Goal: Information Seeking & Learning: Learn about a topic

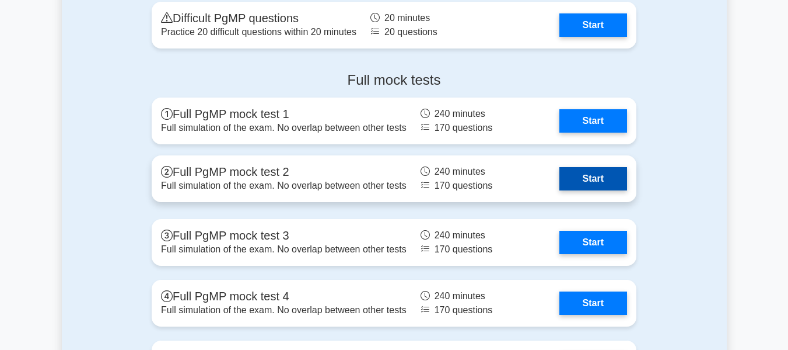
scroll to position [2007, 0]
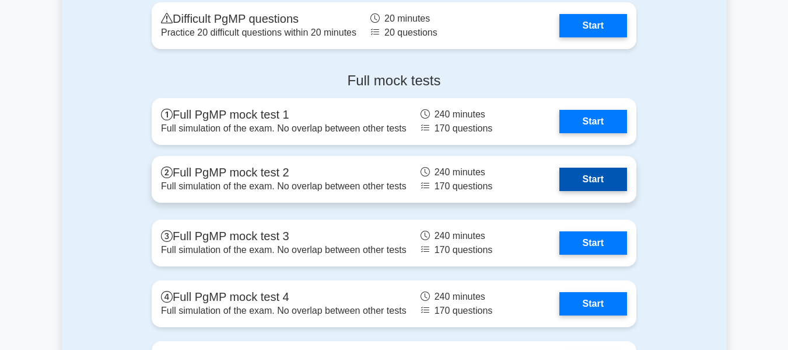
click at [603, 180] on link "Start" at bounding box center [594, 178] width 68 height 23
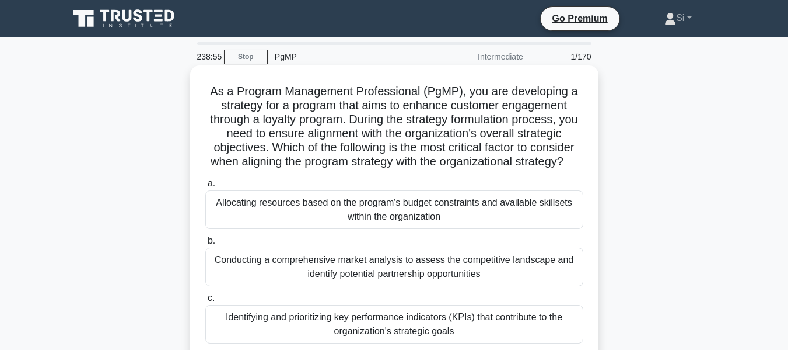
click at [411, 229] on div "Allocating resources based on the program's budget constraints and available sk…" at bounding box center [394, 209] width 378 height 39
click at [205, 187] on input "a. Allocating resources based on the program's budget constraints and available…" at bounding box center [205, 184] width 0 height 8
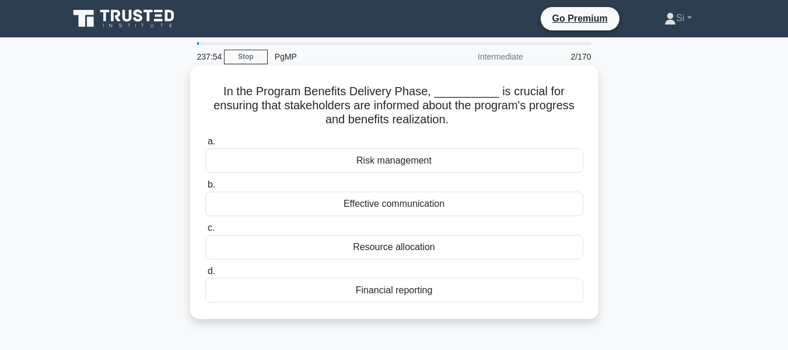
click at [387, 196] on div "Effective communication" at bounding box center [394, 203] width 378 height 25
click at [205, 188] on input "b. Effective communication" at bounding box center [205, 185] width 0 height 8
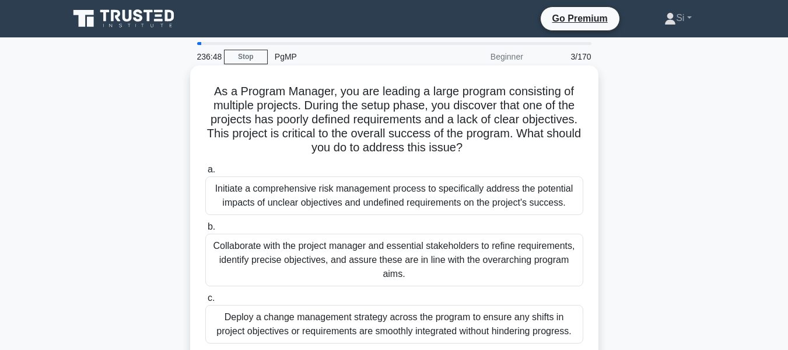
click at [424, 202] on div "Initiate a comprehensive risk management process to specifically address the po…" at bounding box center [394, 195] width 378 height 39
click at [205, 173] on input "a. Initiate a comprehensive risk management process to specifically address the…" at bounding box center [205, 170] width 0 height 8
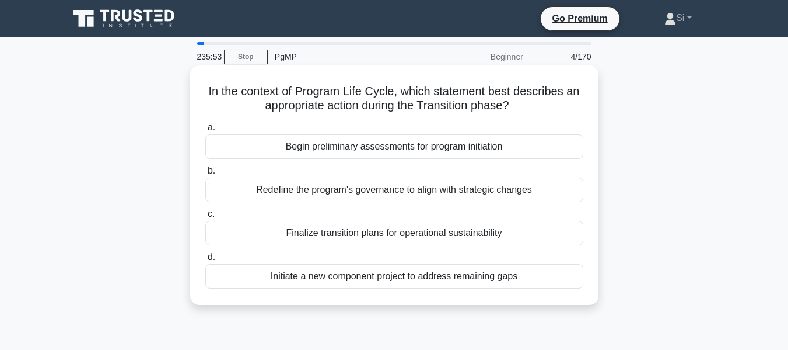
click at [429, 279] on div "Initiate a new component project to address remaining gaps" at bounding box center [394, 276] width 378 height 25
click at [205, 261] on input "d. Initiate a new component project to address remaining gaps" at bounding box center [205, 257] width 0 height 8
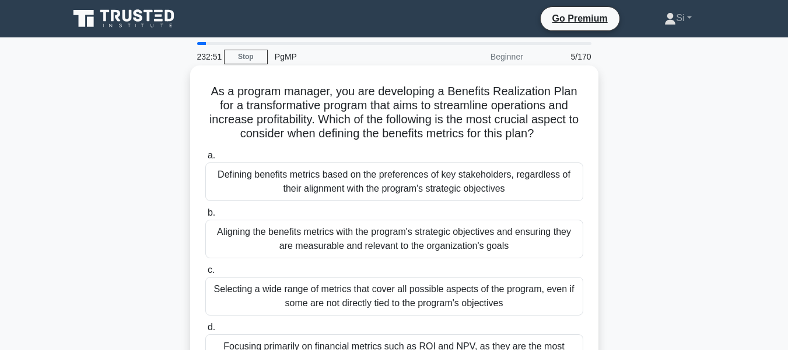
click at [389, 236] on div "Aligning the benefits metrics with the program's strategic objectives and ensur…" at bounding box center [394, 238] width 378 height 39
click at [205, 216] on input "b. Aligning the benefits metrics with the program's strategic objectives and en…" at bounding box center [205, 213] width 0 height 8
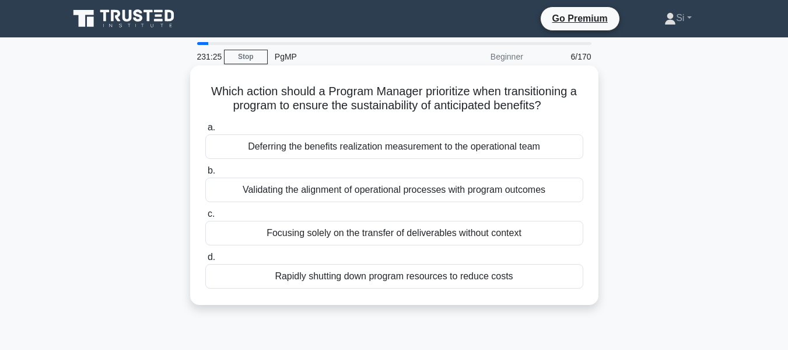
click at [509, 149] on div "Deferring the benefits realization measurement to the operational team" at bounding box center [394, 146] width 378 height 25
click at [205, 131] on input "a. Deferring the benefits realization measurement to the operational team" at bounding box center [205, 128] width 0 height 8
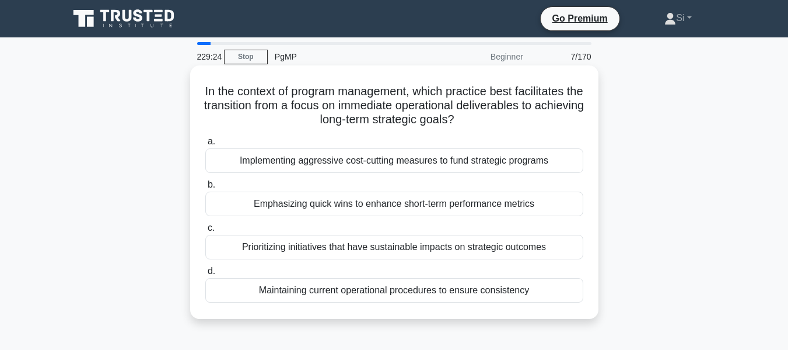
click at [434, 208] on div "Emphasizing quick wins to enhance short-term performance metrics" at bounding box center [394, 203] width 378 height 25
click at [205, 188] on input "b. Emphasizing quick wins to enhance short-term performance metrics" at bounding box center [205, 185] width 0 height 8
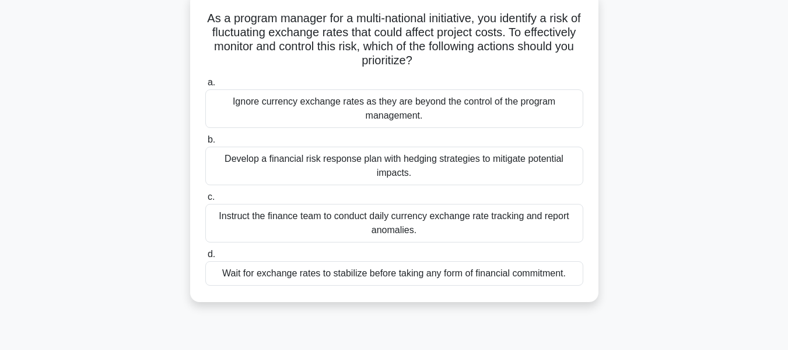
scroll to position [78, 0]
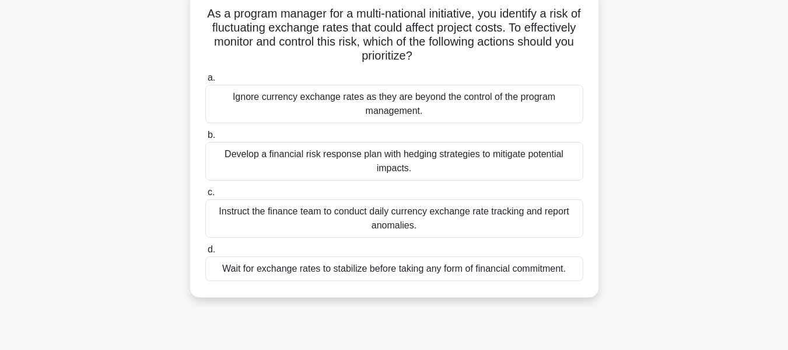
click at [257, 104] on div "Ignore currency exchange rates as they are beyond the control of the program ma…" at bounding box center [394, 104] width 378 height 39
click at [205, 82] on input "a. Ignore currency exchange rates as they are beyond the control of the program…" at bounding box center [205, 78] width 0 height 8
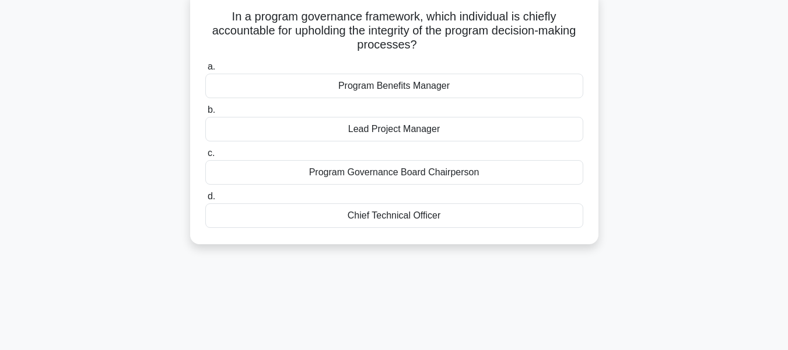
scroll to position [0, 0]
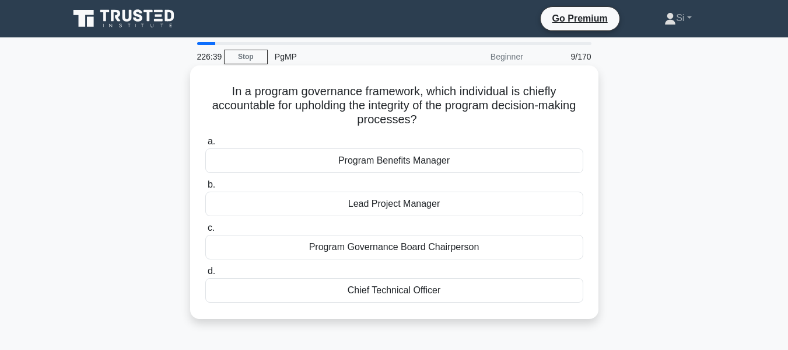
click at [400, 250] on div "Program Governance Board Chairperson" at bounding box center [394, 247] width 378 height 25
click at [205, 232] on input "c. Program Governance Board Chairperson" at bounding box center [205, 228] width 0 height 8
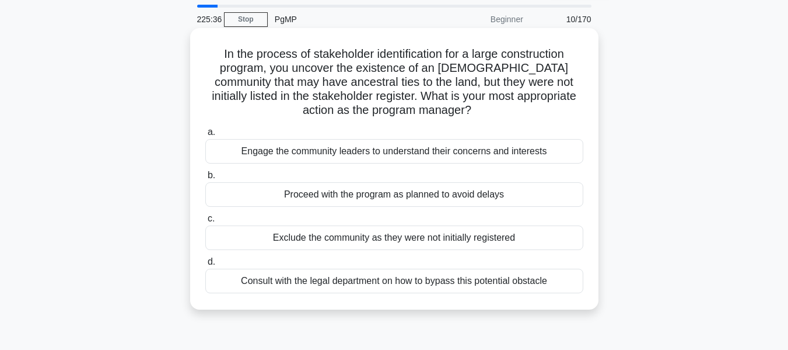
scroll to position [38, 0]
click at [397, 232] on div "Exclude the community as they were not initially registered" at bounding box center [394, 237] width 378 height 25
click at [205, 222] on input "c. Exclude the community as they were not initially registered" at bounding box center [205, 218] width 0 height 8
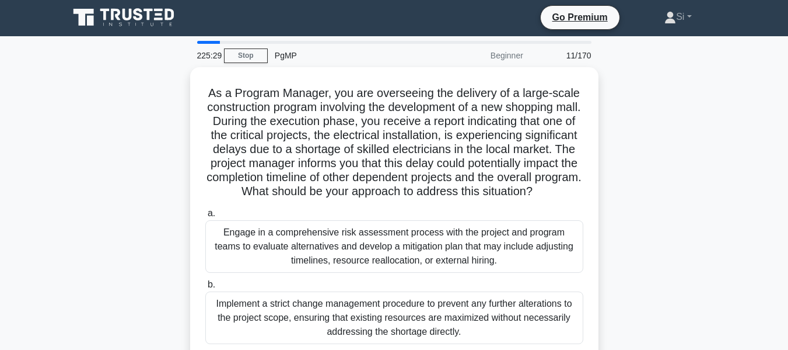
scroll to position [0, 0]
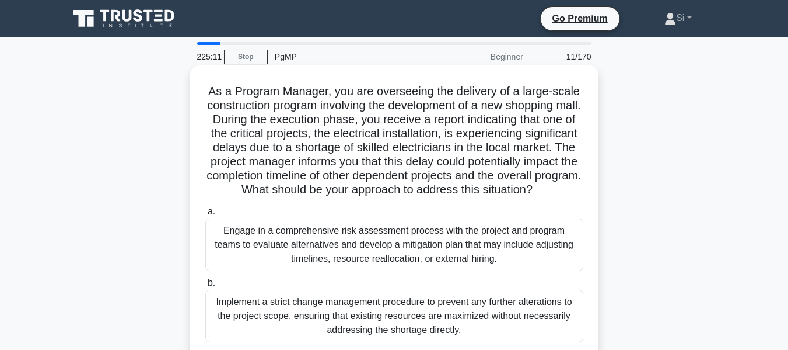
click at [400, 232] on label "a. Engage in a comprehensive risk assessment process with the project and progr…" at bounding box center [394, 237] width 378 height 67
click at [205, 215] on input "a. Engage in a comprehensive risk assessment process with the project and progr…" at bounding box center [205, 212] width 0 height 8
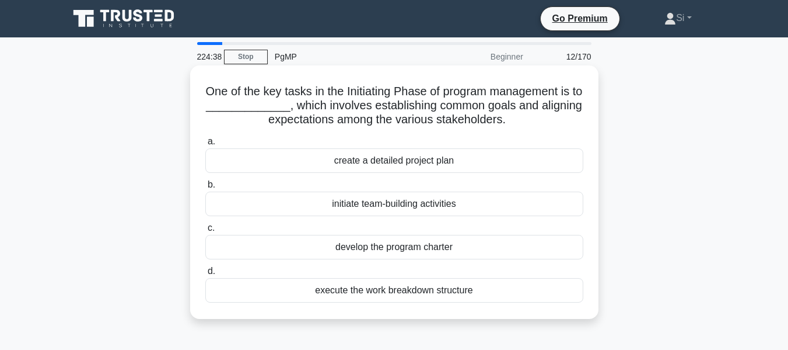
click at [419, 165] on div "create a detailed project plan" at bounding box center [394, 160] width 378 height 25
click at [205, 145] on input "a. create a detailed project plan" at bounding box center [205, 142] width 0 height 8
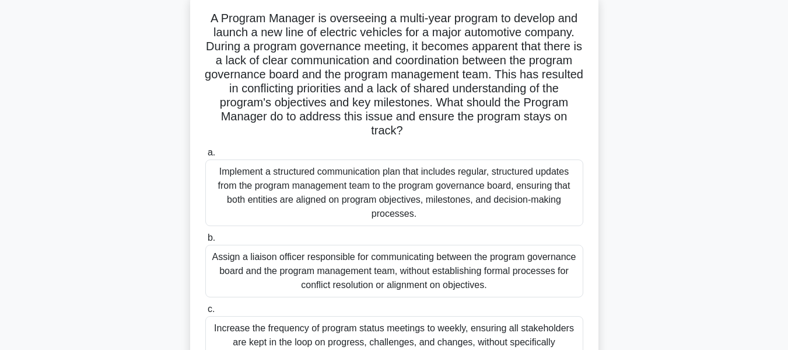
scroll to position [74, 0]
click at [367, 197] on div "Implement a structured communication plan that includes regular, structured upd…" at bounding box center [394, 192] width 378 height 67
click at [205, 156] on input "a. Implement a structured communication plan that includes regular, structured …" at bounding box center [205, 152] width 0 height 8
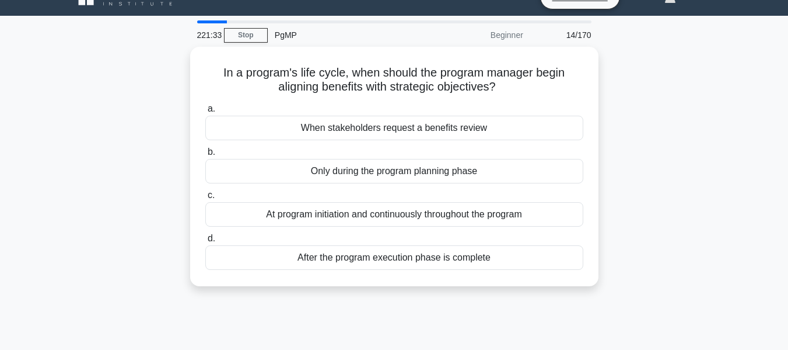
scroll to position [0, 0]
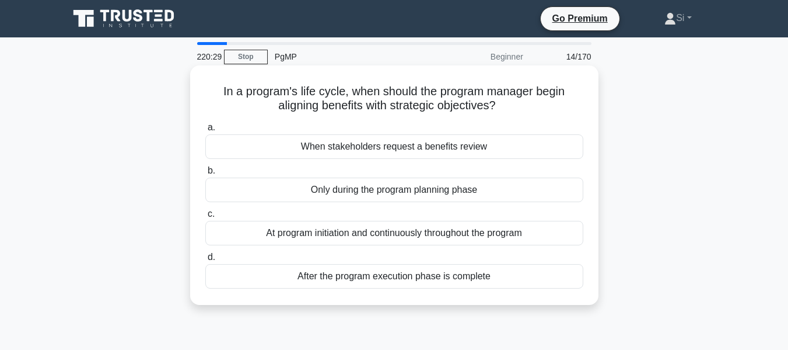
click at [359, 144] on div "When stakeholders request a benefits review" at bounding box center [394, 146] width 378 height 25
click at [205, 131] on input "a. When stakeholders request a benefits review" at bounding box center [205, 128] width 0 height 8
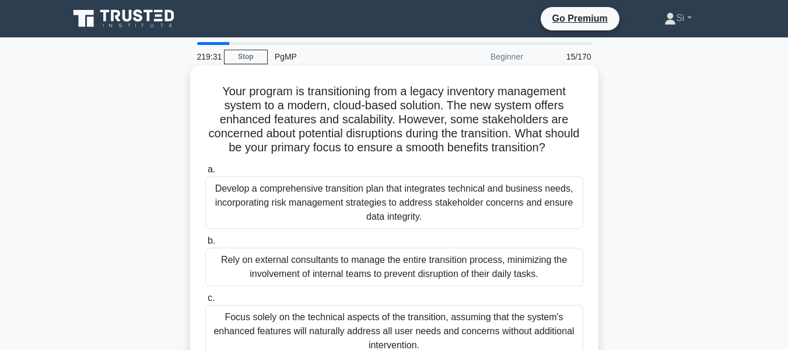
click at [306, 208] on div "Develop a comprehensive transition plan that integrates technical and business …" at bounding box center [394, 202] width 378 height 53
click at [205, 173] on input "a. Develop a comprehensive transition plan that integrates technical and busine…" at bounding box center [205, 170] width 0 height 8
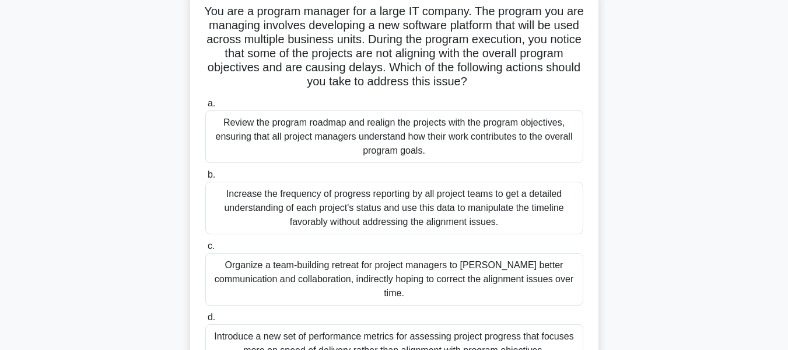
scroll to position [82, 0]
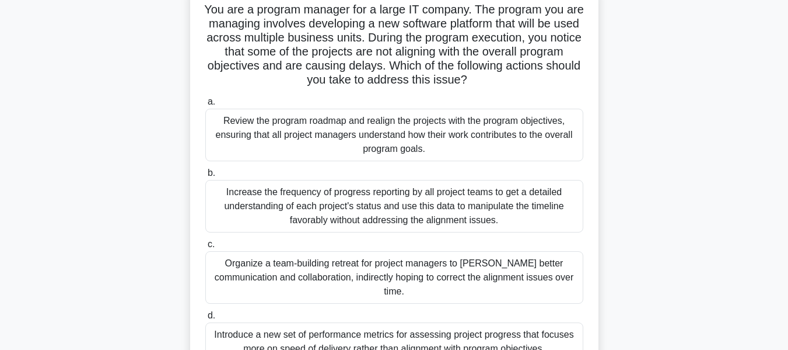
click at [333, 211] on div "Increase the frequency of progress reporting by all project teams to get a deta…" at bounding box center [394, 206] width 378 height 53
click at [205, 177] on input "b. Increase the frequency of progress reporting by all project teams to get a d…" at bounding box center [205, 173] width 0 height 8
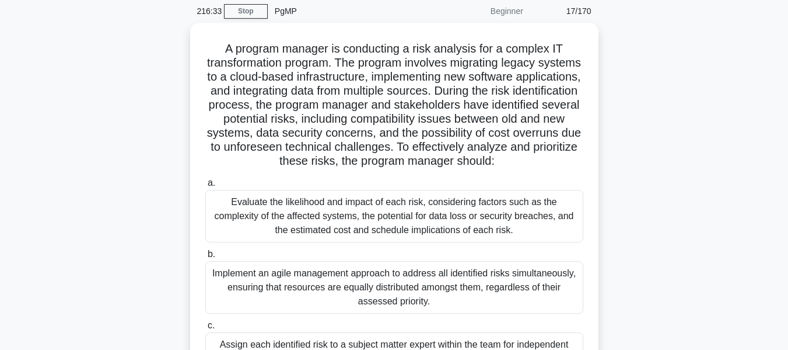
scroll to position [45, 0]
click at [333, 211] on div "Evaluate the likelihood and impact of each risk, considering factors such as th…" at bounding box center [394, 216] width 378 height 53
click at [205, 187] on input "a. Evaluate the likelihood and impact of each risk, considering factors such as…" at bounding box center [205, 184] width 0 height 8
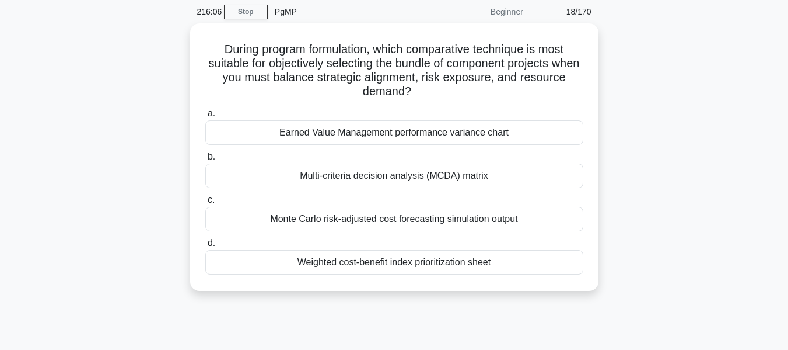
scroll to position [0, 0]
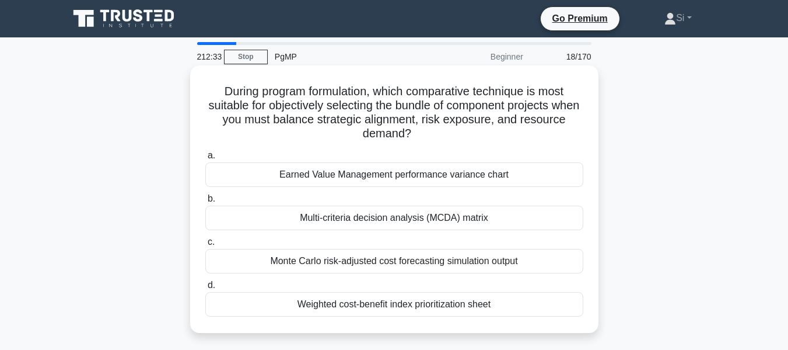
click at [387, 221] on div "Multi-criteria decision analysis (MCDA) matrix" at bounding box center [394, 217] width 378 height 25
click at [205, 202] on input "b. Multi-criteria decision analysis (MCDA) matrix" at bounding box center [205, 199] width 0 height 8
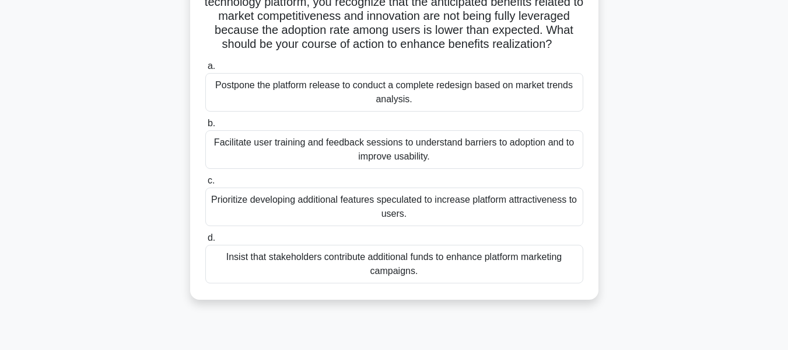
scroll to position [104, 0]
click at [423, 152] on div "Facilitate user training and feedback sessions to understand barriers to adopti…" at bounding box center [394, 149] width 378 height 39
click at [205, 127] on input "b. Facilitate user training and feedback sessions to understand barriers to ado…" at bounding box center [205, 123] width 0 height 8
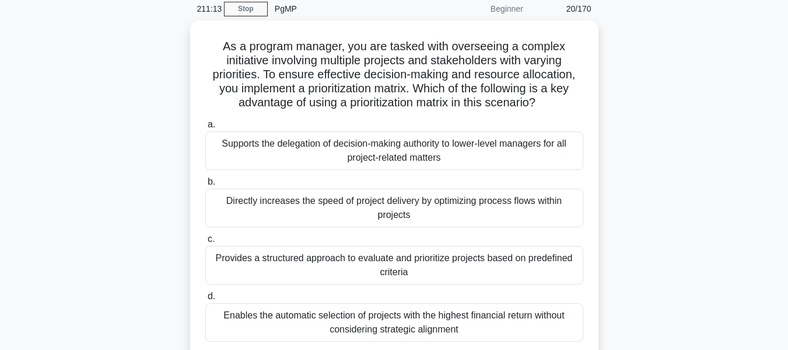
scroll to position [0, 0]
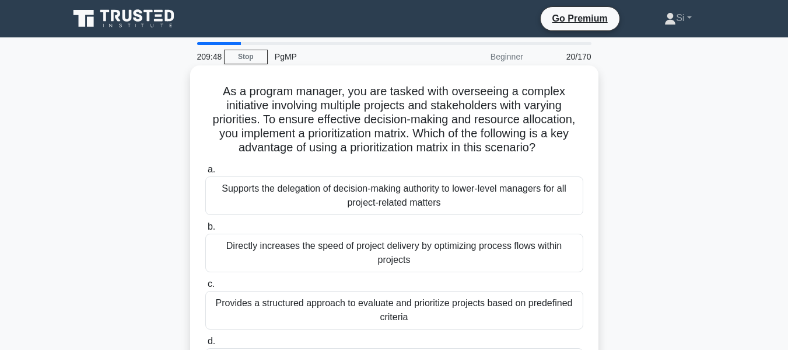
click at [460, 209] on div "Supports the delegation of decision-making authority to lower-level managers fo…" at bounding box center [394, 195] width 378 height 39
click at [205, 173] on input "a. Supports the delegation of decision-making authority to lower-level managers…" at bounding box center [205, 170] width 0 height 8
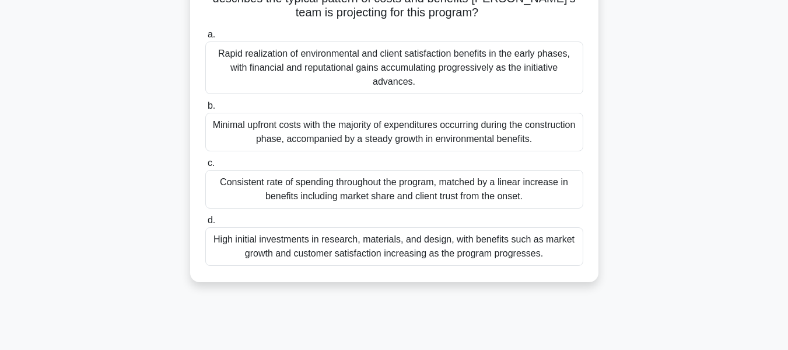
scroll to position [219, 0]
click at [442, 252] on div "High initial investments in research, materials, and design, with benefits such…" at bounding box center [394, 245] width 378 height 39
click at [205, 224] on input "d. High initial investments in research, materials, and design, with benefits s…" at bounding box center [205, 220] width 0 height 8
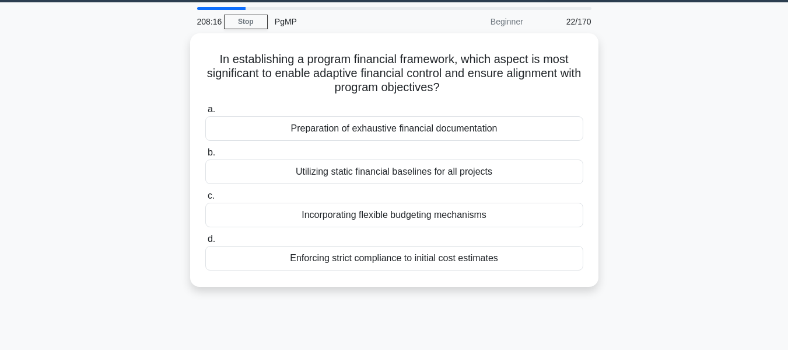
scroll to position [0, 0]
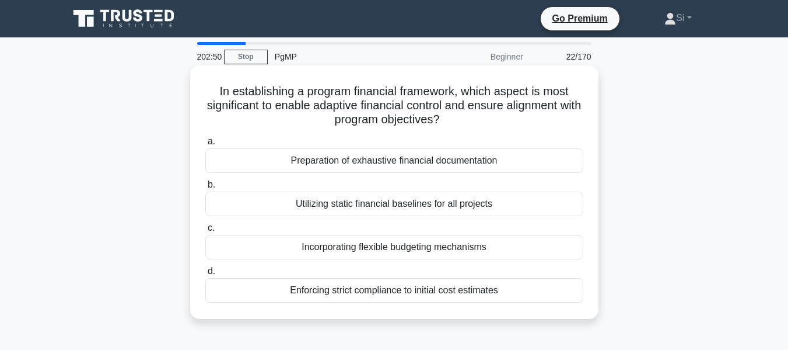
click at [463, 163] on div "Preparation of exhaustive financial documentation" at bounding box center [394, 160] width 378 height 25
click at [205, 145] on input "a. Preparation of exhaustive financial documentation" at bounding box center [205, 142] width 0 height 8
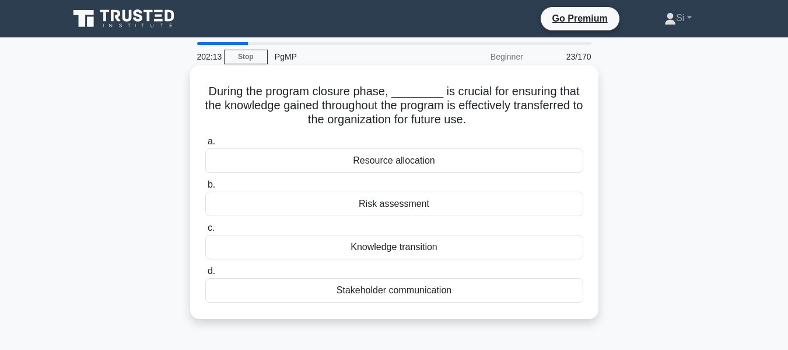
click at [438, 157] on div "Resource allocation" at bounding box center [394, 160] width 378 height 25
click at [205, 145] on input "a. Resource allocation" at bounding box center [205, 142] width 0 height 8
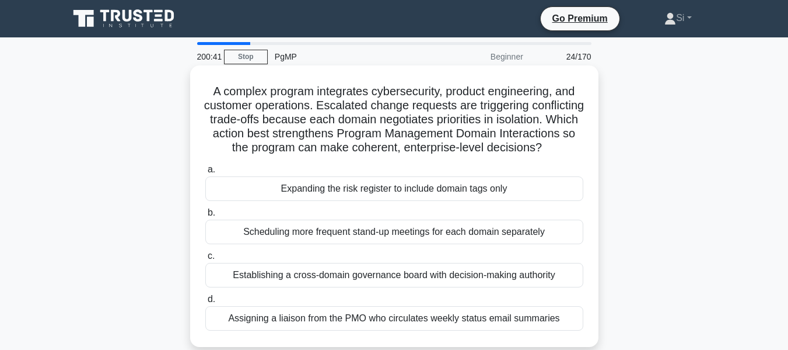
click at [456, 240] on div "Scheduling more frequent stand-up meetings for each domain separately" at bounding box center [394, 231] width 378 height 25
click at [205, 216] on input "b. Scheduling more frequent stand-up meetings for each domain separately" at bounding box center [205, 213] width 0 height 8
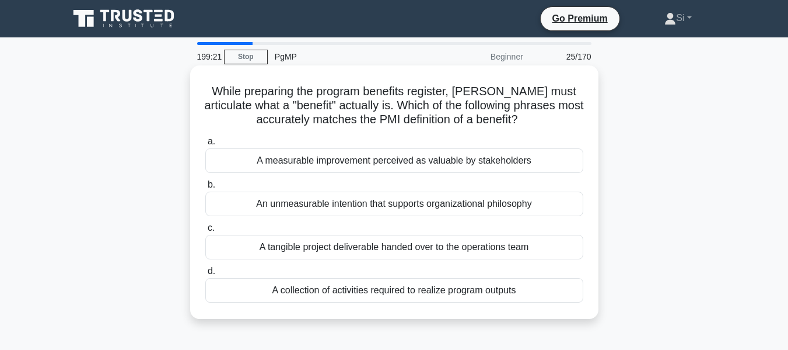
click at [408, 159] on div "A measurable improvement perceived as valuable by stakeholders" at bounding box center [394, 160] width 378 height 25
click at [205, 145] on input "a. A measurable improvement perceived as valuable by stakeholders" at bounding box center [205, 142] width 0 height 8
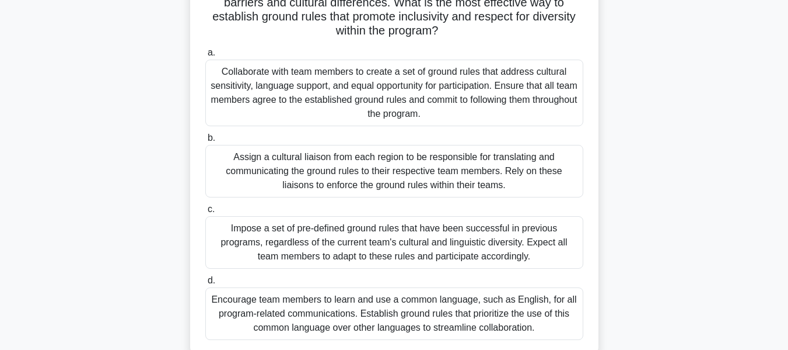
scroll to position [110, 0]
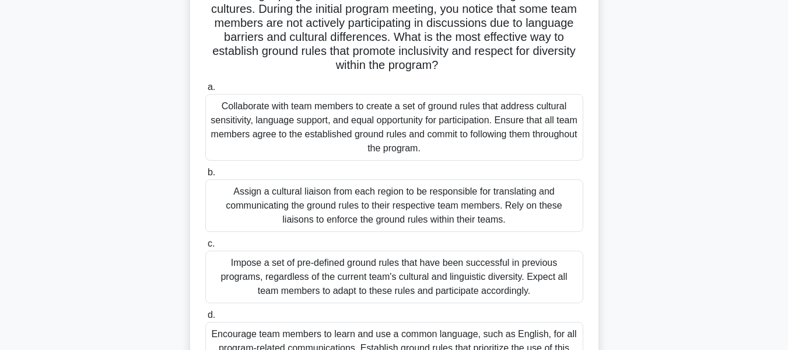
click at [407, 132] on div "Collaborate with team members to create a set of ground rules that address cult…" at bounding box center [394, 127] width 378 height 67
click at [205, 91] on input "a. Collaborate with team members to create a set of ground rules that address c…" at bounding box center [205, 87] width 0 height 8
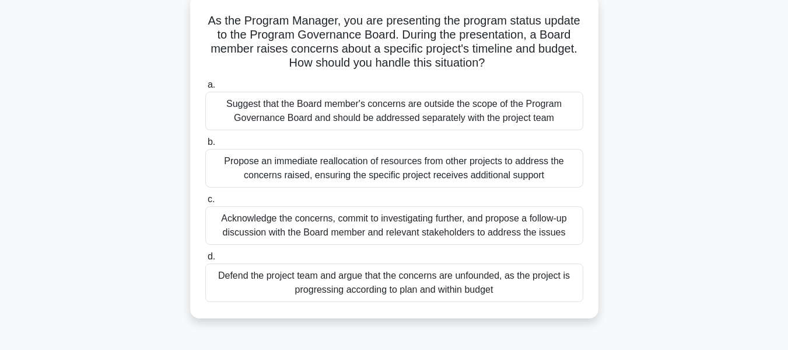
scroll to position [71, 0]
click at [281, 225] on div "Acknowledge the concerns, commit to investigating further, and propose a follow…" at bounding box center [394, 224] width 378 height 39
click at [205, 202] on input "c. Acknowledge the concerns, commit to investigating further, and propose a fol…" at bounding box center [205, 199] width 0 height 8
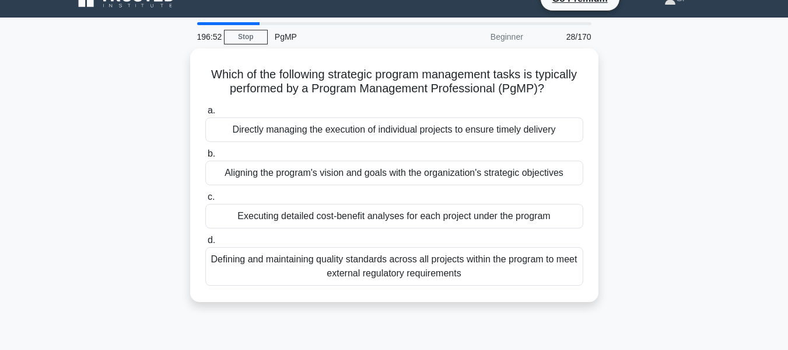
scroll to position [0, 0]
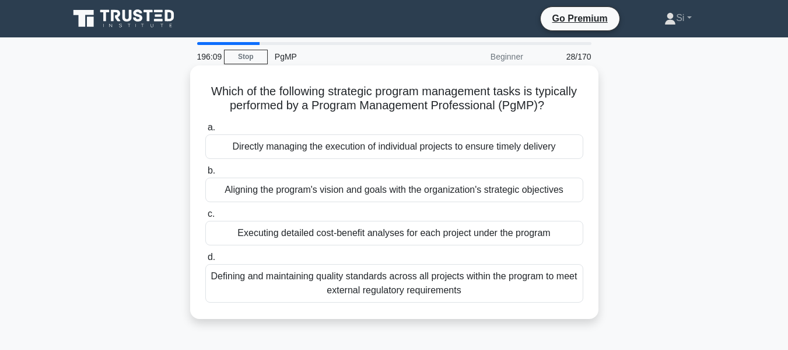
click at [329, 207] on div "a. Directly managing the execution of individual projects to ensure timely deli…" at bounding box center [394, 211] width 392 height 187
click at [361, 190] on div "Aligning the program's vision and goals with the organization's strategic objec…" at bounding box center [394, 189] width 378 height 25
click at [205, 174] on input "b. Aligning the program's vision and goals with the organization's strategic ob…" at bounding box center [205, 171] width 0 height 8
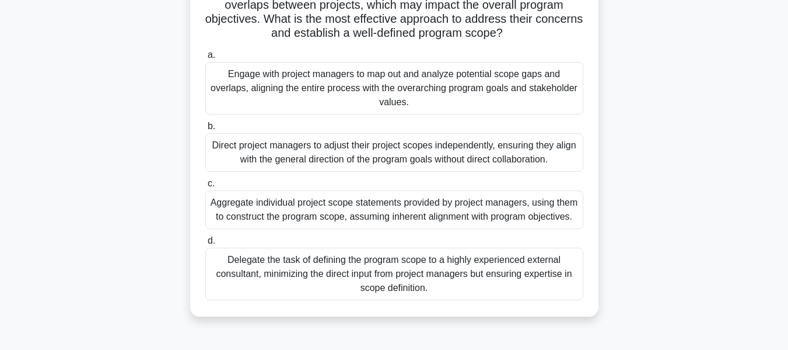
click at [375, 229] on div "Aggregate individual project scope statements provided by project managers, usi…" at bounding box center [394, 209] width 378 height 39
click at [205, 187] on input "c. Aggregate individual project scope statements provided by project managers, …" at bounding box center [205, 184] width 0 height 8
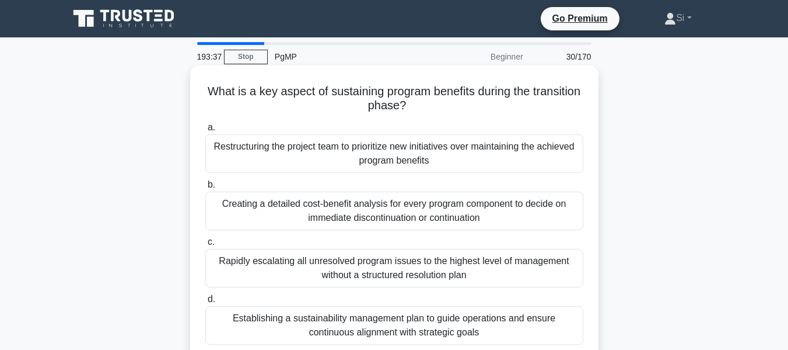
click at [354, 161] on div "Restructuring the project team to prioritize new initiatives over maintaining t…" at bounding box center [394, 153] width 378 height 39
click at [205, 131] on input "a. Restructuring the project team to prioritize new initiatives over maintainin…" at bounding box center [205, 128] width 0 height 8
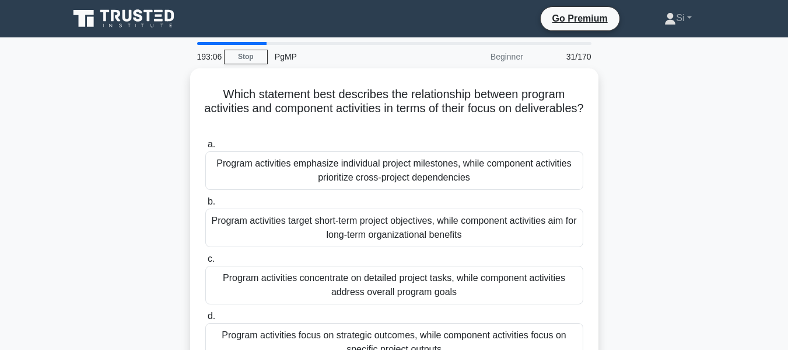
click at [354, 161] on div "Program activities emphasize individual project milestones, while component act…" at bounding box center [394, 170] width 378 height 39
click at [205, 148] on input "a. Program activities emphasize individual project milestones, while component …" at bounding box center [205, 145] width 0 height 8
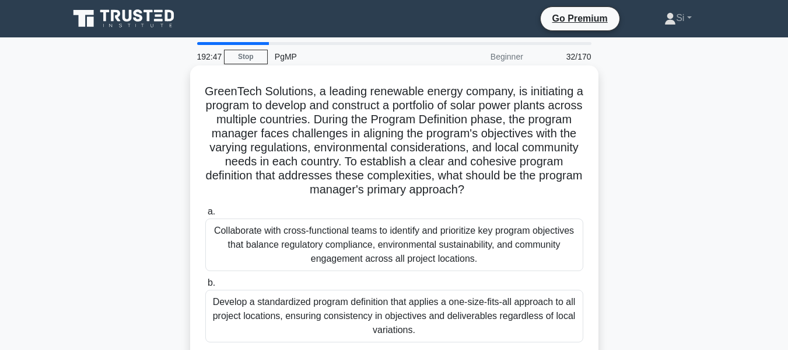
click at [331, 237] on div "Collaborate with cross-functional teams to identify and prioritize key program …" at bounding box center [394, 244] width 378 height 53
click at [205, 215] on input "a. Collaborate with cross-functional teams to identify and prioritize key progr…" at bounding box center [205, 212] width 0 height 8
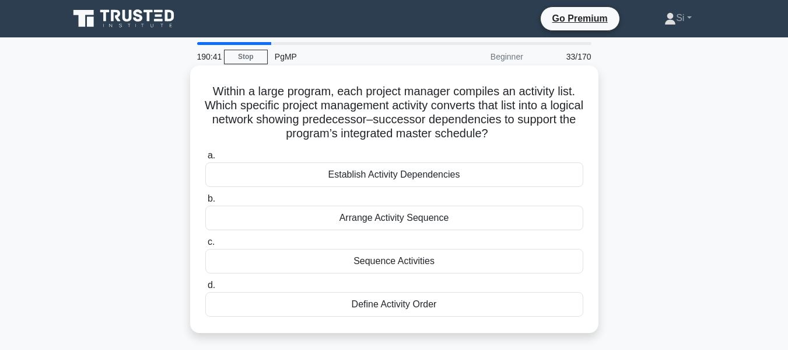
click at [391, 178] on div "Establish Activity Dependencies" at bounding box center [394, 174] width 378 height 25
click at [205, 159] on input "a. Establish Activity Dependencies" at bounding box center [205, 156] width 0 height 8
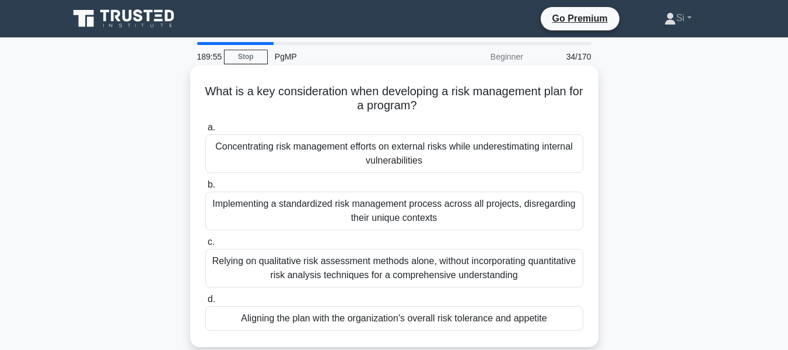
click at [404, 156] on div "Concentrating risk management efforts on external risks while underestimating i…" at bounding box center [394, 153] width 378 height 39
click at [205, 131] on input "a. Concentrating risk management efforts on external risks while underestimatin…" at bounding box center [205, 128] width 0 height 8
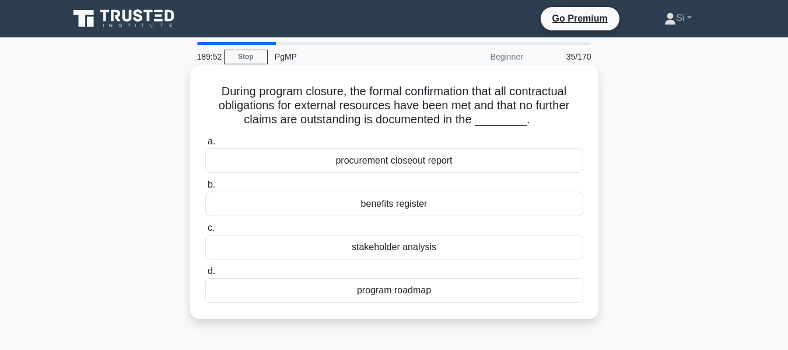
click at [377, 133] on div "a. procurement closeout report b. benefits register" at bounding box center [394, 218] width 392 height 173
click at [386, 158] on div "procurement closeout report" at bounding box center [394, 160] width 378 height 25
click at [205, 145] on input "a. procurement closeout report" at bounding box center [205, 142] width 0 height 8
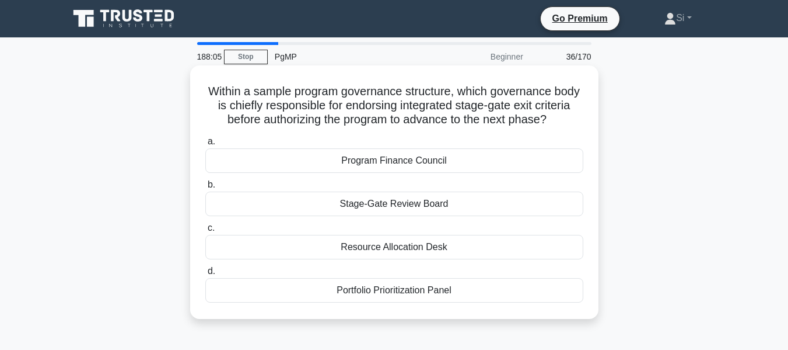
click at [400, 216] on div "Stage-Gate Review Board" at bounding box center [394, 203] width 378 height 25
click at [205, 188] on input "b. Stage-Gate Review Board" at bounding box center [205, 185] width 0 height 8
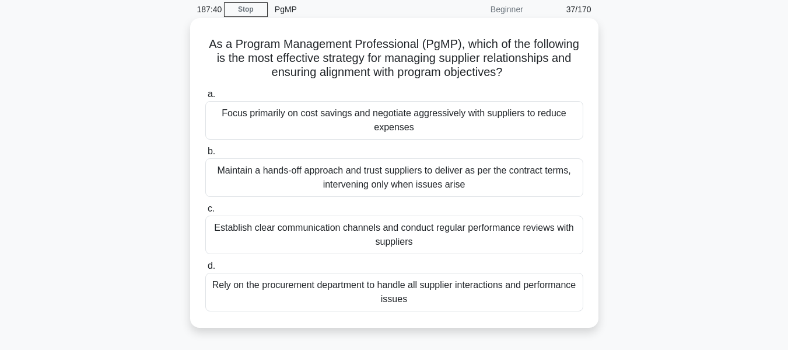
scroll to position [50, 0]
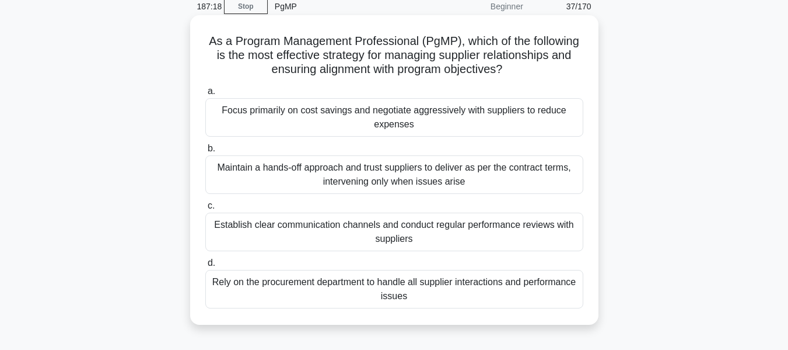
click at [387, 125] on div "Focus primarily on cost savings and negotiate aggressively with suppliers to re…" at bounding box center [394, 117] width 378 height 39
click at [205, 95] on input "a. Focus primarily on cost savings and negotiate aggressively with suppliers to…" at bounding box center [205, 92] width 0 height 8
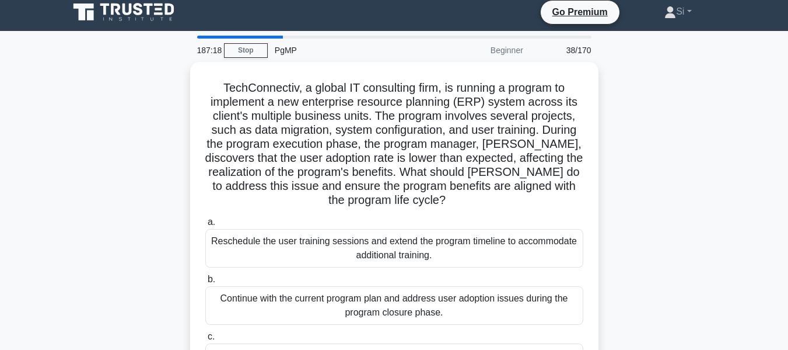
scroll to position [0, 0]
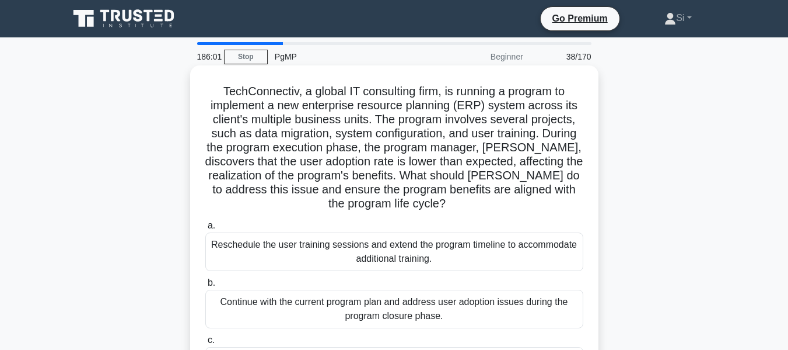
click at [379, 263] on div "Reschedule the user training sessions and extend the program timeline to accomm…" at bounding box center [394, 251] width 378 height 39
click at [205, 229] on input "a. Reschedule the user training sessions and extend the program timeline to acc…" at bounding box center [205, 226] width 0 height 8
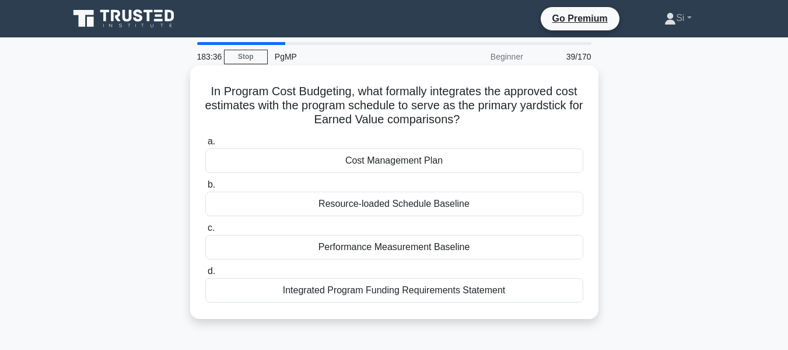
click at [371, 170] on div "Cost Management Plan" at bounding box center [394, 160] width 378 height 25
click at [205, 145] on input "a. Cost Management Plan" at bounding box center [205, 142] width 0 height 8
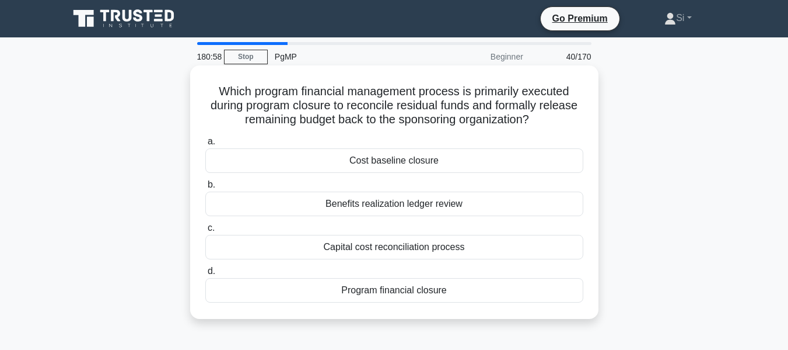
click at [408, 252] on div "Capital cost reconciliation process" at bounding box center [394, 247] width 378 height 25
click at [205, 232] on input "c. Capital cost reconciliation process" at bounding box center [205, 228] width 0 height 8
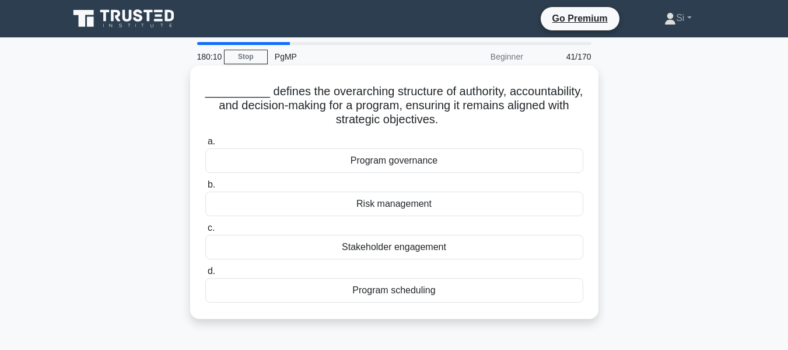
click at [401, 167] on div "Program governance" at bounding box center [394, 160] width 378 height 25
click at [205, 145] on input "a. Program governance" at bounding box center [205, 142] width 0 height 8
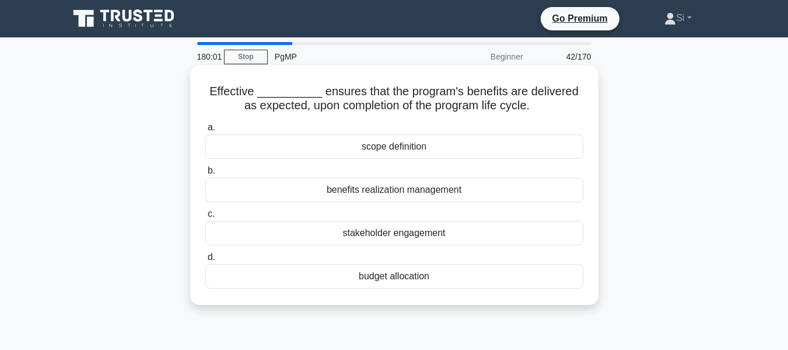
click at [392, 149] on div "scope definition" at bounding box center [394, 146] width 378 height 25
click at [205, 131] on input "a. scope definition" at bounding box center [205, 128] width 0 height 8
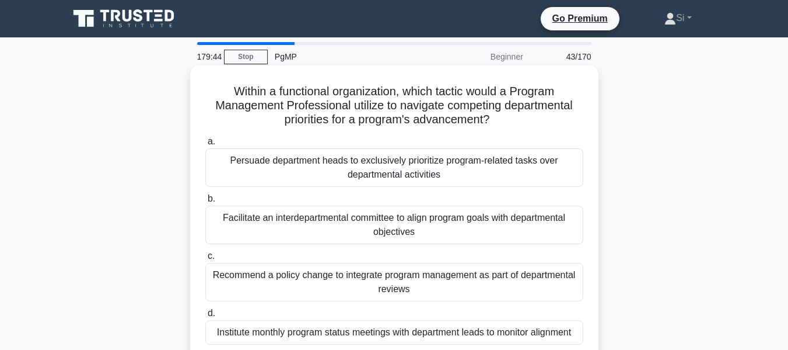
click at [398, 181] on div "Persuade department heads to exclusively prioritize program-related tasks over …" at bounding box center [394, 167] width 378 height 39
click at [205, 145] on input "a. Persuade department heads to exclusively prioritize program-related tasks ov…" at bounding box center [205, 142] width 0 height 8
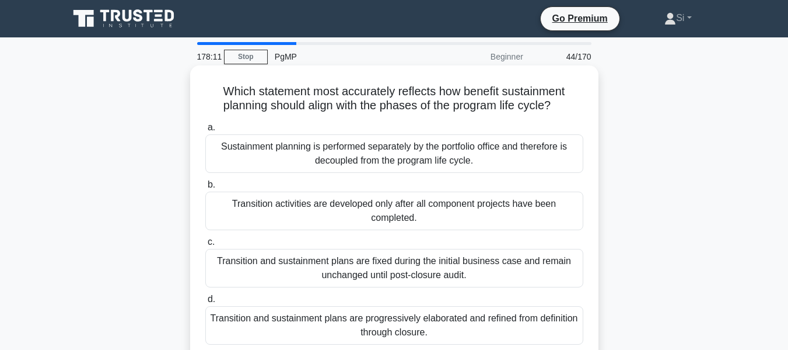
click at [322, 117] on div "Which statement most accurately reflects how benefit sustainment planning shoul…" at bounding box center [394, 213] width 399 height 286
click at [353, 155] on div "Sustainment planning is performed separately by the portfolio office and theref…" at bounding box center [394, 153] width 378 height 39
click at [205, 131] on input "a. Sustainment planning is performed separately by the portfolio office and the…" at bounding box center [205, 128] width 0 height 8
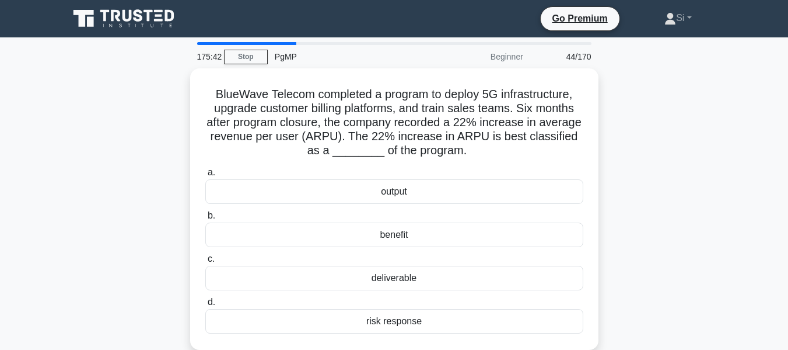
click at [353, 155] on h5 "BlueWave Telecom completed a program to deploy 5G infrastructure, upgrade custo…" at bounding box center [394, 122] width 380 height 71
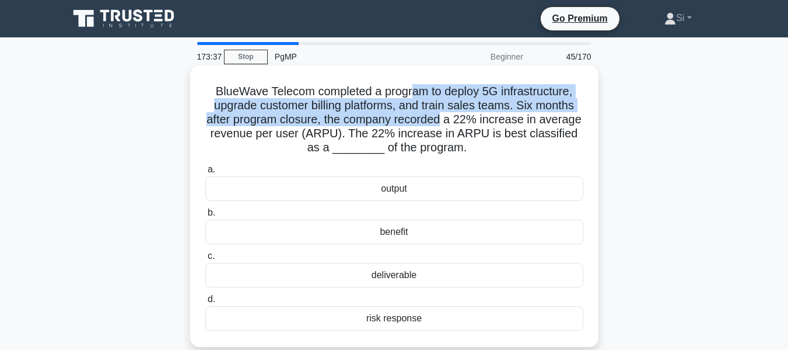
drag, startPoint x: 411, startPoint y: 92, endPoint x: 442, endPoint y: 117, distance: 39.8
click at [442, 117] on h5 "BlueWave Telecom completed a program to deploy 5G infrastructure, upgrade custo…" at bounding box center [394, 119] width 380 height 71
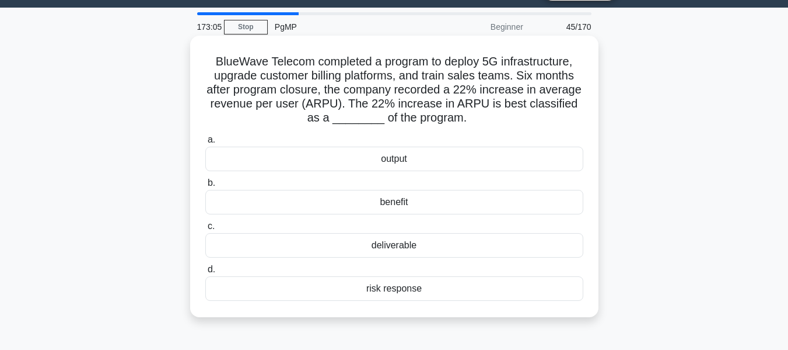
scroll to position [30, 0]
click at [397, 201] on div "benefit" at bounding box center [394, 201] width 378 height 25
click at [205, 186] on input "b. benefit" at bounding box center [205, 183] width 0 height 8
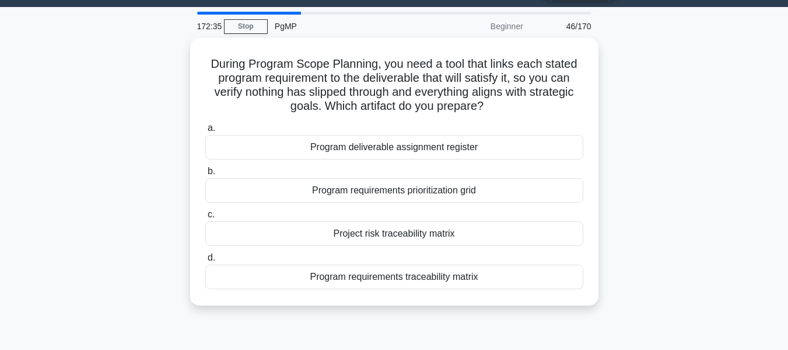
scroll to position [0, 0]
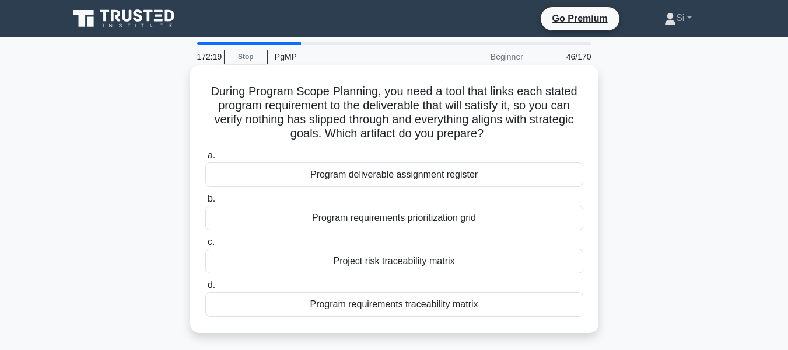
click at [402, 219] on div "Program requirements prioritization grid" at bounding box center [394, 217] width 378 height 25
click at [205, 202] on input "b. Program requirements prioritization grid" at bounding box center [205, 199] width 0 height 8
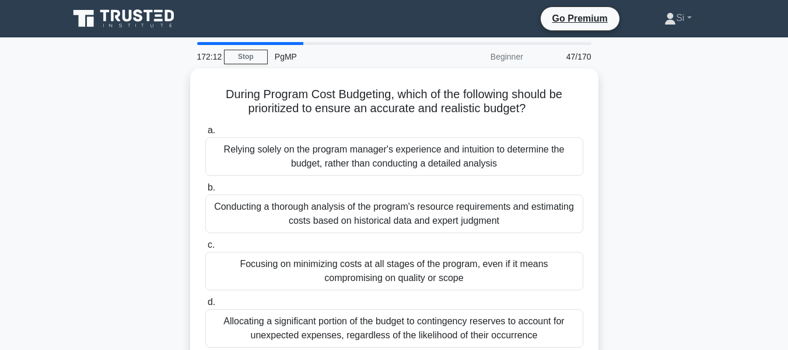
click at [402, 219] on div "Conducting a thorough analysis of the program's resource requirements and estim…" at bounding box center [394, 213] width 378 height 39
click at [205, 191] on input "b. Conducting a thorough analysis of the program's resource requirements and es…" at bounding box center [205, 188] width 0 height 8
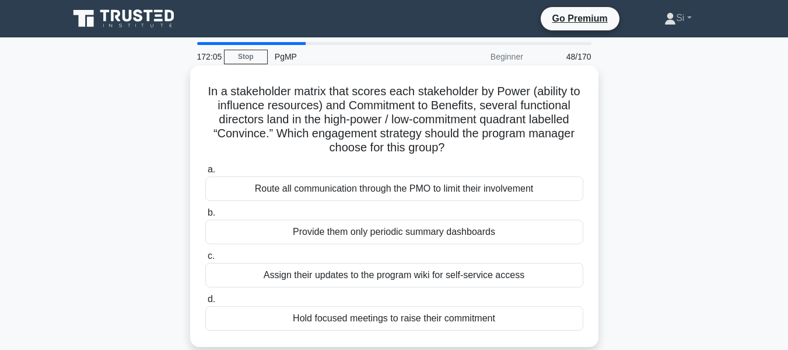
click at [402, 228] on div "Provide them only periodic summary dashboards" at bounding box center [394, 231] width 378 height 25
click at [205, 216] on input "b. Provide them only periodic summary dashboards" at bounding box center [205, 213] width 0 height 8
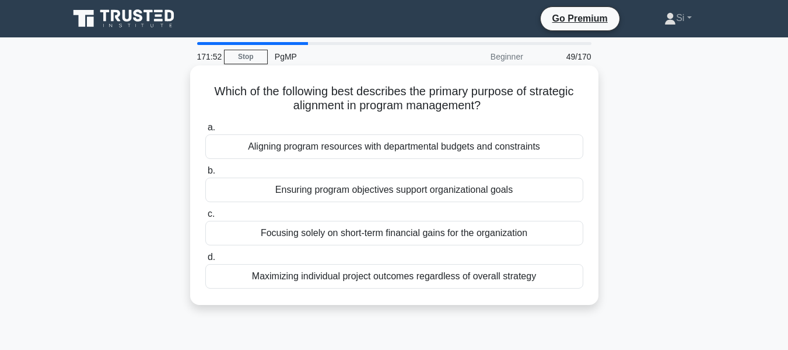
click at [422, 231] on div "Focusing solely on short-term financial gains for the organization" at bounding box center [394, 233] width 378 height 25
click at [205, 218] on input "c. Focusing solely on short-term financial gains for the organization" at bounding box center [205, 214] width 0 height 8
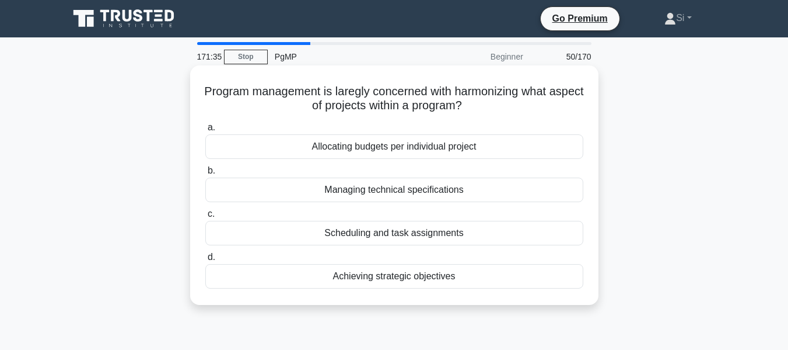
click at [369, 280] on div "Achieving strategic objectives" at bounding box center [394, 276] width 378 height 25
click at [205, 261] on input "d. Achieving strategic objectives" at bounding box center [205, 257] width 0 height 8
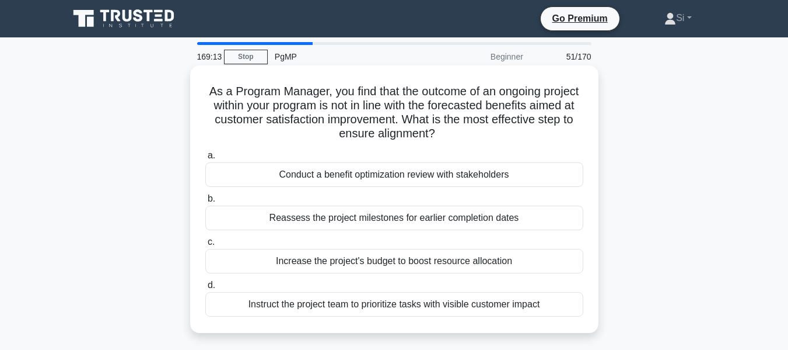
click at [384, 268] on div "Increase the project's budget to boost resource allocation" at bounding box center [394, 261] width 378 height 25
click at [205, 246] on input "c. Increase the project's budget to boost resource allocation" at bounding box center [205, 242] width 0 height 8
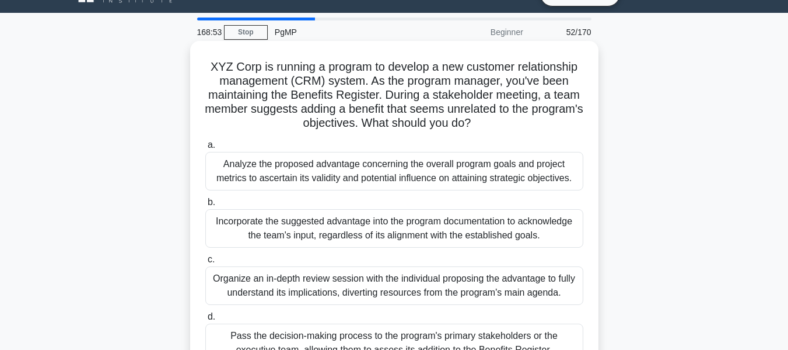
scroll to position [25, 0]
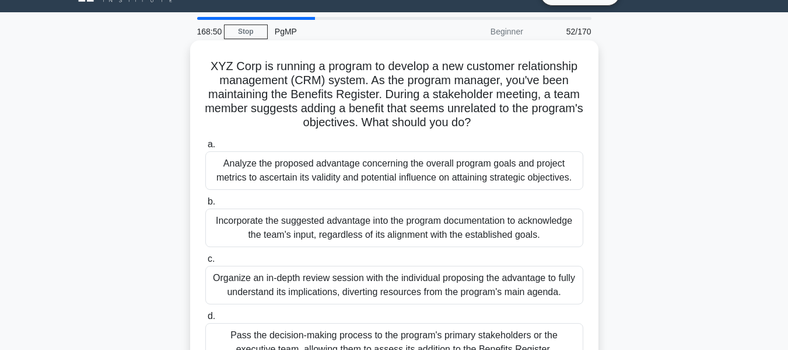
click at [456, 254] on label "c. Organize an in-depth review session with the individual proposing the advant…" at bounding box center [394, 278] width 378 height 53
click at [205, 255] on input "c. Organize an in-depth review session with the individual proposing the advant…" at bounding box center [205, 259] width 0 height 8
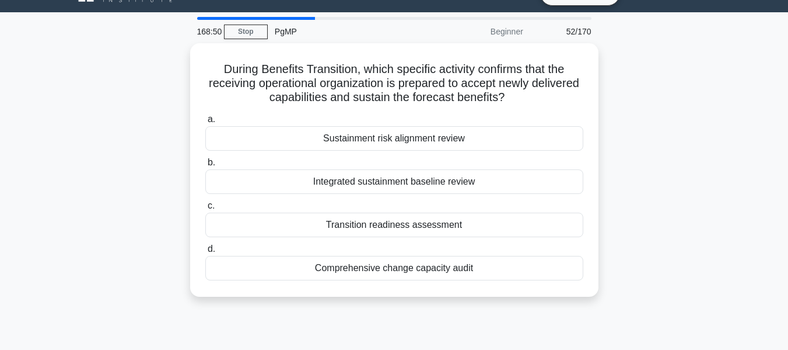
scroll to position [0, 0]
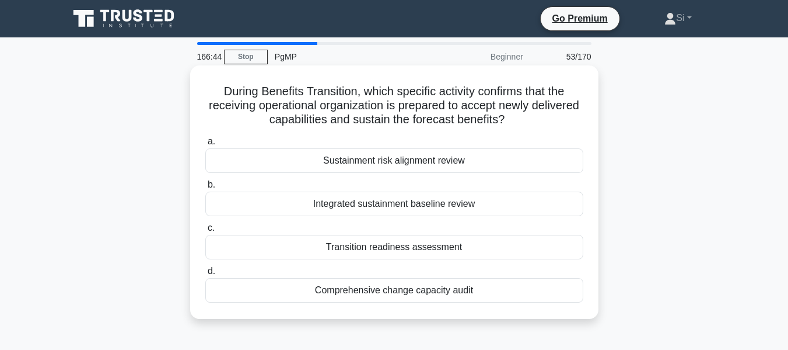
click at [446, 165] on div "Sustainment risk alignment review" at bounding box center [394, 160] width 378 height 25
click at [205, 145] on input "a. Sustainment risk alignment review" at bounding box center [205, 142] width 0 height 8
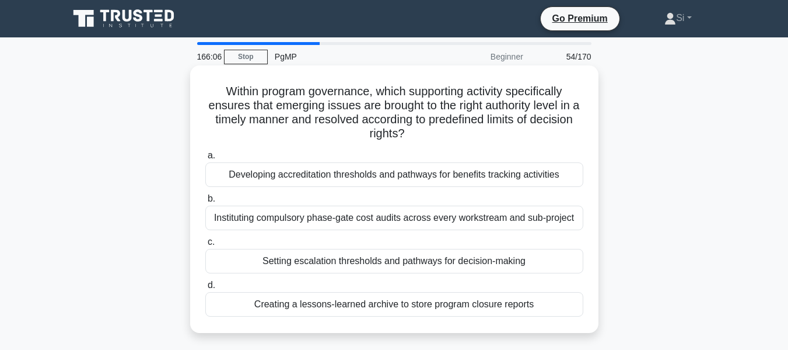
click at [406, 261] on div "Setting escalation thresholds and pathways for decision-making" at bounding box center [394, 261] width 378 height 25
click at [205, 246] on input "c. Setting escalation thresholds and pathways for decision-making" at bounding box center [205, 242] width 0 height 8
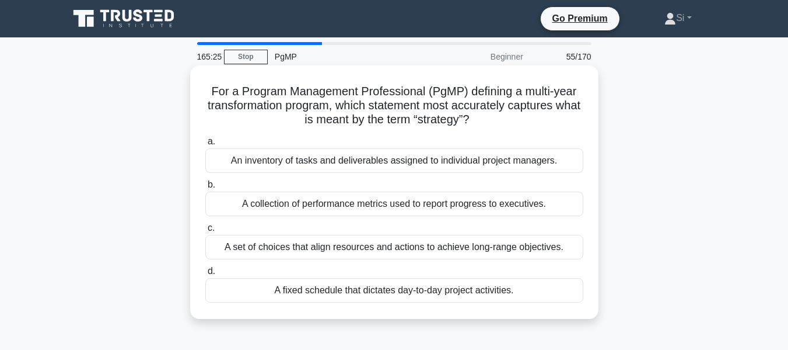
click at [414, 249] on div "A set of choices that align resources and actions to achieve long-range objecti…" at bounding box center [394, 247] width 378 height 25
click at [205, 232] on input "c. A set of choices that align resources and actions to achieve long-range obje…" at bounding box center [205, 228] width 0 height 8
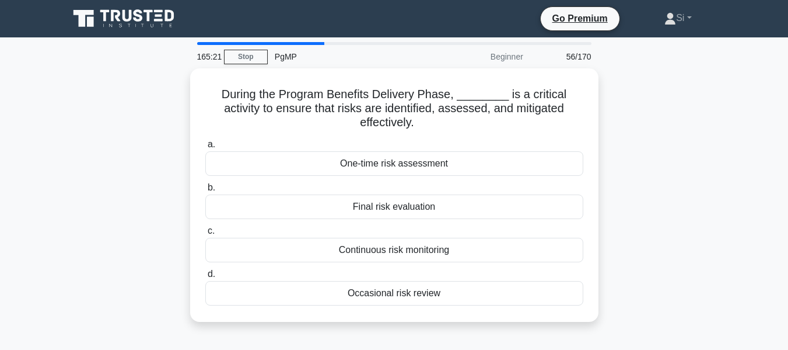
click at [414, 249] on div "Continuous risk monitoring" at bounding box center [394, 250] width 378 height 25
click at [205, 235] on input "c. Continuous risk monitoring" at bounding box center [205, 231] width 0 height 8
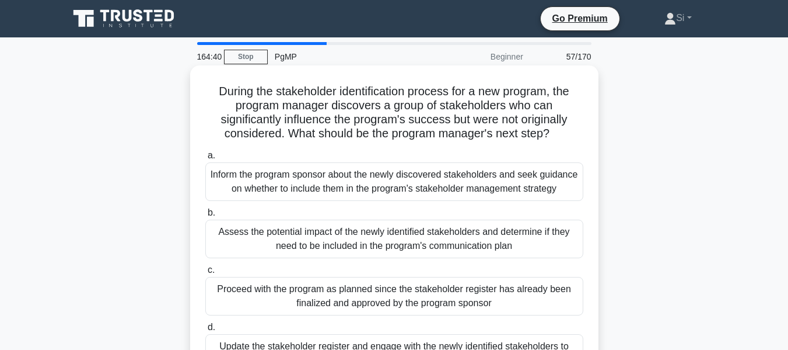
click at [415, 249] on div "Assess the potential impact of the newly identified stakeholders and determine …" at bounding box center [394, 238] width 378 height 39
click at [205, 216] on input "b. Assess the potential impact of the newly identified stakeholders and determi…" at bounding box center [205, 213] width 0 height 8
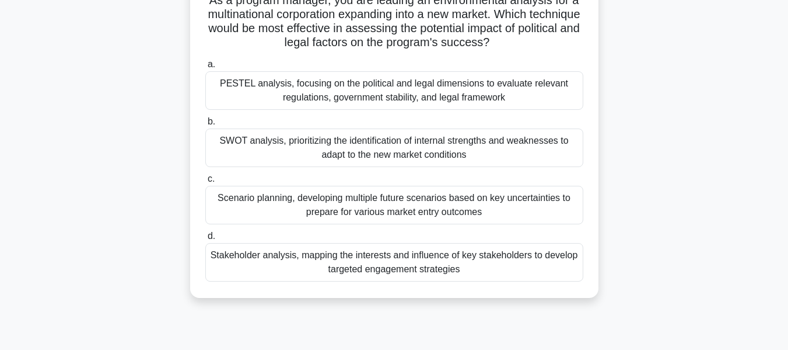
scroll to position [90, 0]
click at [418, 139] on div "SWOT analysis, prioritizing the identification of internal strengths and weakne…" at bounding box center [394, 148] width 378 height 39
click at [205, 126] on input "b. SWOT analysis, prioritizing the identification of internal strengths and wea…" at bounding box center [205, 122] width 0 height 8
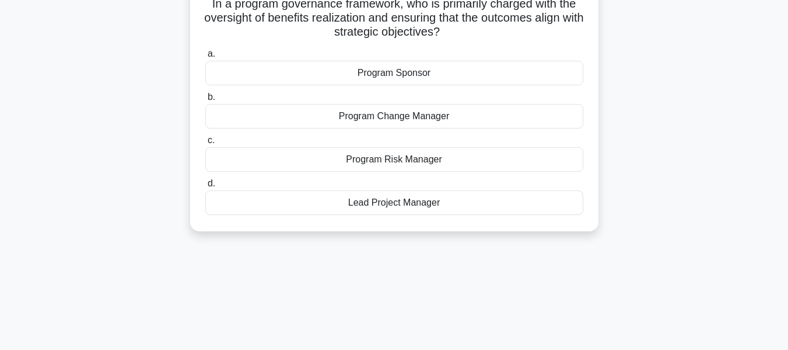
scroll to position [0, 0]
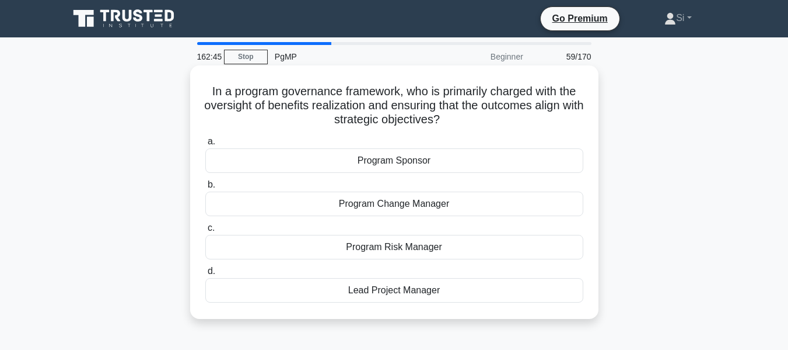
click at [414, 252] on div "Program Risk Manager" at bounding box center [394, 247] width 378 height 25
click at [205, 232] on input "c. Program Risk Manager" at bounding box center [205, 228] width 0 height 8
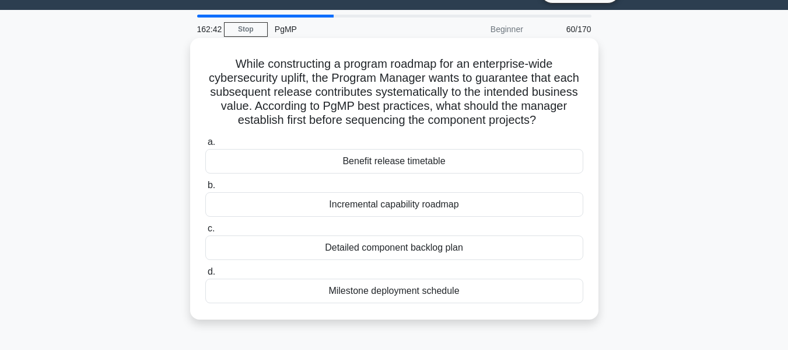
scroll to position [28, 0]
click at [409, 215] on div "Incremental capability roadmap" at bounding box center [394, 203] width 378 height 25
click at [205, 188] on input "b. Incremental capability roadmap" at bounding box center [205, 185] width 0 height 8
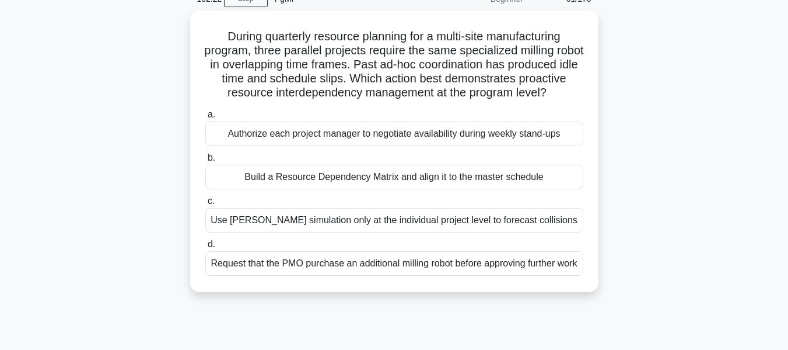
scroll to position [60, 0]
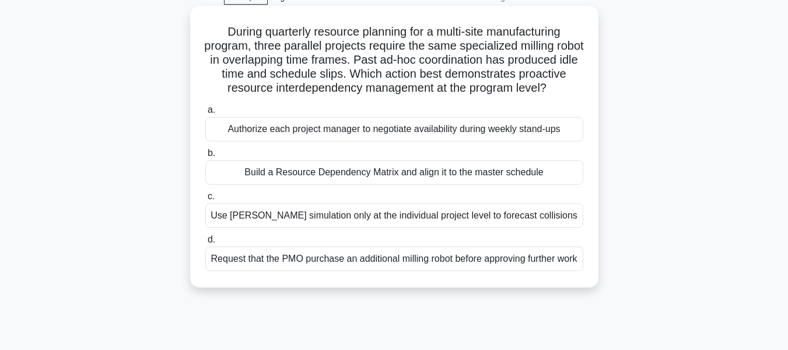
click at [413, 228] on div "Use Monte-Carlo simulation only at the individual project level to forecast col…" at bounding box center [394, 215] width 378 height 25
click at [205, 200] on input "c. Use Monte-Carlo simulation only at the individual project level to forecast …" at bounding box center [205, 197] width 0 height 8
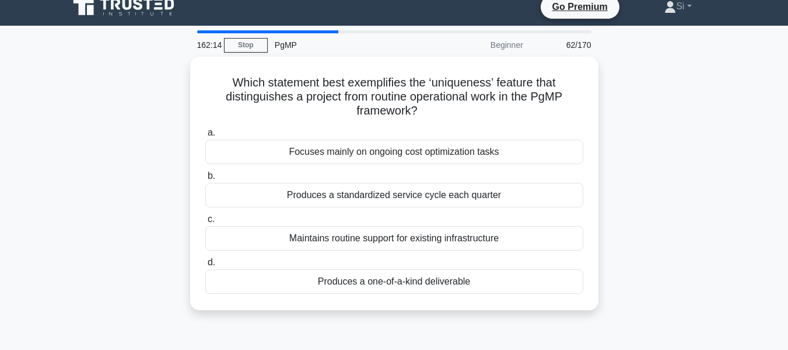
scroll to position [0, 0]
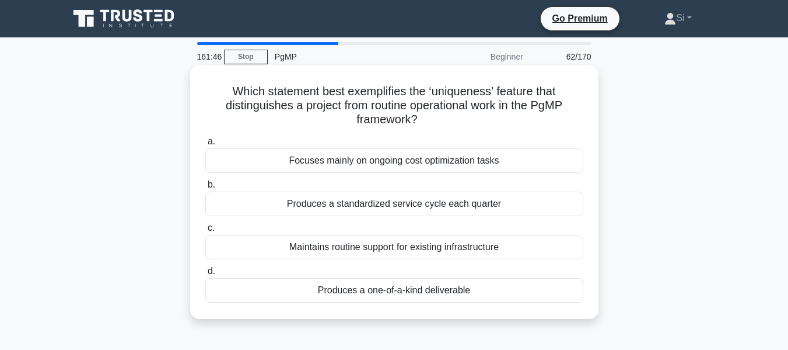
click at [351, 166] on div "Focuses mainly on ongoing cost optimization tasks" at bounding box center [394, 160] width 378 height 25
click at [205, 145] on input "a. Focuses mainly on ongoing cost optimization tasks" at bounding box center [205, 142] width 0 height 8
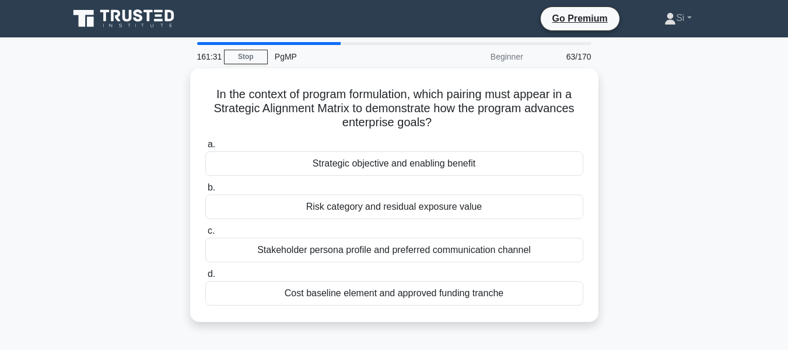
click at [351, 166] on div "Strategic objective and enabling benefit" at bounding box center [394, 163] width 378 height 25
click at [205, 148] on input "a. Strategic objective and enabling benefit" at bounding box center [205, 145] width 0 height 8
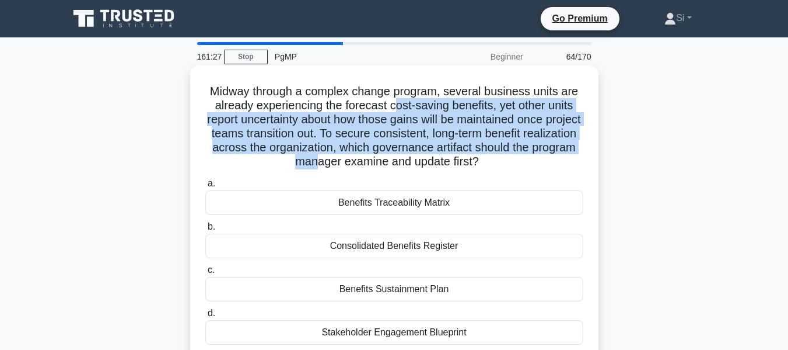
drag, startPoint x: 351, startPoint y: 166, endPoint x: 398, endPoint y: 111, distance: 72.0
click at [398, 111] on h5 "Midway through a complex change program, several business units are already exp…" at bounding box center [394, 126] width 380 height 85
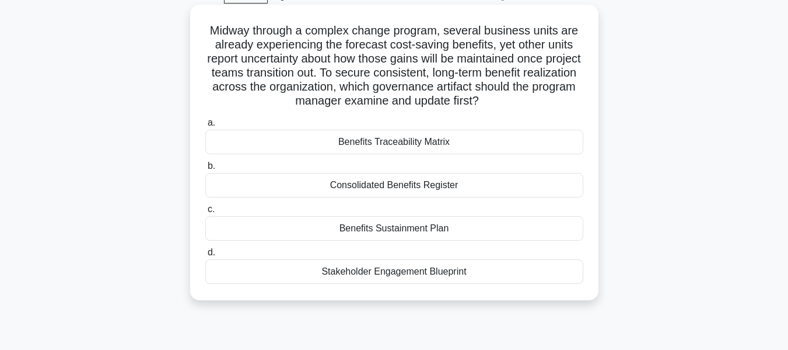
scroll to position [73, 0]
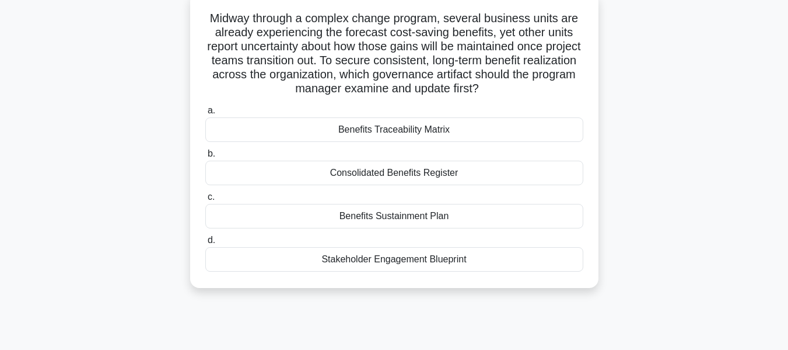
click at [407, 173] on div "Consolidated Benefits Register" at bounding box center [394, 172] width 378 height 25
click at [205, 158] on input "b. Consolidated Benefits Register" at bounding box center [205, 154] width 0 height 8
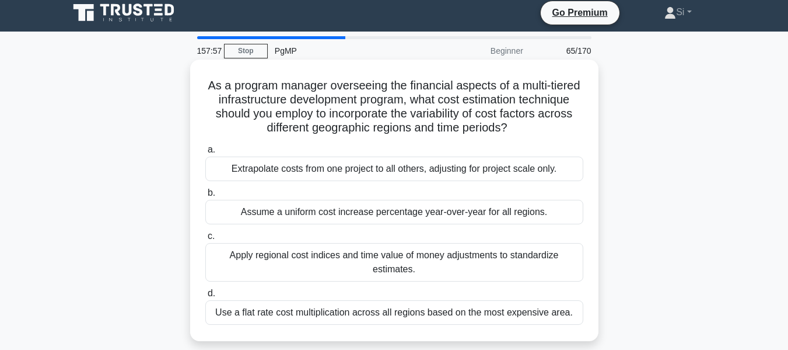
scroll to position [0, 0]
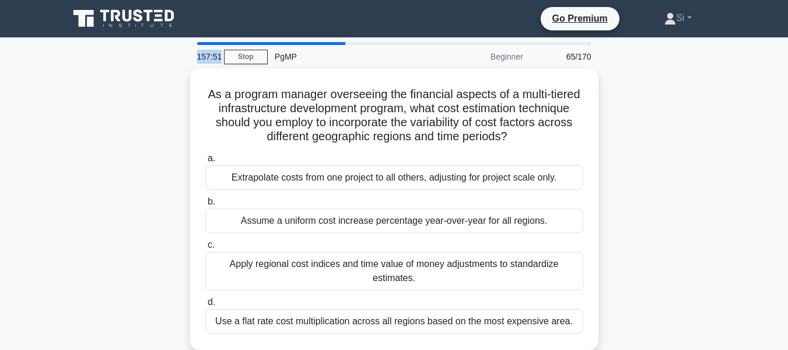
drag, startPoint x: 191, startPoint y: 57, endPoint x: 221, endPoint y: 61, distance: 29.5
click at [221, 61] on div "157:51" at bounding box center [207, 56] width 34 height 23
click at [203, 61] on div "157:49" at bounding box center [207, 56] width 34 height 23
click at [203, 61] on div "157:48" at bounding box center [207, 56] width 34 height 23
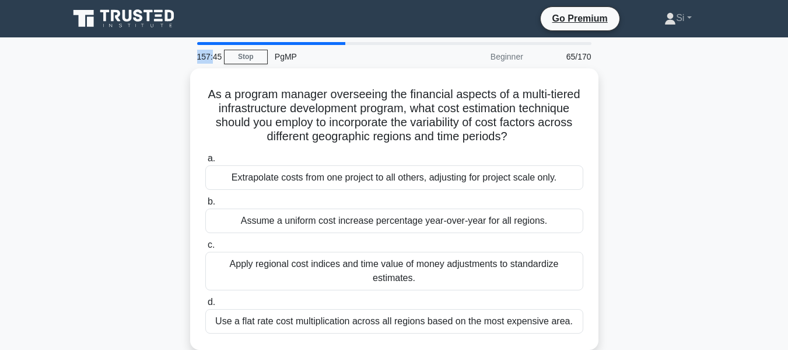
drag, startPoint x: 197, startPoint y: 58, endPoint x: 213, endPoint y: 59, distance: 16.4
click at [213, 59] on div "157:45" at bounding box center [207, 56] width 34 height 23
click at [203, 57] on div "157:42" at bounding box center [207, 56] width 34 height 23
click at [203, 57] on div "157:41" at bounding box center [207, 56] width 34 height 23
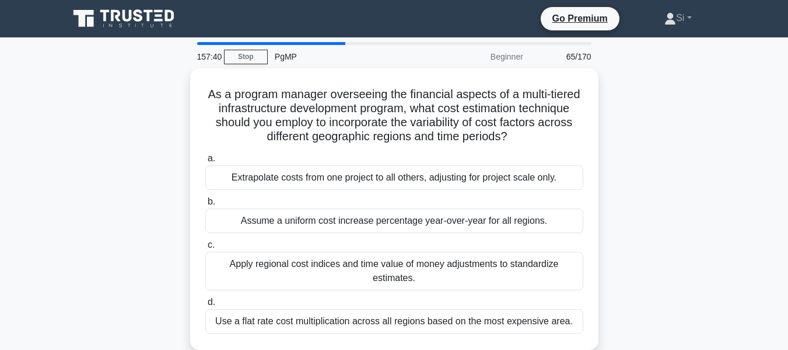
click at [203, 57] on div "157:40" at bounding box center [207, 56] width 34 height 23
click at [334, 58] on div "PgMP" at bounding box center [348, 56] width 160 height 23
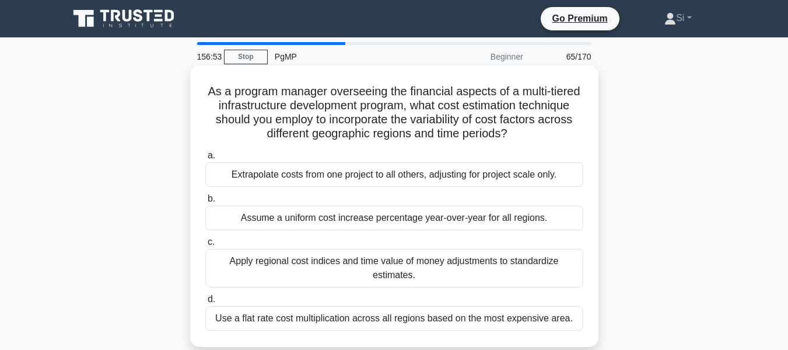
click at [380, 180] on div "Extrapolate costs from one project to all others, adjusting for project scale o…" at bounding box center [394, 174] width 378 height 25
click at [205, 159] on input "a. Extrapolate costs from one project to all others, adjusting for project scal…" at bounding box center [205, 156] width 0 height 8
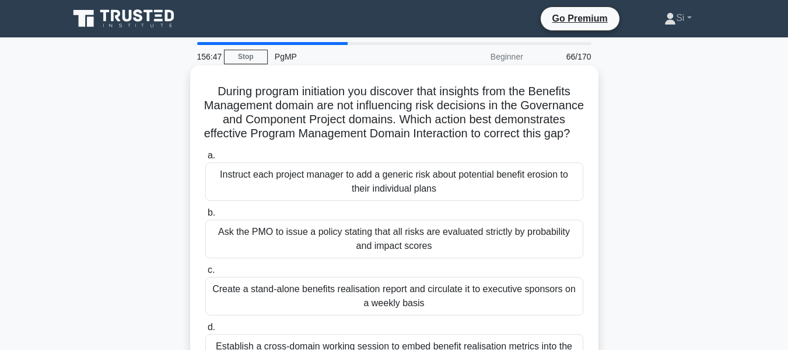
click at [383, 201] on div "Instruct each project manager to add a generic risk about potential benefit ero…" at bounding box center [394, 181] width 378 height 39
click at [205, 159] on input "a. Instruct each project manager to add a generic risk about potential benefit …" at bounding box center [205, 156] width 0 height 8
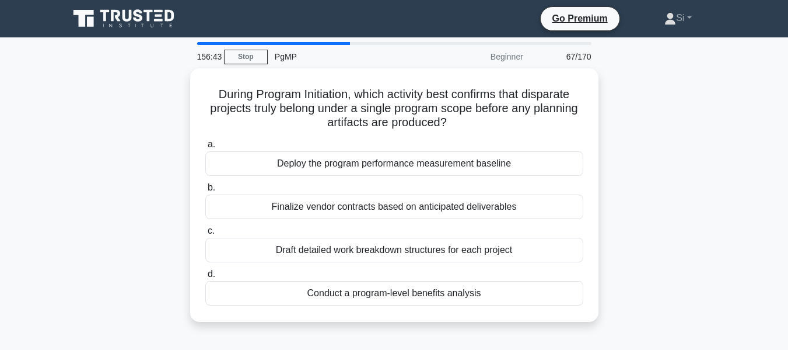
click at [383, 207] on div "Finalize vendor contracts based on anticipated deliverables" at bounding box center [394, 206] width 378 height 25
click at [205, 191] on input "b. Finalize vendor contracts based on anticipated deliverables" at bounding box center [205, 188] width 0 height 8
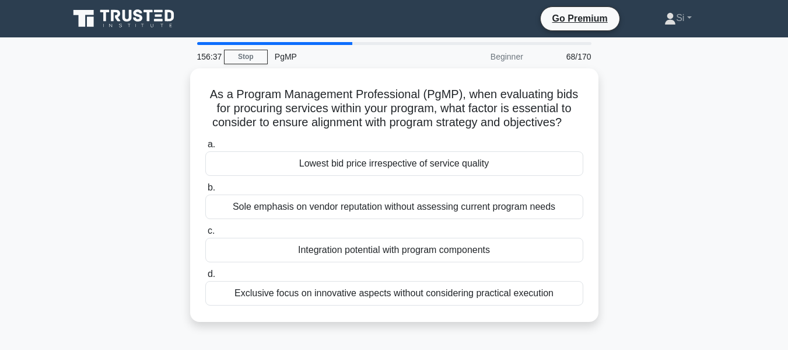
click at [383, 207] on div "Sole emphasis on vendor reputation without assessing current program needs" at bounding box center [394, 206] width 378 height 25
click at [205, 191] on input "b. Sole emphasis on vendor reputation without assessing current program needs" at bounding box center [205, 188] width 0 height 8
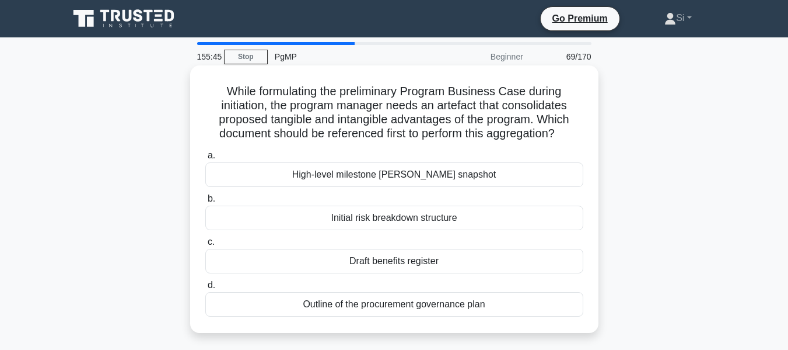
click at [410, 193] on label "b. Initial risk breakdown structure" at bounding box center [394, 210] width 378 height 39
click at [205, 195] on input "b. Initial risk breakdown structure" at bounding box center [205, 199] width 0 height 8
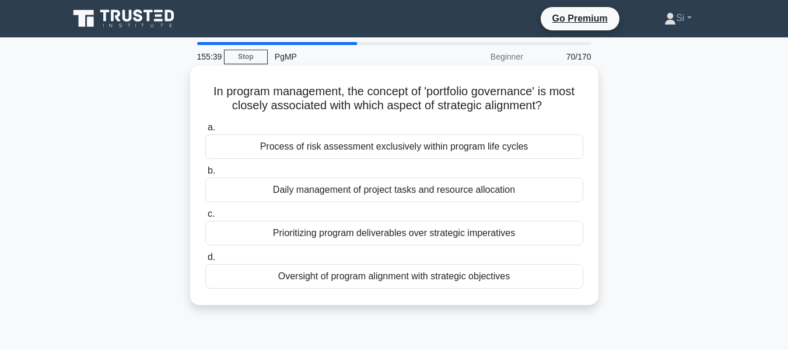
click at [443, 148] on div "Process of risk assessment exclusively within program life cycles" at bounding box center [394, 146] width 378 height 25
click at [205, 131] on input "a. Process of risk assessment exclusively within program life cycles" at bounding box center [205, 128] width 0 height 8
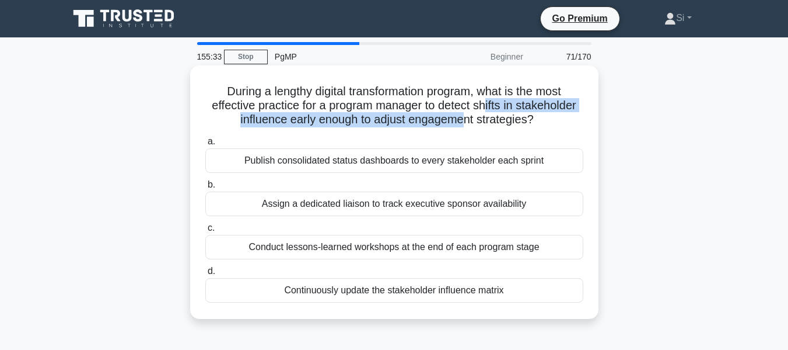
drag, startPoint x: 467, startPoint y: 122, endPoint x: 488, endPoint y: 111, distance: 24.3
click at [488, 111] on h5 "During a lengthy digital transformation program, what is the most effective pra…" at bounding box center [394, 105] width 380 height 43
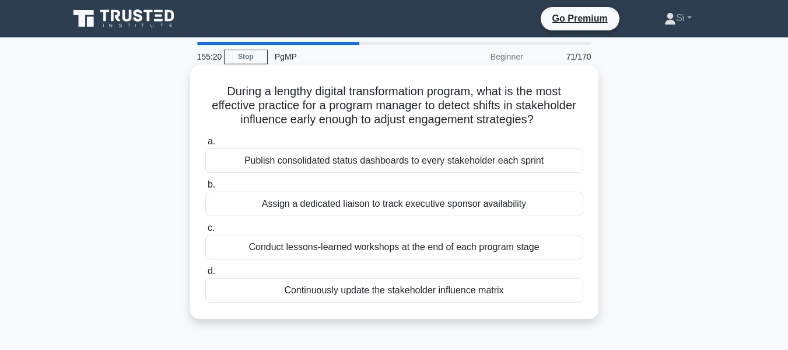
click at [404, 163] on div "Publish consolidated status dashboards to every stakeholder each sprint" at bounding box center [394, 160] width 378 height 25
click at [205, 145] on input "a. Publish consolidated status dashboards to every stakeholder each sprint" at bounding box center [205, 142] width 0 height 8
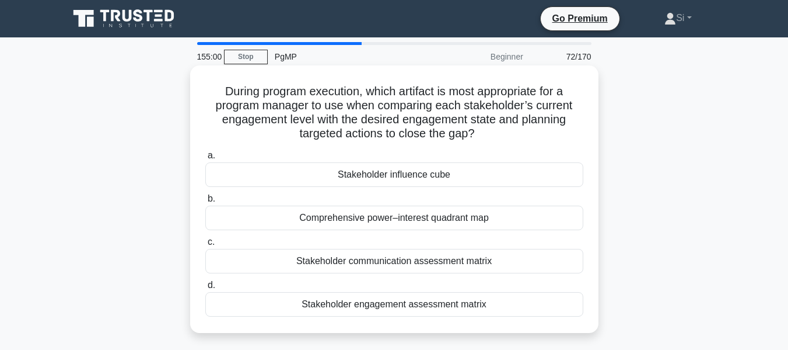
click at [382, 257] on div "Stakeholder communication assessment matrix" at bounding box center [394, 261] width 378 height 25
click at [205, 246] on input "c. Stakeholder communication assessment matrix" at bounding box center [205, 242] width 0 height 8
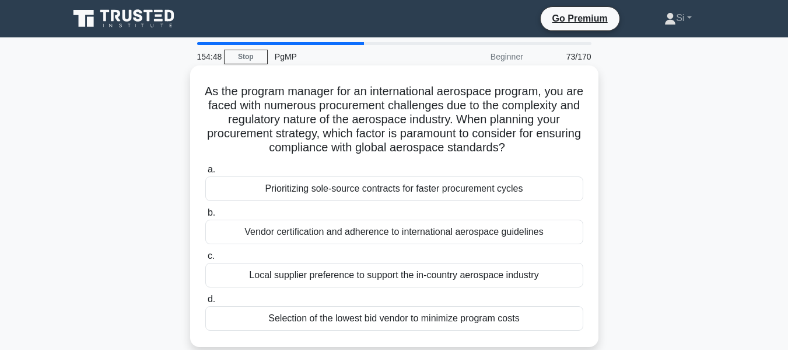
click at [390, 267] on div "Local supplier preference to support the in-country aerospace industry" at bounding box center [394, 275] width 378 height 25
click at [205, 260] on input "c. Local supplier preference to support the in-country aerospace industry" at bounding box center [205, 256] width 0 height 8
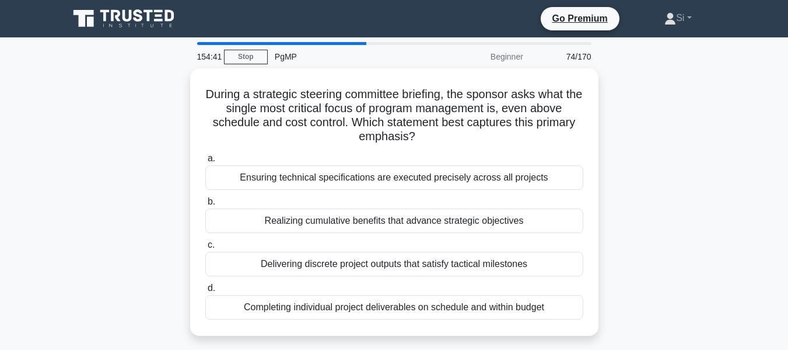
click at [390, 267] on div "Delivering discrete project outputs that satisfy tactical milestones" at bounding box center [394, 264] width 378 height 25
click at [205, 249] on input "c. Delivering discrete project outputs that satisfy tactical milestones" at bounding box center [205, 245] width 0 height 8
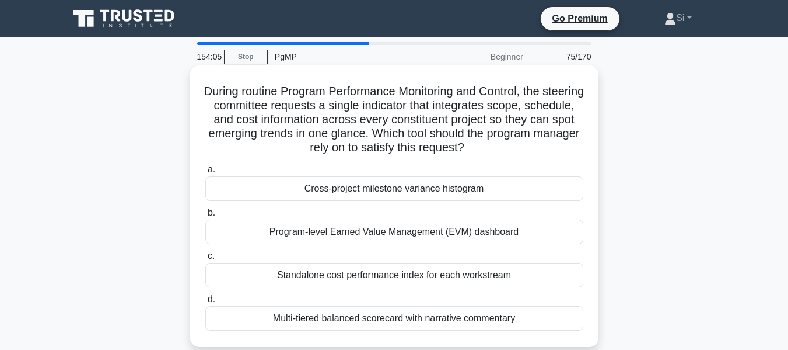
click at [486, 183] on div "Cross-project milestone variance histogram" at bounding box center [394, 188] width 378 height 25
click at [205, 173] on input "a. Cross-project milestone variance histogram" at bounding box center [205, 170] width 0 height 8
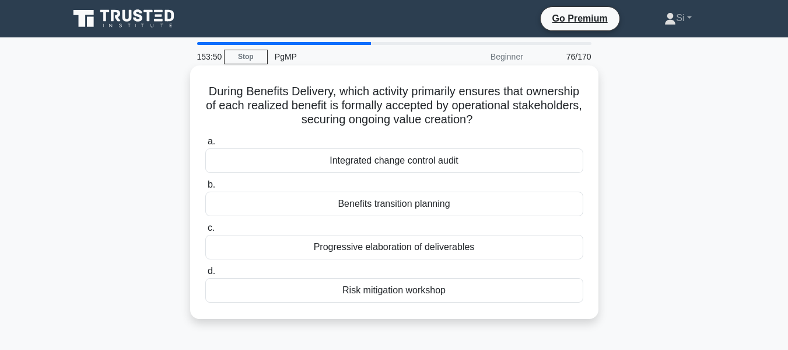
click at [431, 170] on div "Integrated change control audit" at bounding box center [394, 160] width 378 height 25
click at [205, 145] on input "a. Integrated change control audit" at bounding box center [205, 142] width 0 height 8
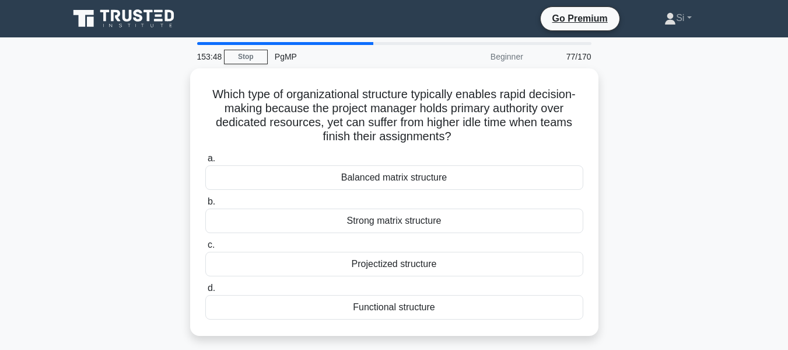
click at [431, 170] on div "Balanced matrix structure" at bounding box center [394, 177] width 378 height 25
click at [205, 162] on input "a. Balanced matrix structure" at bounding box center [205, 159] width 0 height 8
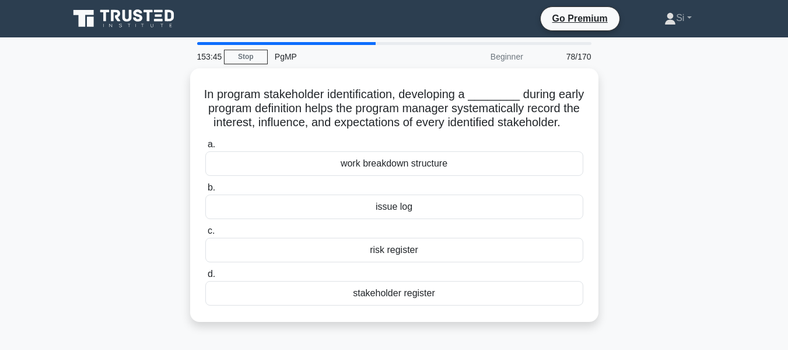
click at [431, 170] on div "work breakdown structure" at bounding box center [394, 163] width 378 height 25
click at [205, 148] on input "a. work breakdown structure" at bounding box center [205, 145] width 0 height 8
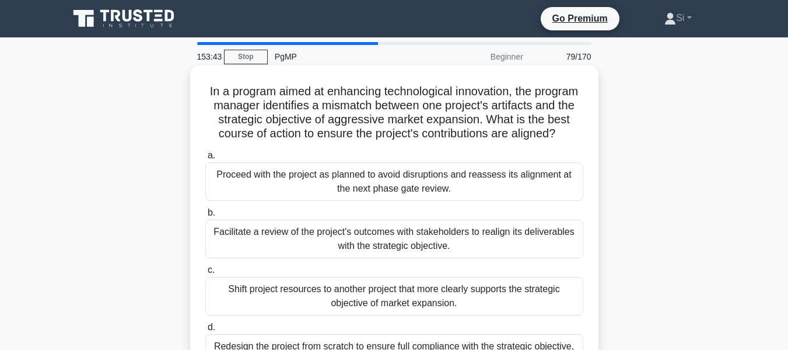
click at [432, 201] on div "Proceed with the project as planned to avoid disruptions and reassess its align…" at bounding box center [394, 181] width 378 height 39
click at [205, 159] on input "a. Proceed with the project as planned to avoid disruptions and reassess its al…" at bounding box center [205, 156] width 0 height 8
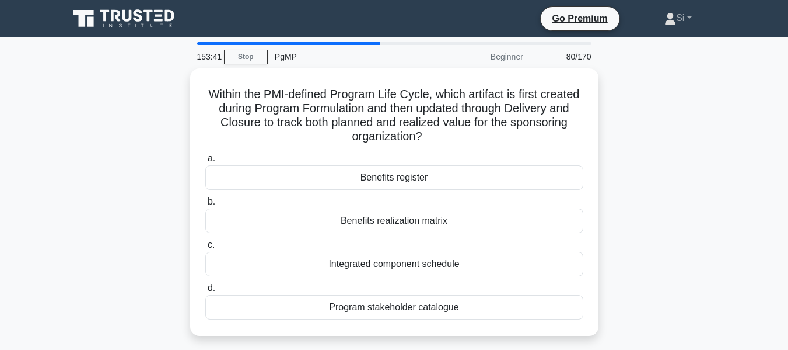
click at [432, 209] on div "Benefits realization matrix" at bounding box center [394, 220] width 378 height 25
click at [205, 205] on input "b. Benefits realization matrix" at bounding box center [205, 202] width 0 height 8
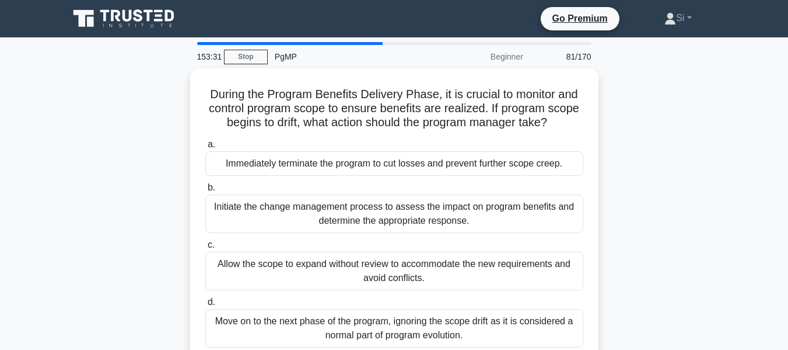
click at [432, 209] on div "Initiate the change management process to assess the impact on program benefits…" at bounding box center [394, 213] width 378 height 39
click at [205, 191] on input "b. Initiate the change management process to assess the impact on program benef…" at bounding box center [205, 188] width 0 height 8
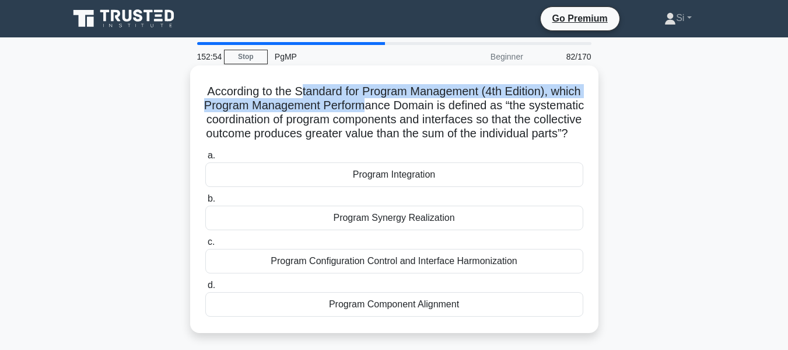
drag, startPoint x: 313, startPoint y: 93, endPoint x: 409, endPoint y: 111, distance: 97.3
click at [409, 111] on h5 "According to the Standard for Program Management (4th Edition), which Program M…" at bounding box center [394, 112] width 380 height 57
click at [313, 99] on h5 "According to the Standard for Program Management (4th Edition), which Program M…" at bounding box center [394, 112] width 380 height 57
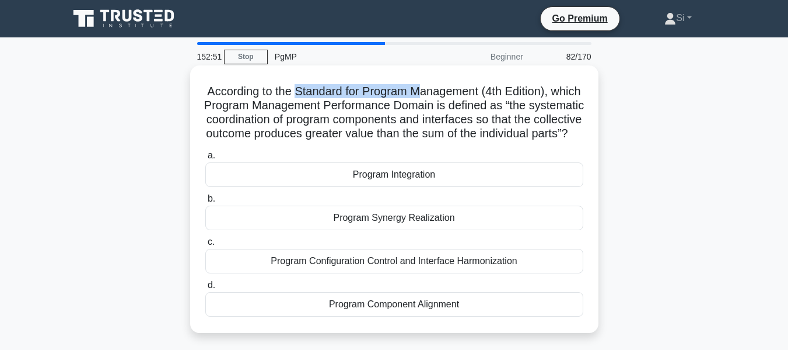
drag, startPoint x: 311, startPoint y: 90, endPoint x: 449, endPoint y: 78, distance: 138.3
click at [449, 78] on div "According to the Standard for Program Management (4th Edition), which Program M…" at bounding box center [394, 199] width 399 height 258
click at [440, 85] on h5 "According to the Standard for Program Management (4th Edition), which Program M…" at bounding box center [394, 112] width 380 height 57
drag, startPoint x: 308, startPoint y: 95, endPoint x: 554, endPoint y: 94, distance: 245.7
click at [554, 94] on h5 "According to the Standard for Program Management (4th Edition), which Program M…" at bounding box center [394, 112] width 380 height 57
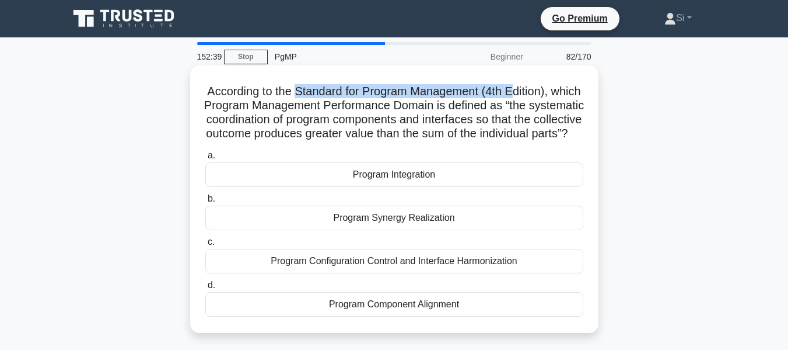
drag, startPoint x: 465, startPoint y: 102, endPoint x: 531, endPoint y: 81, distance: 69.0
click at [531, 81] on div "According to the Standard for Program Management (4th Edition), which Program M…" at bounding box center [394, 199] width 399 height 258
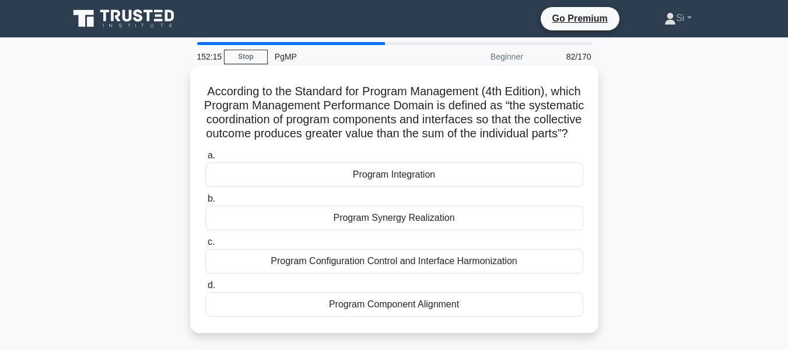
click at [559, 102] on h5 "According to the Standard for Program Management (4th Edition), which Program M…" at bounding box center [394, 112] width 380 height 57
click at [454, 230] on div "Program Synergy Realization" at bounding box center [394, 217] width 378 height 25
click at [205, 202] on input "b. Program Synergy Realization" at bounding box center [205, 199] width 0 height 8
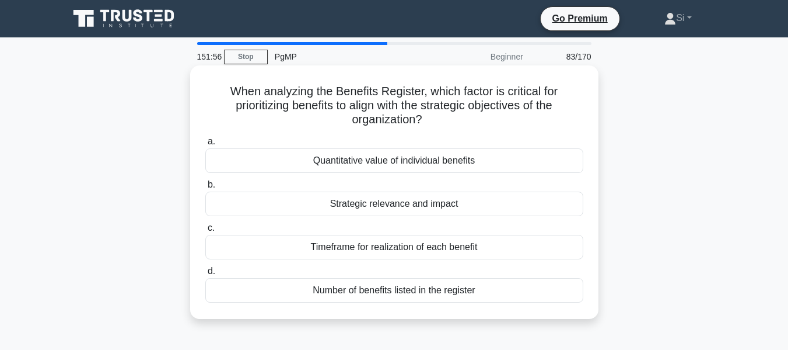
click at [459, 243] on div "Timeframe for realization of each benefit" at bounding box center [394, 247] width 378 height 25
click at [205, 232] on input "c. Timeframe for realization of each benefit" at bounding box center [205, 228] width 0 height 8
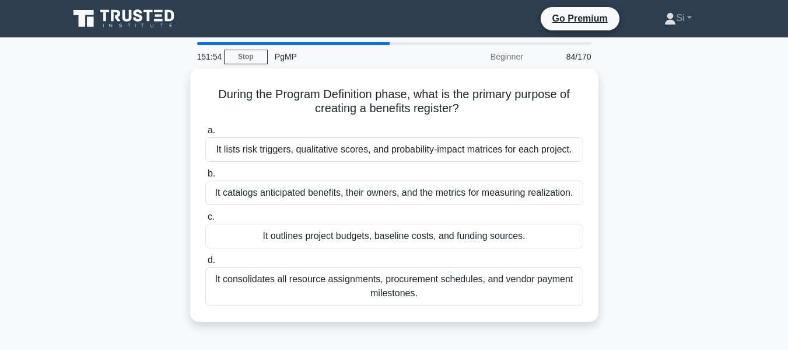
click at [459, 243] on div "It outlines project budgets, baseline costs, and funding sources." at bounding box center [394, 236] width 378 height 25
click at [205, 221] on input "c. It outlines project budgets, baseline costs, and funding sources." at bounding box center [205, 217] width 0 height 8
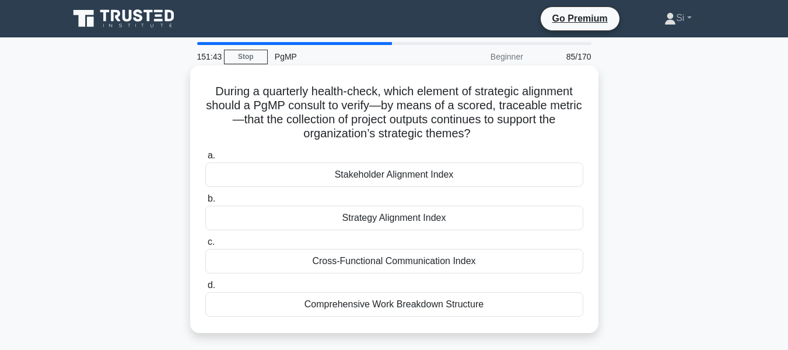
click at [439, 262] on div "Cross-Functional Communication Index" at bounding box center [394, 261] width 378 height 25
click at [205, 246] on input "c. Cross-Functional Communication Index" at bounding box center [205, 242] width 0 height 8
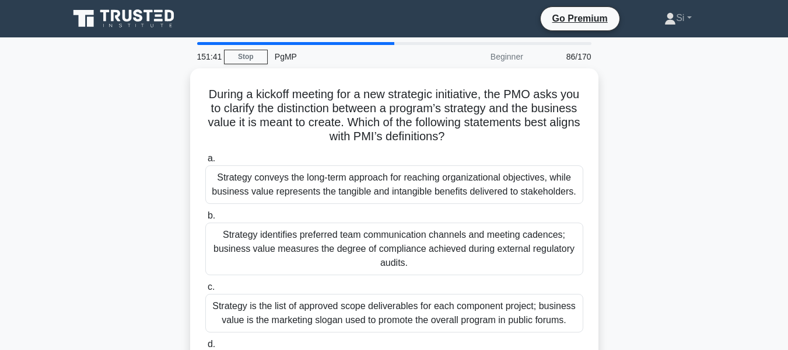
click at [439, 262] on div "Strategy identifies preferred team communication channels and meeting cadences;…" at bounding box center [394, 248] width 378 height 53
click at [205, 219] on input "b. Strategy identifies preferred team communication channels and meeting cadenc…" at bounding box center [205, 216] width 0 height 8
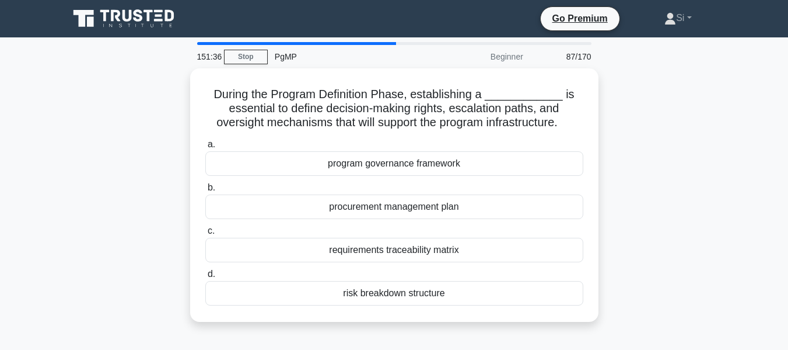
click at [439, 262] on div "a. program governance framework b. procurement management plan c. d." at bounding box center [394, 221] width 392 height 173
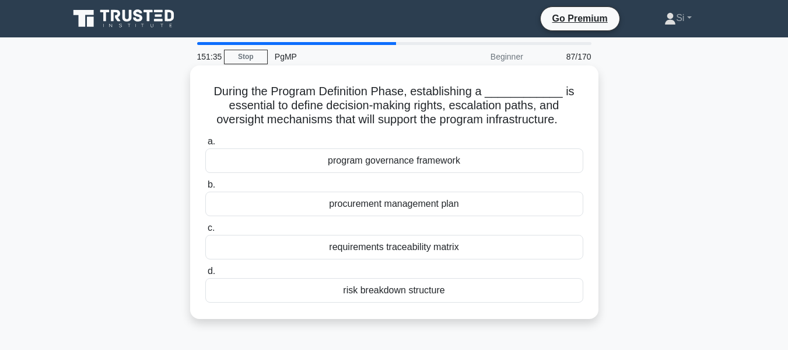
click at [438, 246] on div "requirements traceability matrix" at bounding box center [394, 247] width 378 height 25
click at [205, 232] on input "c. requirements traceability matrix" at bounding box center [205, 228] width 0 height 8
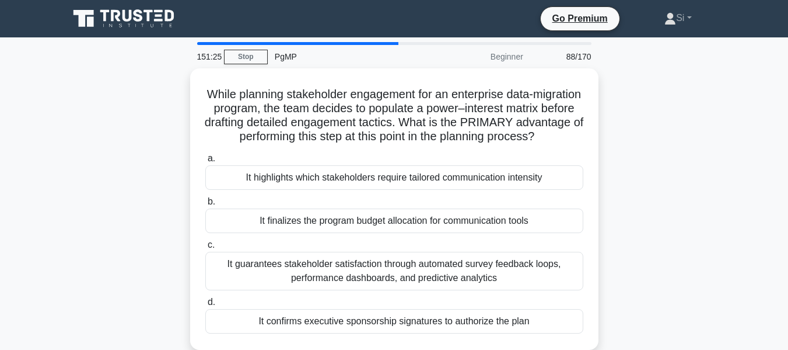
click at [438, 246] on div "a. It highlights which stakeholders require tailored communication intensity b.…" at bounding box center [394, 242] width 392 height 187
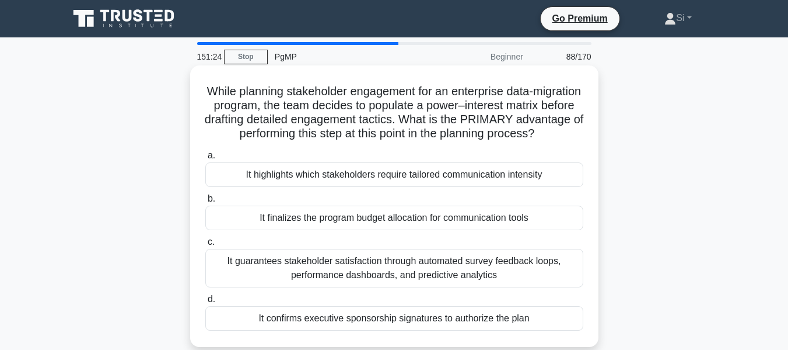
click at [427, 230] on div "It finalizes the program budget allocation for communication tools" at bounding box center [394, 217] width 378 height 25
click at [205, 202] on input "b. It finalizes the program budget allocation for communication tools" at bounding box center [205, 199] width 0 height 8
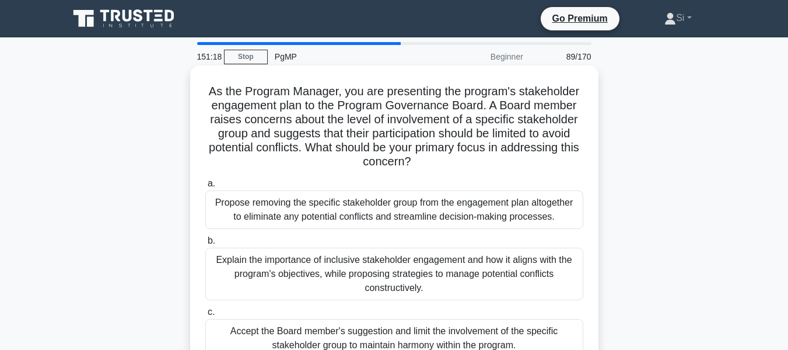
click at [392, 216] on div "Propose removing the specific stakeholder group from the engagement plan altoge…" at bounding box center [394, 209] width 378 height 39
click at [205, 187] on input "a. Propose removing the specific stakeholder group from the engagement plan alt…" at bounding box center [205, 184] width 0 height 8
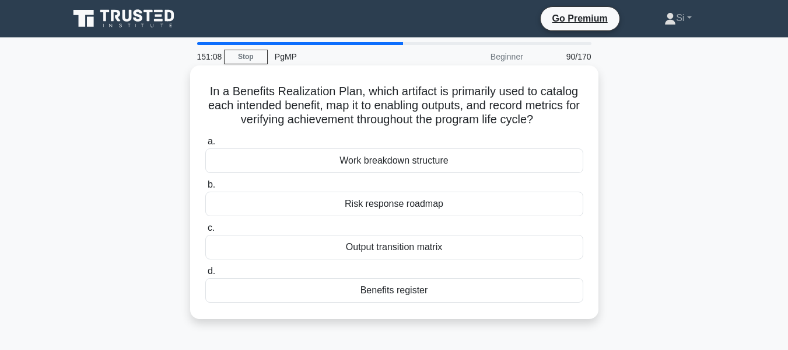
click at [413, 207] on div "Risk response roadmap" at bounding box center [394, 203] width 378 height 25
click at [205, 188] on input "b. Risk response roadmap" at bounding box center [205, 185] width 0 height 8
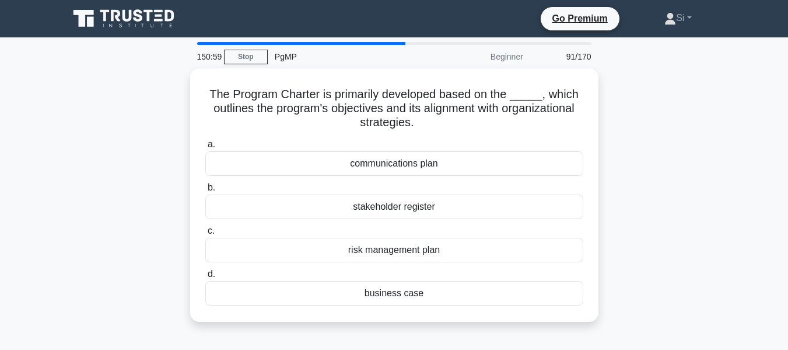
click at [413, 207] on div "stakeholder register" at bounding box center [394, 206] width 378 height 25
click at [205, 191] on input "b. stakeholder register" at bounding box center [205, 188] width 0 height 8
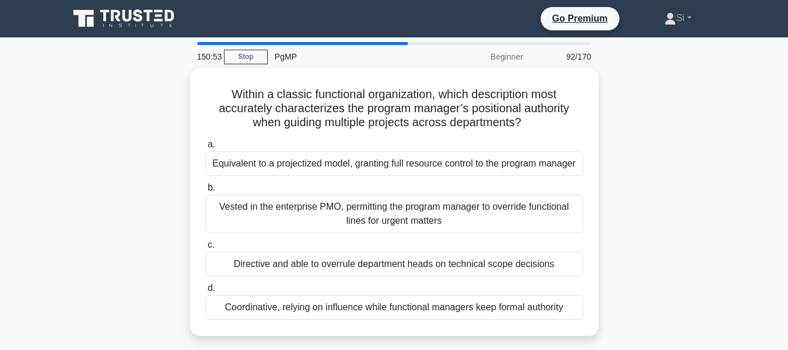
click at [413, 207] on div "Vested in the enterprise PMO, permitting the program manager to override functi…" at bounding box center [394, 213] width 378 height 39
click at [205, 191] on input "b. Vested in the enterprise PMO, permitting the program manager to override fun…" at bounding box center [205, 188] width 0 height 8
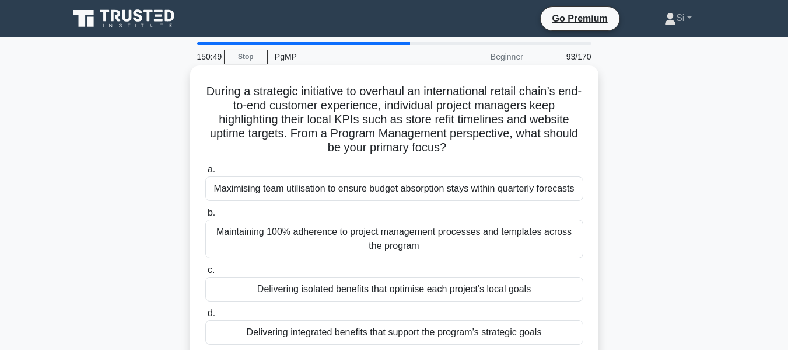
click at [412, 189] on div "Maximising team utilisation to ensure budget absorption stays within quarterly …" at bounding box center [394, 188] width 378 height 25
click at [205, 173] on input "a. Maximising team utilisation to ensure budget absorption stays within quarter…" at bounding box center [205, 170] width 0 height 8
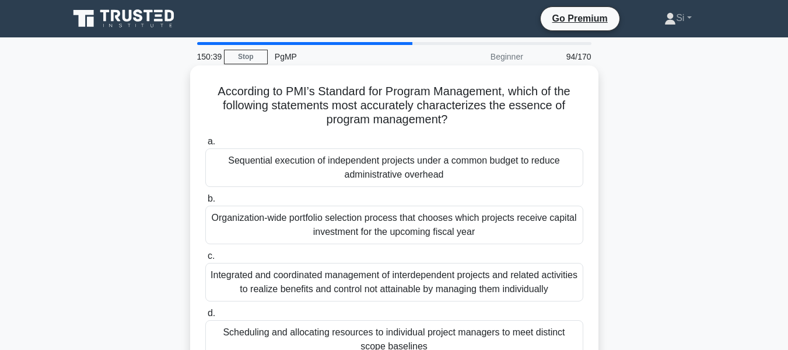
click at [411, 172] on div "Sequential execution of independent projects under a common budget to reduce ad…" at bounding box center [394, 167] width 378 height 39
click at [205, 145] on input "a. Sequential execution of independent projects under a common budget to reduce…" at bounding box center [205, 142] width 0 height 8
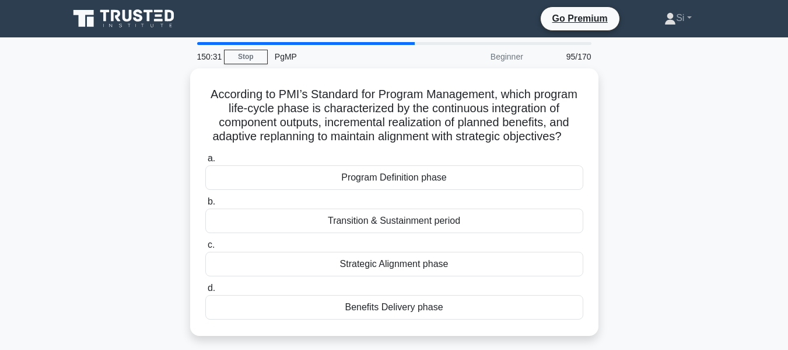
click at [411, 172] on div "Program Definition phase" at bounding box center [394, 177] width 378 height 25
click at [205, 162] on input "a. Program Definition phase" at bounding box center [205, 159] width 0 height 8
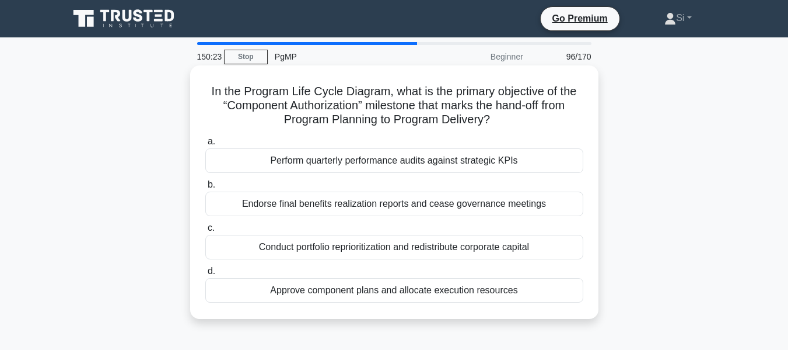
click at [407, 164] on div "Perform quarterly performance audits against strategic KPIs" at bounding box center [394, 160] width 378 height 25
click at [205, 145] on input "a. Perform quarterly performance audits against strategic KPIs" at bounding box center [205, 142] width 0 height 8
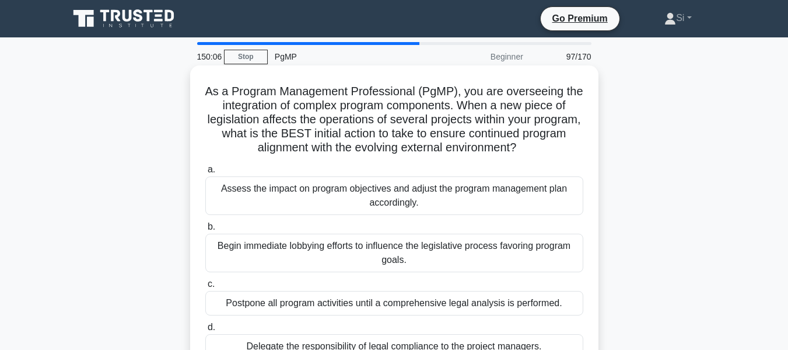
click at [355, 186] on div "Assess the impact on program objectives and adjust the program management plan …" at bounding box center [394, 195] width 378 height 39
click at [205, 173] on input "a. Assess the impact on program objectives and adjust the program management pl…" at bounding box center [205, 170] width 0 height 8
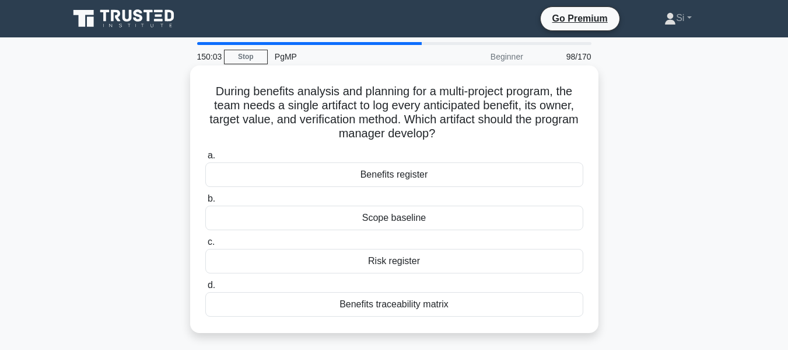
click at [384, 185] on div "Benefits register" at bounding box center [394, 174] width 378 height 25
click at [205, 159] on input "a. Benefits register" at bounding box center [205, 156] width 0 height 8
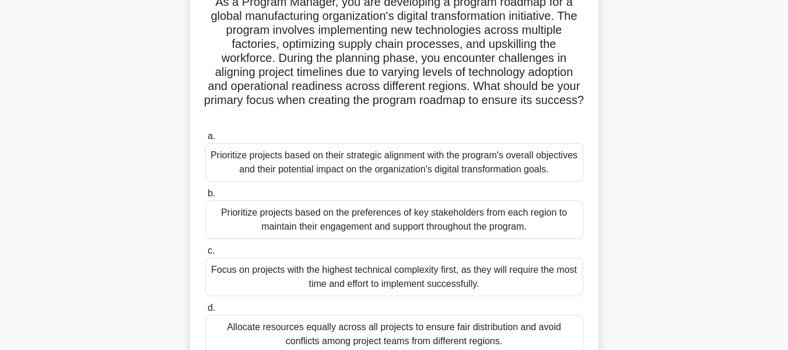
click at [435, 209] on div "Prioritize projects based on the preferences of key stakeholders from each regi…" at bounding box center [394, 219] width 378 height 39
click at [205, 197] on input "b. Prioritize projects based on the preferences of key stakeholders from each r…" at bounding box center [205, 194] width 0 height 8
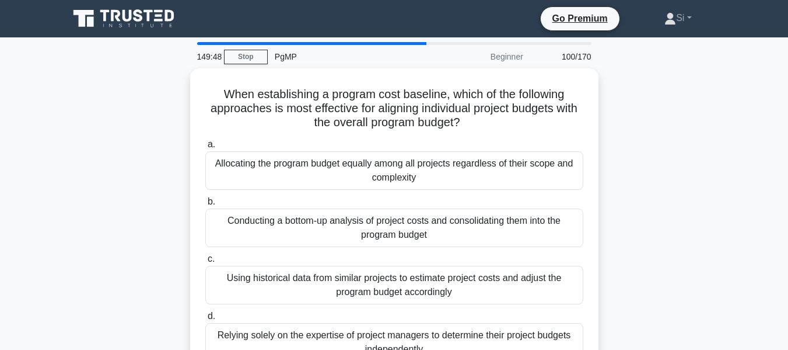
click at [435, 209] on div "Conducting a bottom-up analysis of project costs and consolidating them into th…" at bounding box center [394, 227] width 378 height 39
click at [205, 205] on input "b. Conducting a bottom-up analysis of project costs and consolidating them into…" at bounding box center [205, 202] width 0 height 8
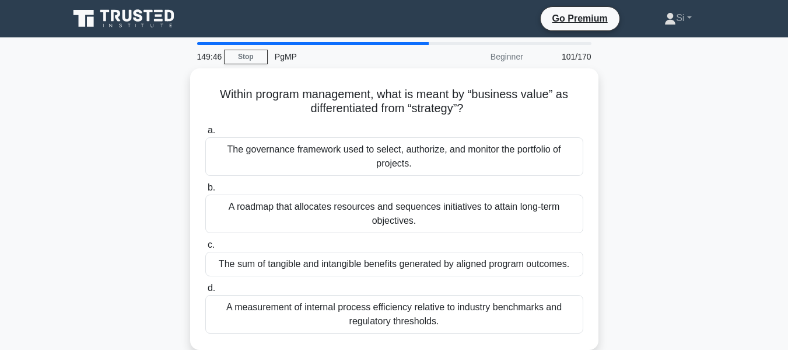
click at [435, 209] on div "A roadmap that allocates resources and sequences initiatives to attain long-ter…" at bounding box center [394, 213] width 378 height 39
click at [205, 191] on input "b. A roadmap that allocates resources and sequences initiatives to attain long-…" at bounding box center [205, 188] width 0 height 8
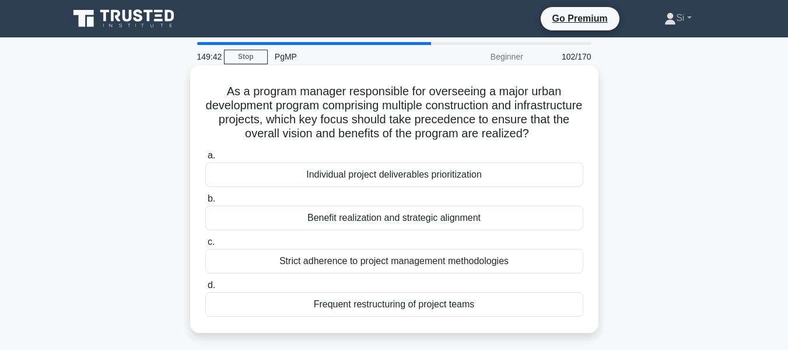
click at [453, 187] on div "Individual project deliverables prioritization" at bounding box center [394, 174] width 378 height 25
click at [205, 159] on input "a. Individual project deliverables prioritization" at bounding box center [205, 156] width 0 height 8
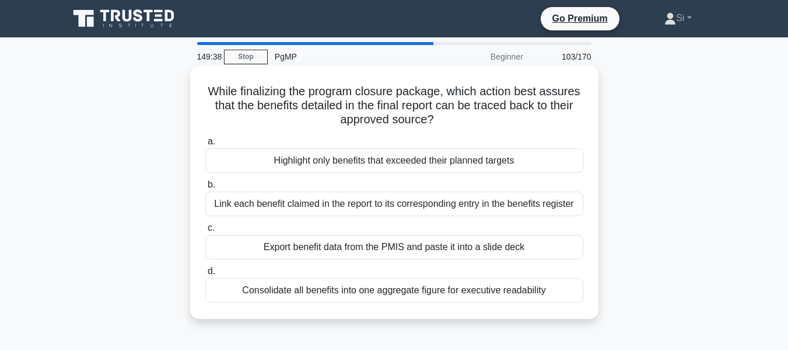
click at [465, 173] on div "Highlight only benefits that exceeded their planned targets" at bounding box center [394, 160] width 378 height 25
click at [205, 145] on input "a. Highlight only benefits that exceeded their planned targets" at bounding box center [205, 142] width 0 height 8
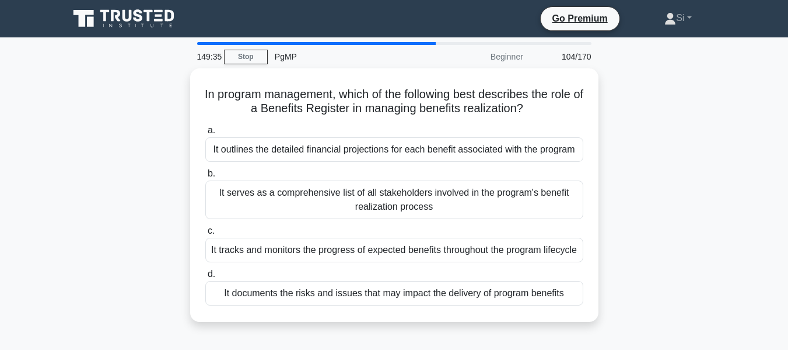
click at [465, 173] on label "b. It serves as a comprehensive list of all stakeholders involved in the progra…" at bounding box center [394, 192] width 378 height 53
click at [205, 173] on input "b. It serves as a comprehensive list of all stakeholders involved in the progra…" at bounding box center [205, 174] width 0 height 8
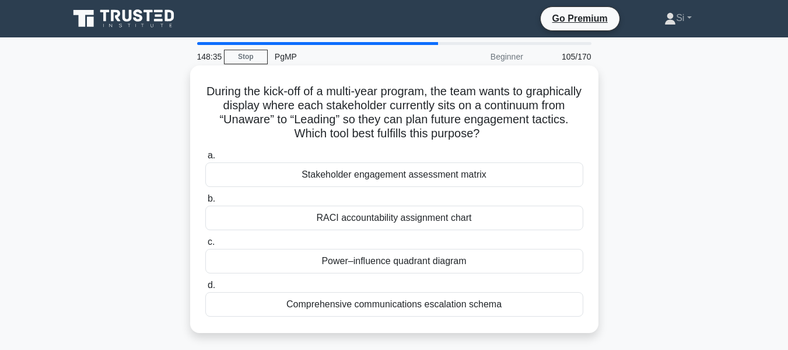
click at [456, 256] on div "Power–influence quadrant diagram" at bounding box center [394, 261] width 378 height 25
click at [205, 246] on input "c. Power–influence quadrant diagram" at bounding box center [205, 242] width 0 height 8
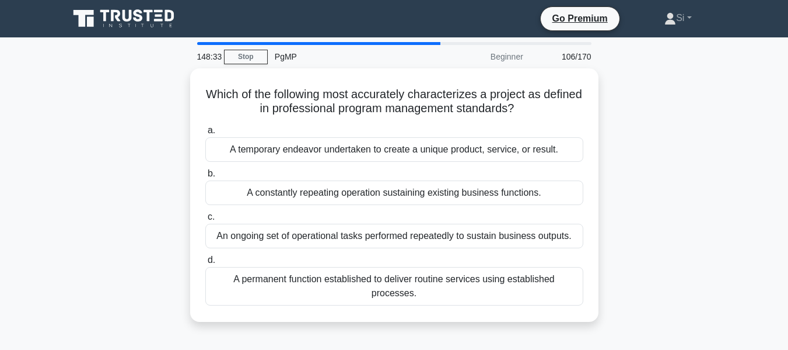
click at [456, 256] on label "d. A permanent function established to deliver routine services using establish…" at bounding box center [394, 279] width 378 height 53
click at [205, 256] on input "d. A permanent function established to deliver routine services using establish…" at bounding box center [205, 260] width 0 height 8
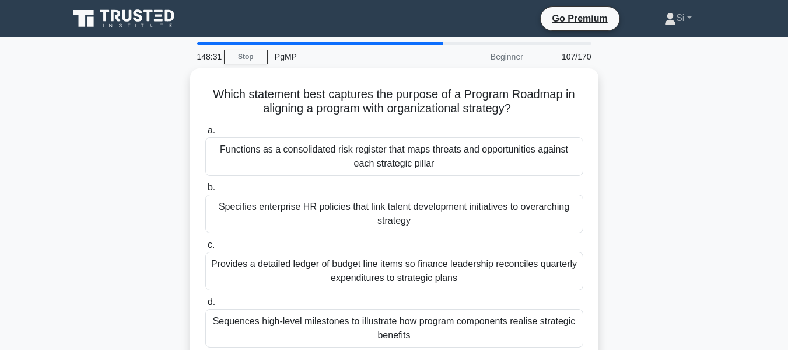
click at [456, 256] on div "Provides a detailed ledger of budget line items so finance leadership reconcile…" at bounding box center [394, 271] width 378 height 39
click at [205, 249] on input "c. Provides a detailed ledger of budget line items so finance leadership reconc…" at bounding box center [205, 245] width 0 height 8
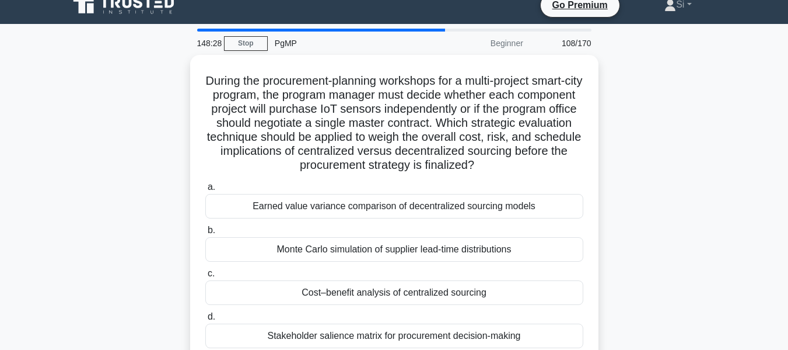
scroll to position [13, 0]
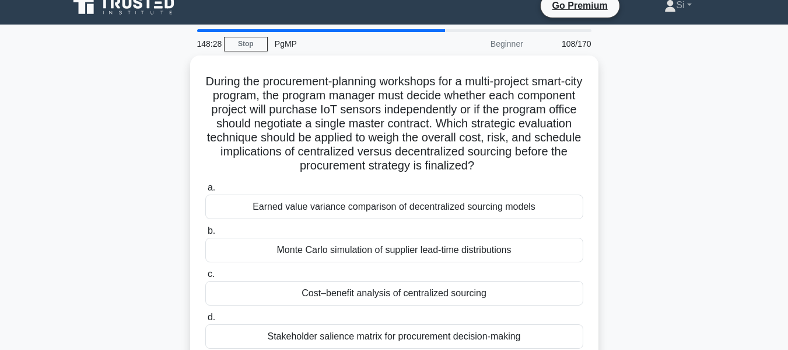
click at [456, 256] on div "Monte Carlo simulation of supplier lead-time distributions" at bounding box center [394, 250] width 378 height 25
click at [205, 235] on input "b. Monte Carlo simulation of supplier lead-time distributions" at bounding box center [205, 231] width 0 height 8
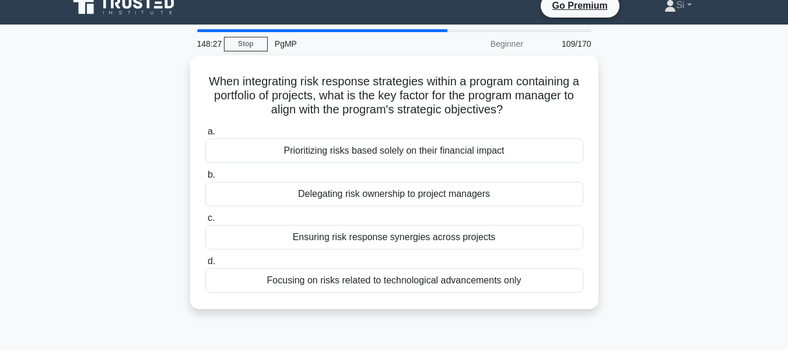
scroll to position [0, 0]
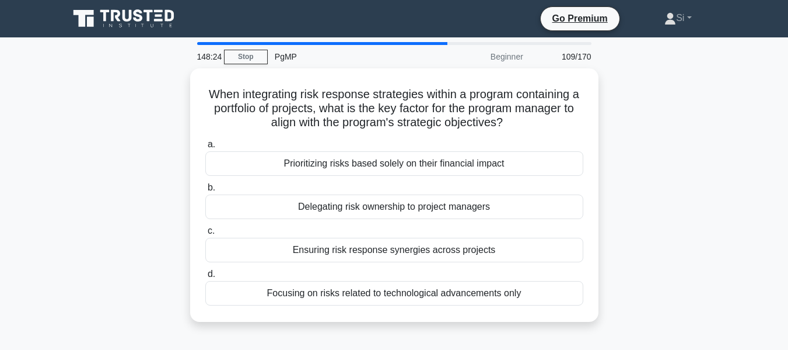
click at [456, 256] on div "Ensuring risk response synergies across projects" at bounding box center [394, 250] width 378 height 25
click at [205, 235] on input "c. Ensuring risk response synergies across projects" at bounding box center [205, 231] width 0 height 8
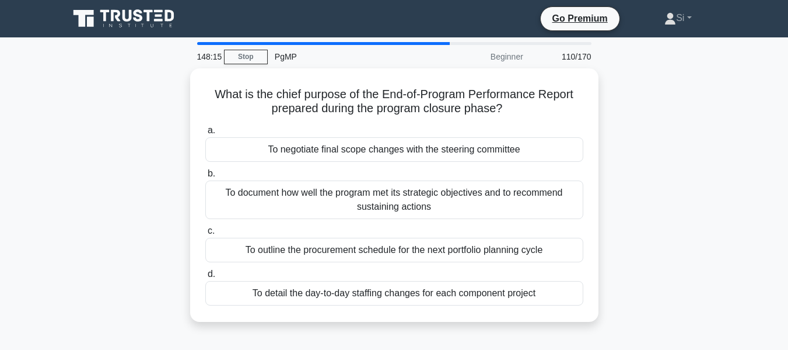
click at [456, 256] on div "To outline the procurement schedule for the next portfolio planning cycle" at bounding box center [394, 250] width 378 height 25
click at [205, 235] on input "c. To outline the procurement schedule for the next portfolio planning cycle" at bounding box center [205, 231] width 0 height 8
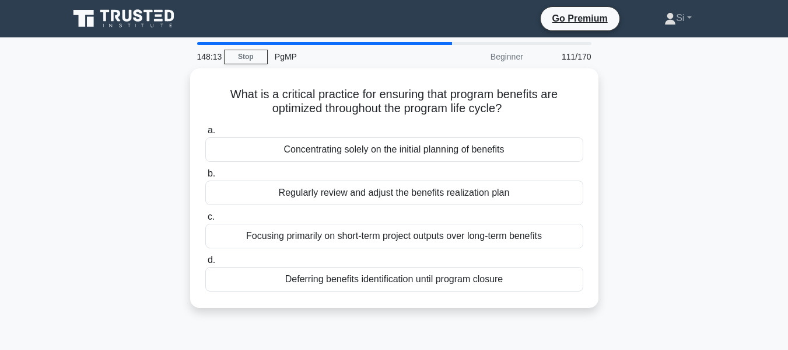
click at [456, 256] on label "d. Deferring benefits identification until program closure" at bounding box center [394, 272] width 378 height 39
click at [205, 256] on input "d. Deferring benefits identification until program closure" at bounding box center [205, 260] width 0 height 8
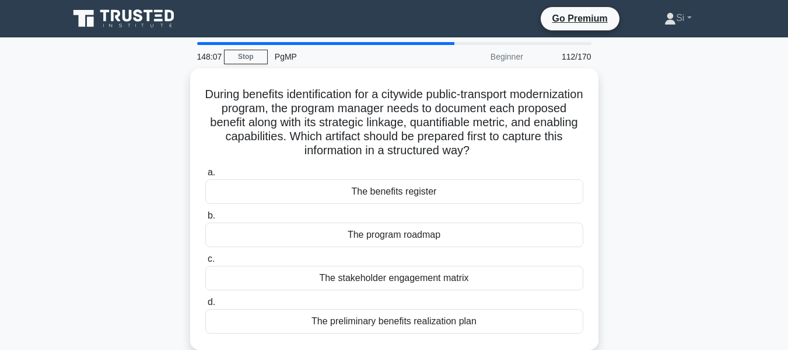
click at [456, 256] on label "c. The stakeholder engagement matrix" at bounding box center [394, 271] width 378 height 39
click at [205, 256] on input "c. The stakeholder engagement matrix" at bounding box center [205, 259] width 0 height 8
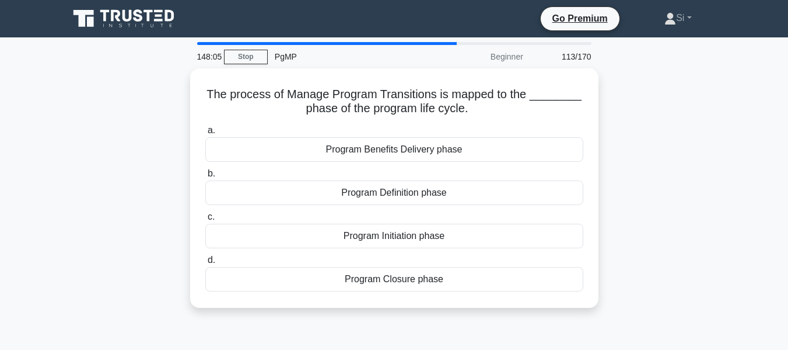
click at [456, 256] on label "d. Program Closure phase" at bounding box center [394, 272] width 378 height 39
click at [205, 256] on input "d. Program Closure phase" at bounding box center [205, 260] width 0 height 8
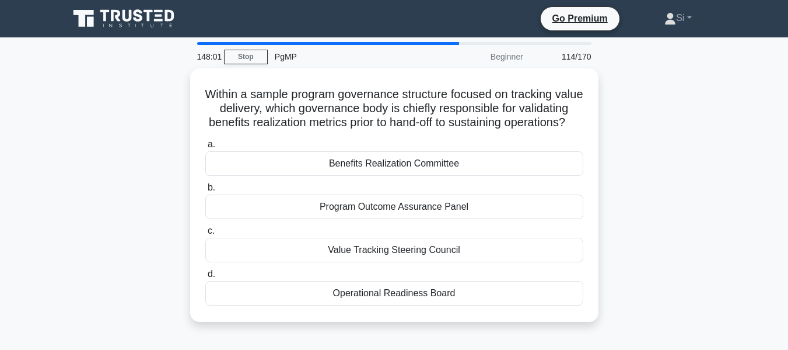
click at [456, 256] on div "Value Tracking Steering Council" at bounding box center [394, 250] width 378 height 25
click at [205, 235] on input "c. Value Tracking Steering Council" at bounding box center [205, 231] width 0 height 8
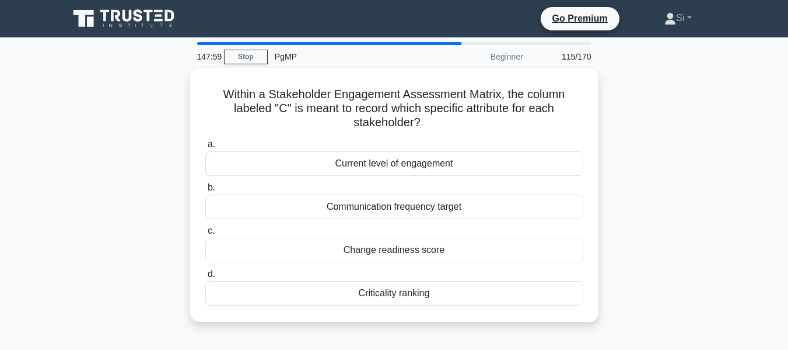
click at [456, 256] on div "Change readiness score" at bounding box center [394, 250] width 378 height 25
click at [205, 235] on input "c. Change readiness score" at bounding box center [205, 231] width 0 height 8
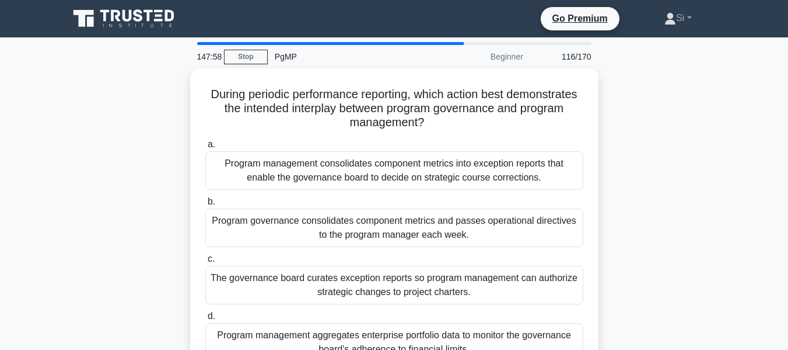
click at [456, 256] on label "c. The governance board curates exception reports so program management can aut…" at bounding box center [394, 278] width 378 height 53
click at [205, 256] on input "c. The governance board curates exception reports so program management can aut…" at bounding box center [205, 259] width 0 height 8
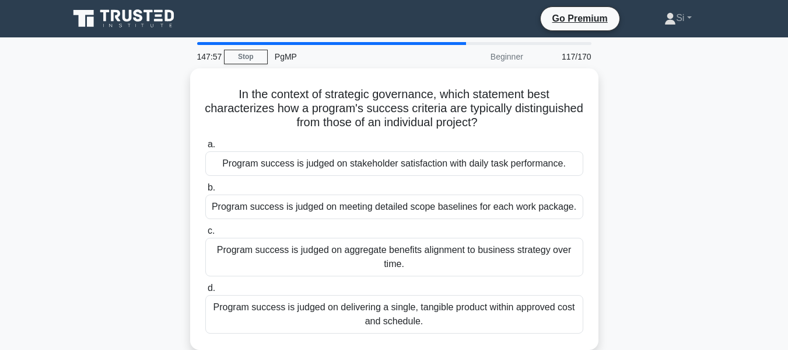
click at [456, 256] on div "Program success is judged on aggregate benefits alignment to business strategy …" at bounding box center [394, 257] width 378 height 39
click at [205, 235] on input "c. Program success is judged on aggregate benefits alignment to business strate…" at bounding box center [205, 231] width 0 height 8
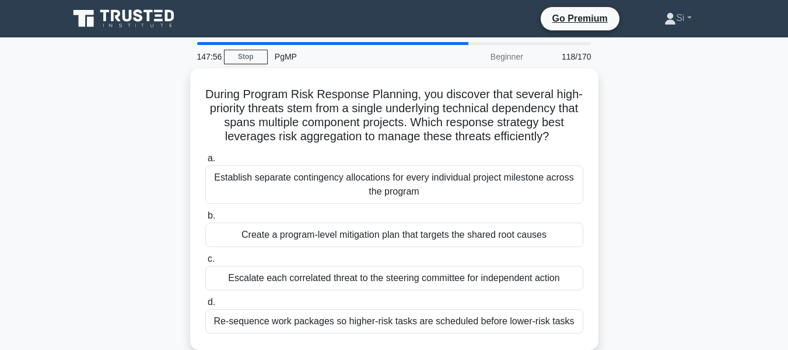
click at [456, 247] on div "Create a program-level mitigation plan that targets the shared root causes" at bounding box center [394, 234] width 378 height 25
click at [205, 219] on input "b. Create a program-level mitigation plan that targets the shared root causes" at bounding box center [205, 216] width 0 height 8
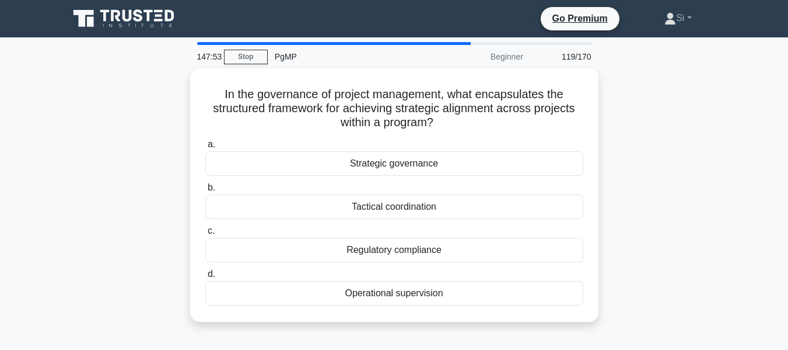
click at [456, 256] on div "Regulatory compliance" at bounding box center [394, 250] width 378 height 25
click at [205, 235] on input "c. Regulatory compliance" at bounding box center [205, 231] width 0 height 8
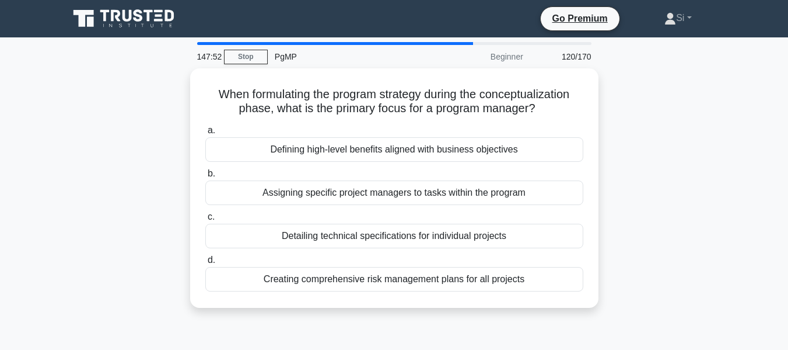
click at [456, 256] on label "d. Creating comprehensive risk management plans for all projects" at bounding box center [394, 272] width 378 height 39
click at [205, 256] on input "d. Creating comprehensive risk management plans for all projects" at bounding box center [205, 260] width 0 height 8
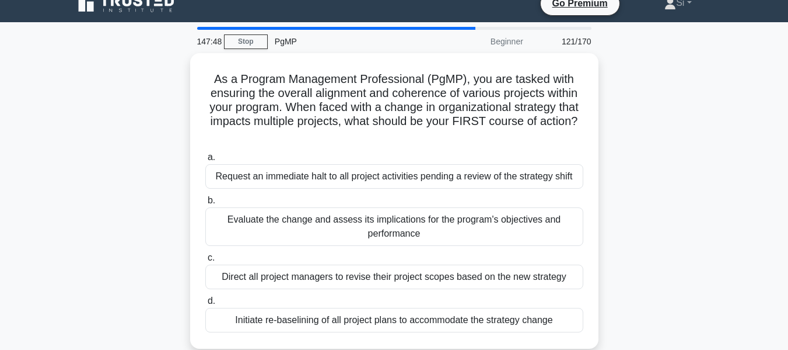
scroll to position [15, 0]
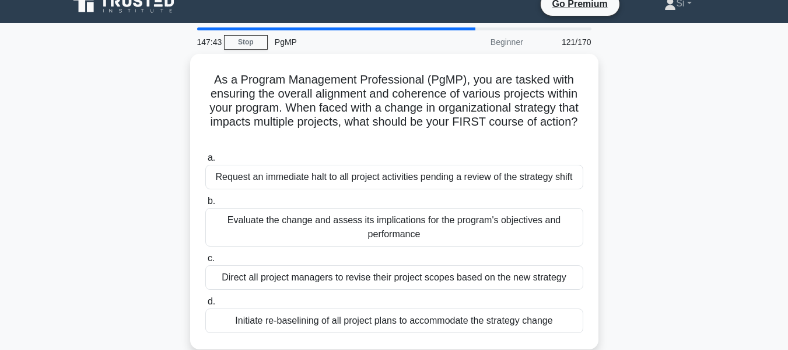
click at [456, 256] on label "c. Direct all project managers to revise their project scopes based on the new …" at bounding box center [394, 270] width 378 height 39
click at [205, 256] on input "c. Direct all project managers to revise their project scopes based on the new …" at bounding box center [205, 258] width 0 height 8
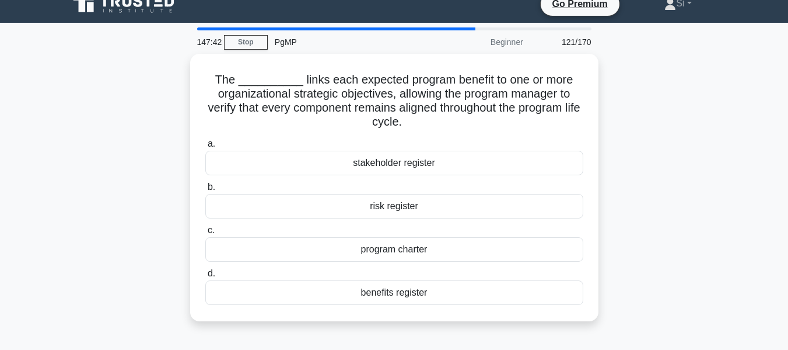
scroll to position [0, 0]
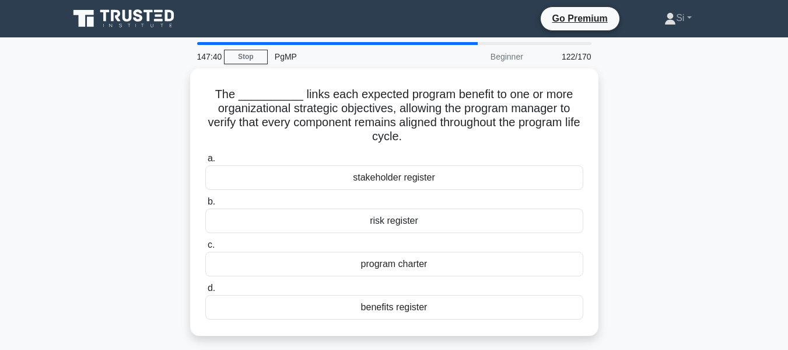
click at [456, 256] on div "program charter" at bounding box center [394, 264] width 378 height 25
click at [205, 249] on input "c. program charter" at bounding box center [205, 245] width 0 height 8
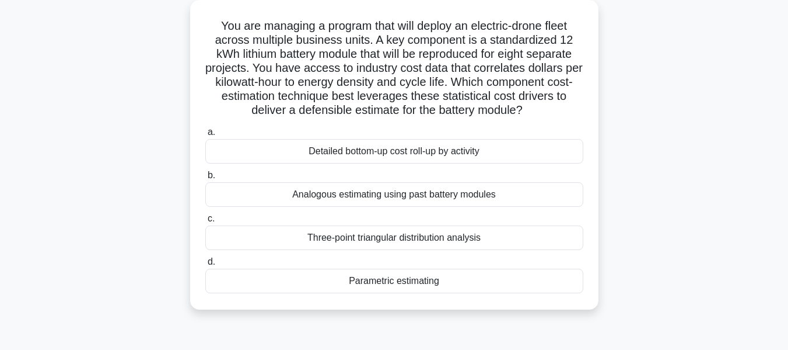
scroll to position [77, 0]
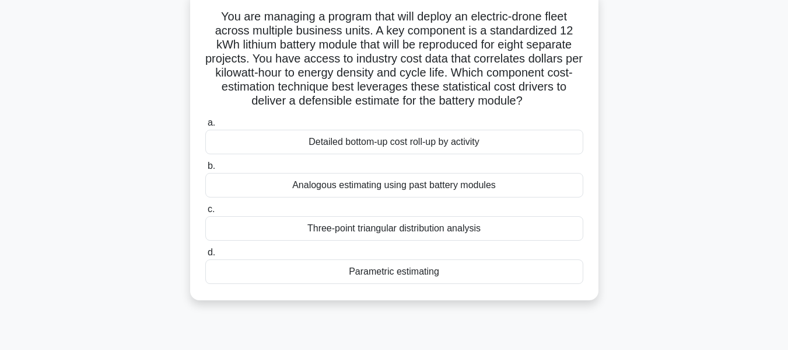
click at [456, 256] on label "d. Parametric estimating" at bounding box center [394, 264] width 378 height 39
click at [205, 256] on input "d. Parametric estimating" at bounding box center [205, 253] width 0 height 8
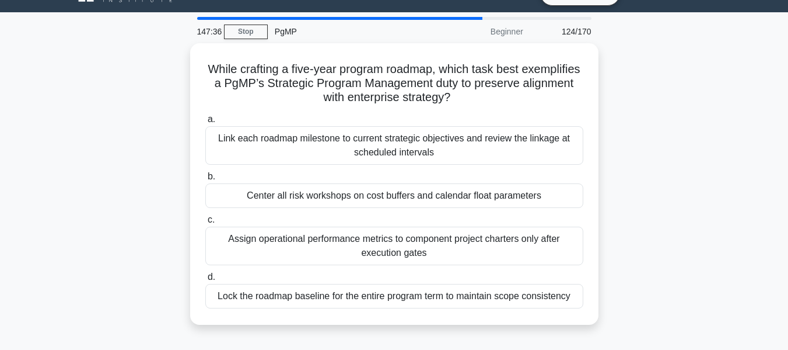
scroll to position [0, 0]
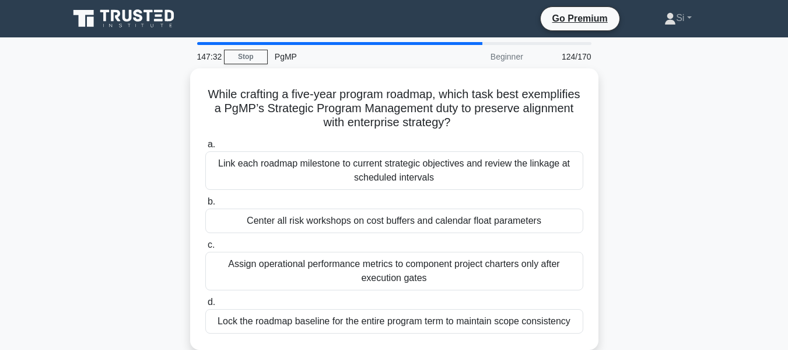
click at [456, 256] on div "Assign operational performance metrics to component project charters only after…" at bounding box center [394, 271] width 378 height 39
click at [205, 249] on input "c. Assign operational performance metrics to component project charters only af…" at bounding box center [205, 245] width 0 height 8
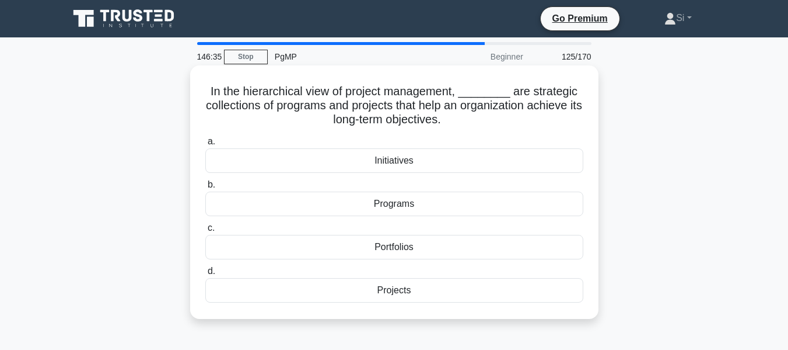
click at [421, 205] on div "Programs" at bounding box center [394, 203] width 378 height 25
click at [205, 188] on input "b. Programs" at bounding box center [205, 185] width 0 height 8
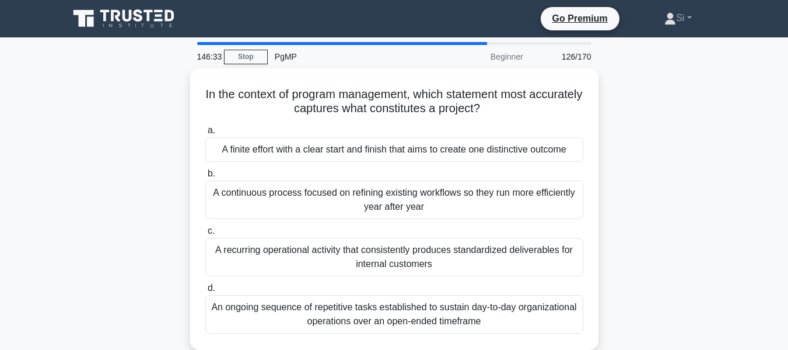
click at [421, 205] on div "A continuous process focused on refining existing workflows so they run more ef…" at bounding box center [394, 199] width 378 height 39
click at [205, 177] on input "b. A continuous process focused on refining existing workflows so they run more…" at bounding box center [205, 174] width 0 height 8
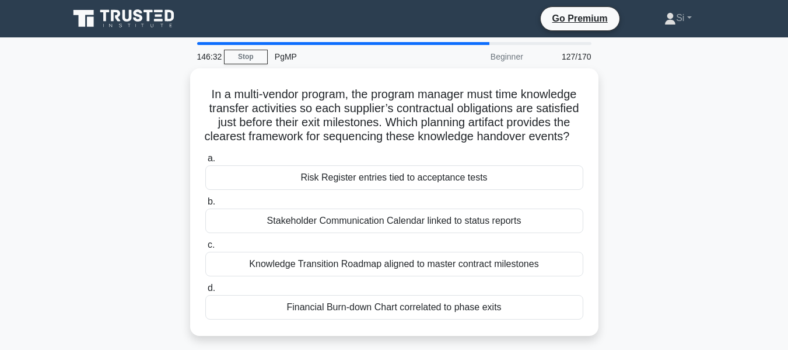
click at [421, 205] on div "a. Risk Register entries tied to acceptance tests b. Stakeholder Communication …" at bounding box center [394, 235] width 392 height 173
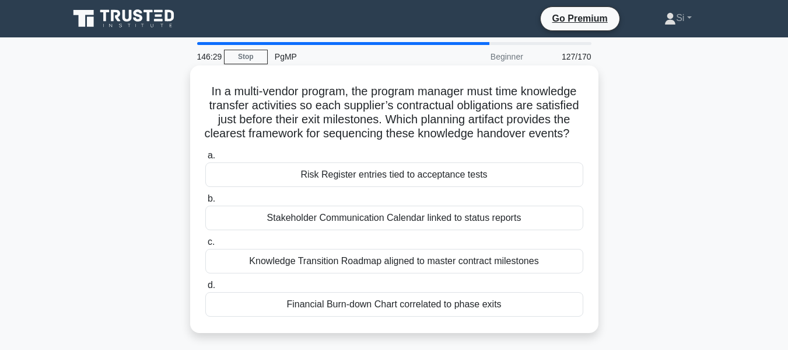
click at [428, 230] on div "Stakeholder Communication Calendar linked to status reports" at bounding box center [394, 217] width 378 height 25
click at [205, 202] on input "b. Stakeholder Communication Calendar linked to status reports" at bounding box center [205, 199] width 0 height 8
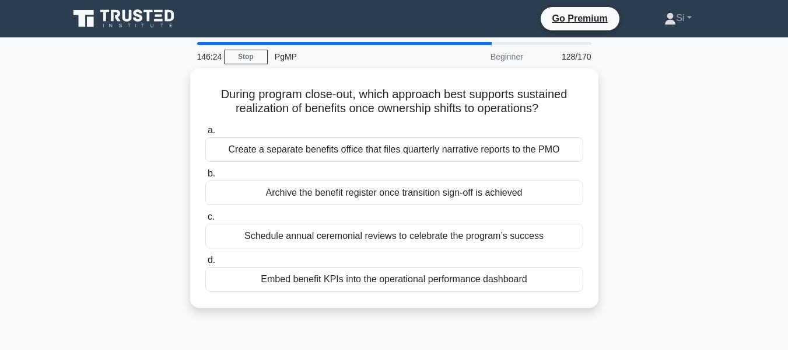
click at [428, 232] on div "Schedule annual ceremonial reviews to celebrate the program’s success" at bounding box center [394, 236] width 378 height 25
click at [205, 221] on input "c. Schedule annual ceremonial reviews to celebrate the program’s success" at bounding box center [205, 217] width 0 height 8
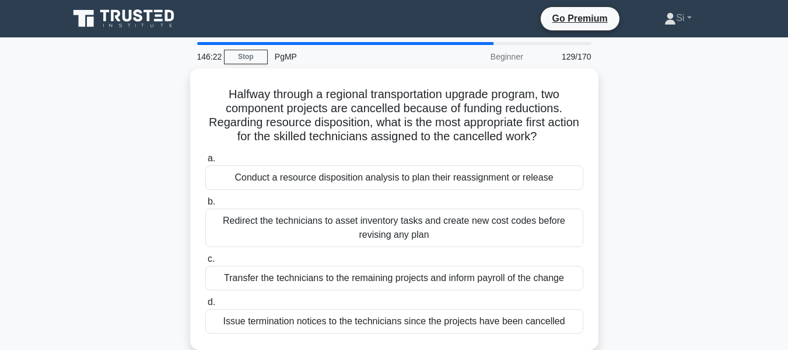
click at [428, 232] on div "Redirect the technicians to asset inventory tasks and create new cost codes bef…" at bounding box center [394, 227] width 378 height 39
click at [205, 205] on input "b. Redirect the technicians to asset inventory tasks and create new cost codes …" at bounding box center [205, 202] width 0 height 8
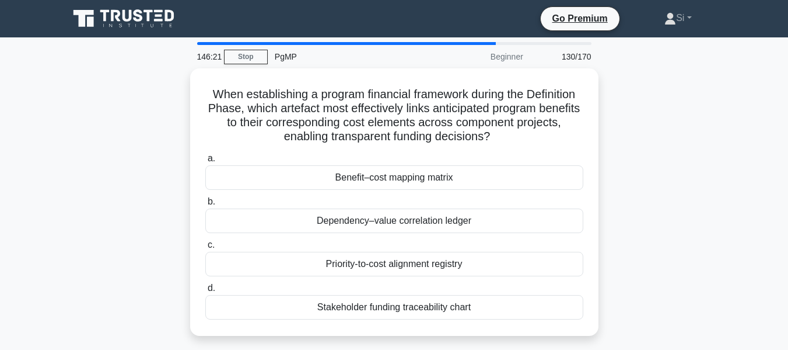
click at [428, 232] on div "a. Benefit–cost mapping matrix b. Dependency–value correlation ledger c. d." at bounding box center [394, 235] width 392 height 173
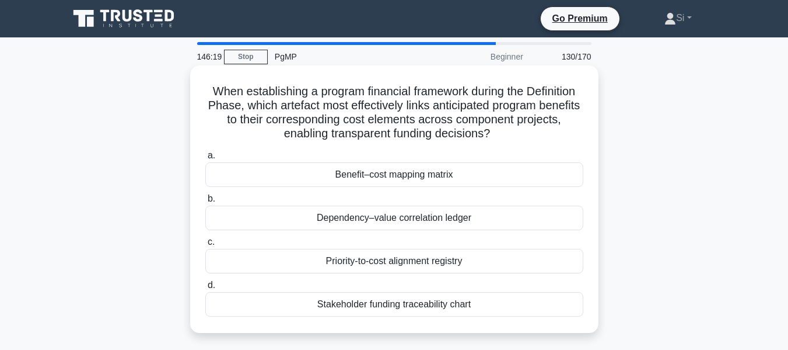
click at [429, 214] on div "Dependency–value correlation ledger" at bounding box center [394, 217] width 378 height 25
click at [205, 202] on input "b. Dependency–value correlation ledger" at bounding box center [205, 199] width 0 height 8
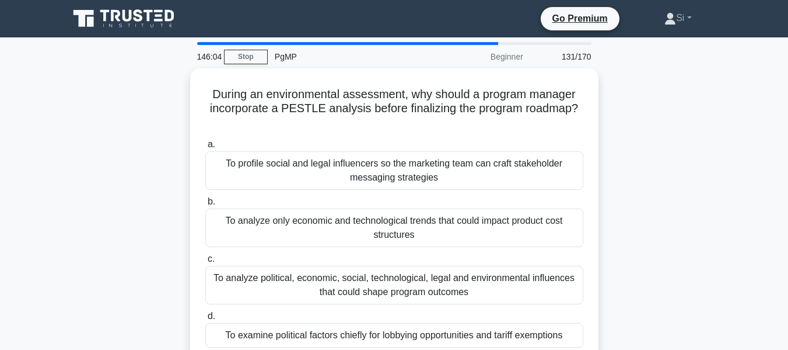
click at [429, 214] on div "To analyze only economic and technological trends that could impact product cos…" at bounding box center [394, 227] width 378 height 39
click at [205, 205] on input "b. To analyze only economic and technological trends that could impact product …" at bounding box center [205, 202] width 0 height 8
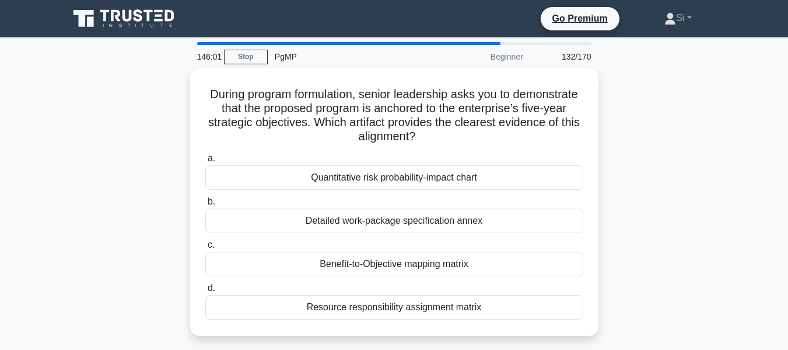
click at [429, 214] on div "Detailed work-package specification annex" at bounding box center [394, 220] width 378 height 25
click at [205, 205] on input "b. Detailed work-package specification annex" at bounding box center [205, 202] width 0 height 8
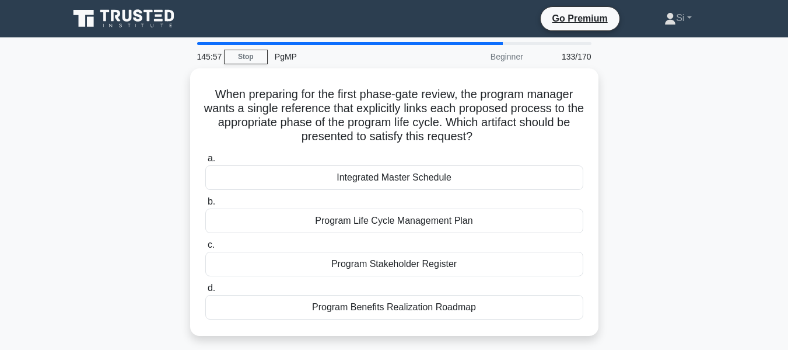
click at [429, 214] on div "Program Life Cycle Management Plan" at bounding box center [394, 220] width 378 height 25
click at [205, 205] on input "b. Program Life Cycle Management Plan" at bounding box center [205, 202] width 0 height 8
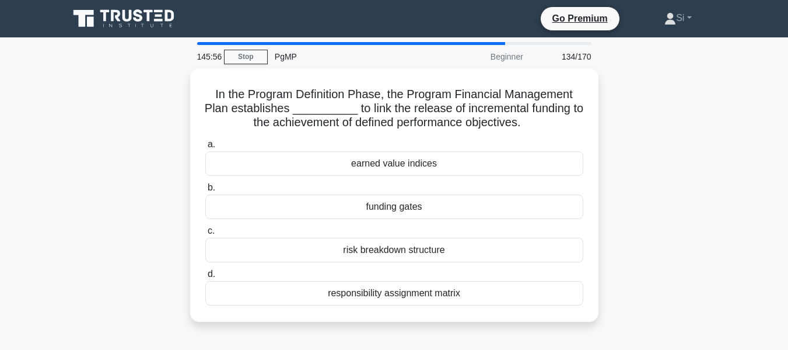
click at [429, 214] on div "funding gates" at bounding box center [394, 206] width 378 height 25
click at [205, 191] on input "b. funding gates" at bounding box center [205, 188] width 0 height 8
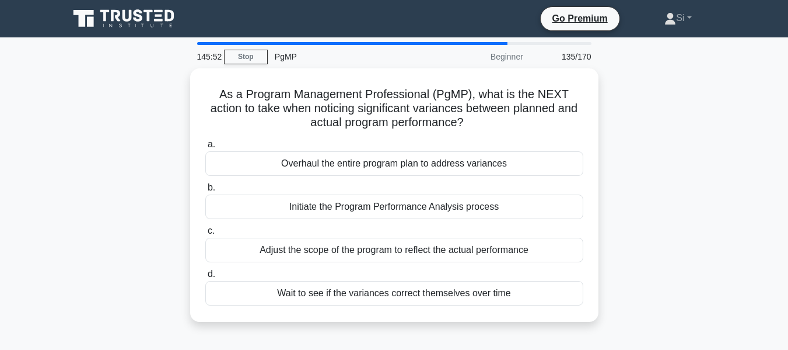
click at [429, 214] on div "Initiate the Program Performance Analysis process" at bounding box center [394, 206] width 378 height 25
click at [205, 191] on input "b. Initiate the Program Performance Analysis process" at bounding box center [205, 188] width 0 height 8
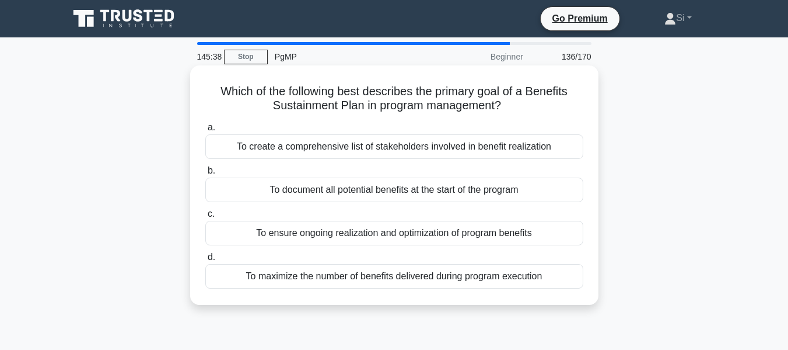
click at [439, 184] on div "To document all potential benefits at the start of the program" at bounding box center [394, 189] width 378 height 25
click at [205, 174] on input "b. To document all potential benefits at the start of the program" at bounding box center [205, 171] width 0 height 8
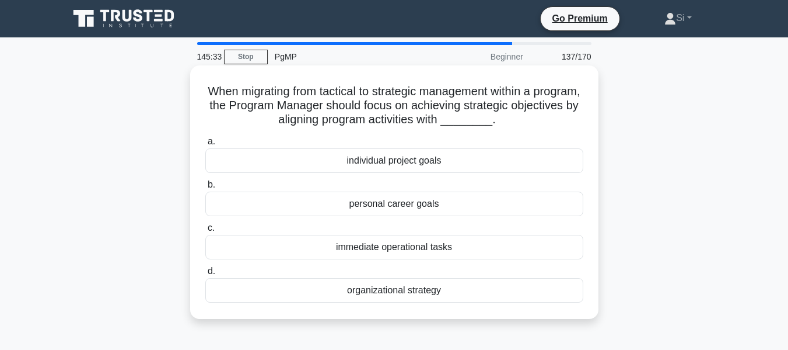
click at [440, 201] on div "personal career goals" at bounding box center [394, 203] width 378 height 25
click at [205, 188] on input "b. personal career goals" at bounding box center [205, 185] width 0 height 8
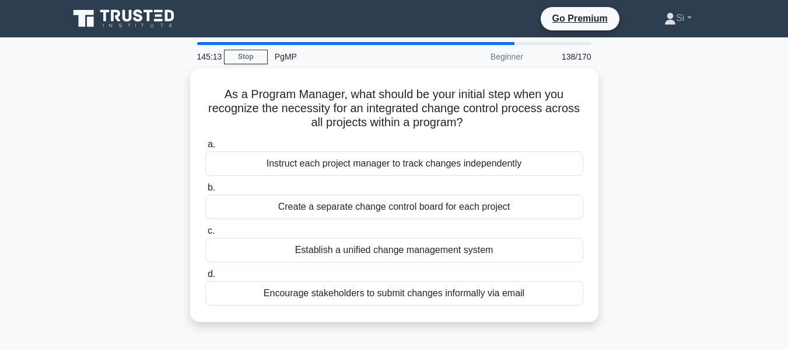
click at [440, 201] on div "Create a separate change control board for each project" at bounding box center [394, 206] width 378 height 25
click at [205, 191] on input "b. Create a separate change control board for each project" at bounding box center [205, 188] width 0 height 8
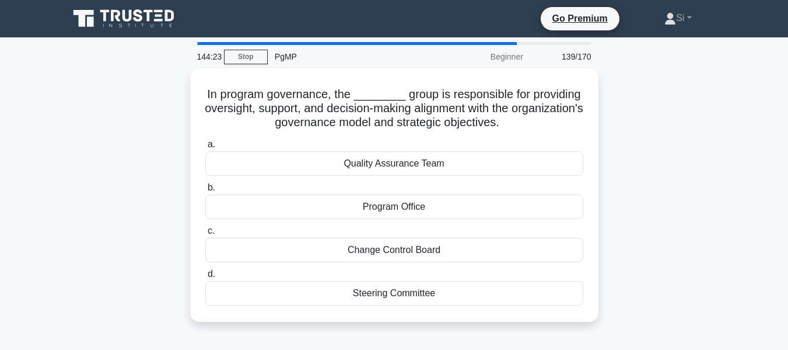
click at [440, 201] on div "Program Office" at bounding box center [394, 206] width 378 height 25
click at [205, 191] on input "b. Program Office" at bounding box center [205, 188] width 0 height 8
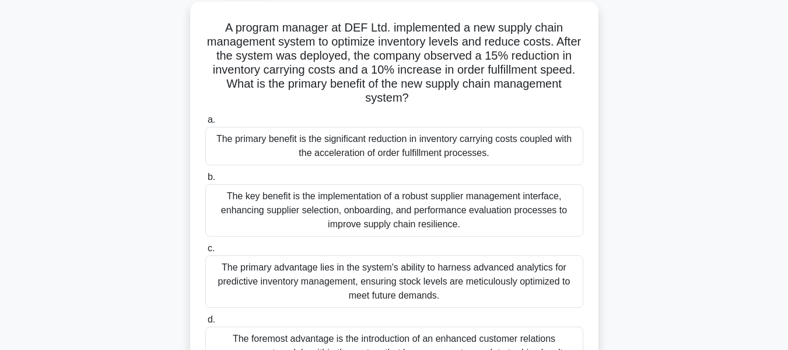
scroll to position [67, 0]
click at [440, 201] on div "The key benefit is the implementation of a robust supplier management interface…" at bounding box center [394, 209] width 378 height 53
click at [205, 180] on input "b. The key benefit is the implementation of a robust supplier management interf…" at bounding box center [205, 177] width 0 height 8
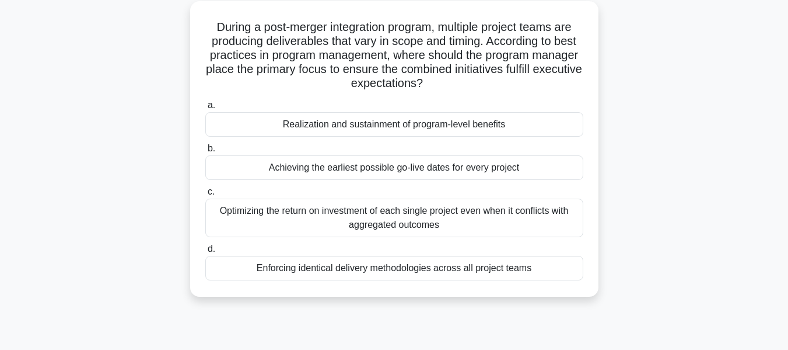
scroll to position [0, 0]
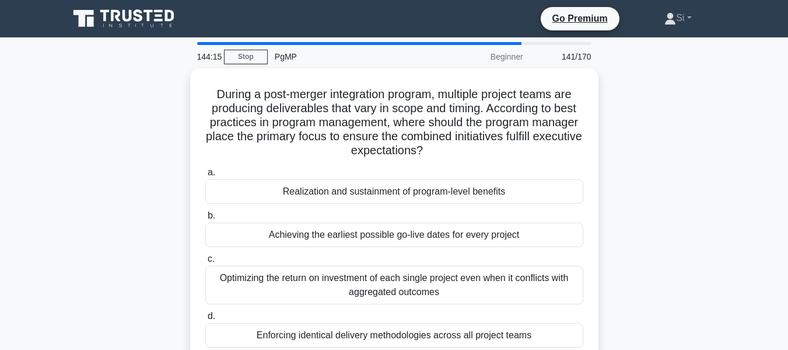
click at [440, 201] on div "Realization and sustainment of program-level benefits" at bounding box center [394, 191] width 378 height 25
click at [205, 176] on input "a. Realization and sustainment of program-level benefits" at bounding box center [205, 173] width 0 height 8
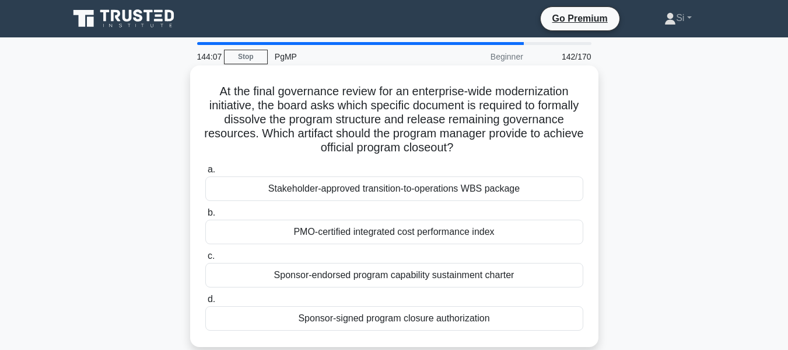
click at [452, 234] on div "PMO-certified integrated cost performance index" at bounding box center [394, 231] width 378 height 25
click at [205, 216] on input "b. PMO-certified integrated cost performance index" at bounding box center [205, 213] width 0 height 8
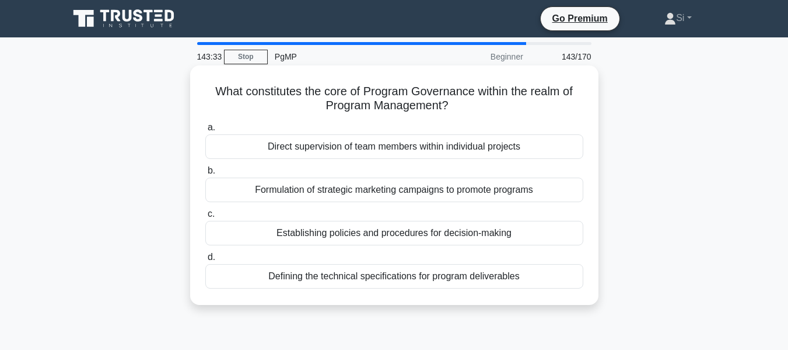
click at [382, 238] on div "Establishing policies and procedures for decision-making" at bounding box center [394, 233] width 378 height 25
click at [205, 218] on input "c. Establishing policies and procedures for decision-making" at bounding box center [205, 214] width 0 height 8
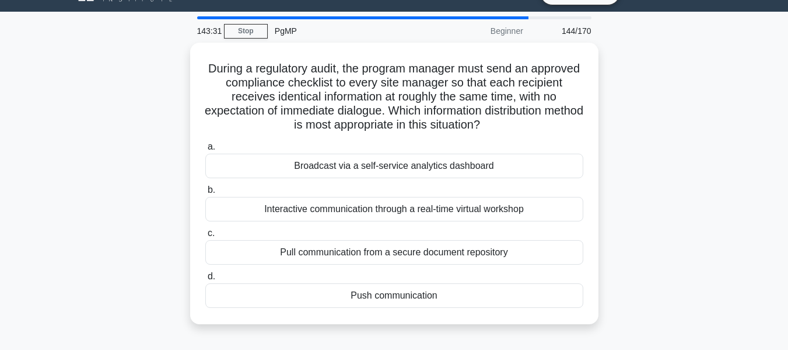
scroll to position [25, 0]
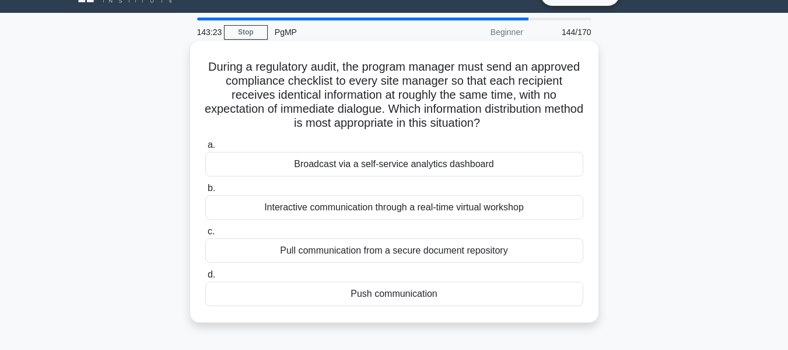
click at [397, 214] on div "Interactive communication through a real-time virtual workshop" at bounding box center [394, 207] width 378 height 25
click at [205, 192] on input "b. Interactive communication through a real-time virtual workshop" at bounding box center [205, 188] width 0 height 8
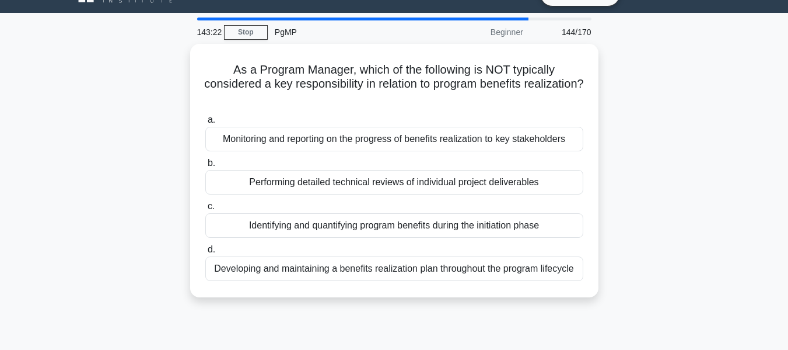
scroll to position [0, 0]
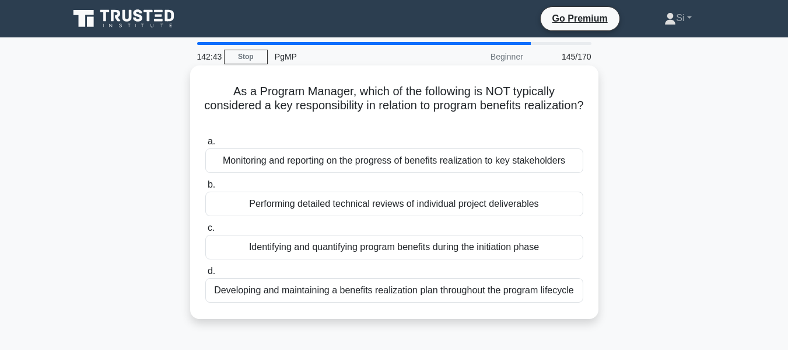
click at [373, 165] on div "Monitoring and reporting on the progress of benefits realization to key stakeho…" at bounding box center [394, 160] width 378 height 25
click at [205, 145] on input "a. Monitoring and reporting on the progress of benefits realization to key stak…" at bounding box center [205, 142] width 0 height 8
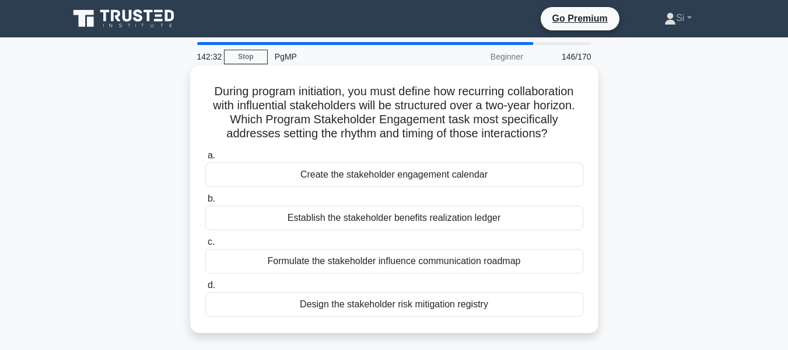
click at [382, 213] on div "Establish the stakeholder benefits realization ledger" at bounding box center [394, 217] width 378 height 25
click at [205, 202] on input "b. Establish the stakeholder benefits realization ledger" at bounding box center [205, 199] width 0 height 8
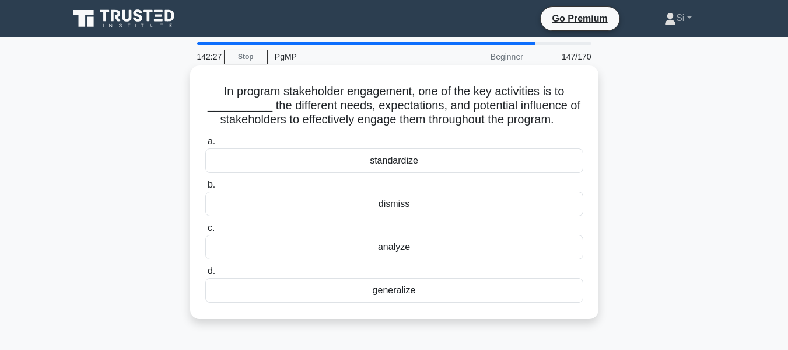
click at [407, 202] on div "dismiss" at bounding box center [394, 203] width 378 height 25
click at [205, 188] on input "b. dismiss" at bounding box center [205, 185] width 0 height 8
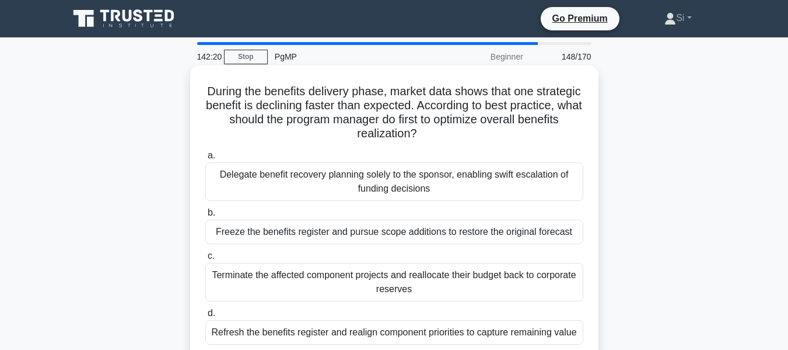
click at [425, 231] on div "Freeze the benefits register and pursue scope additions to restore the original…" at bounding box center [394, 231] width 378 height 25
click at [205, 216] on input "b. Freeze the benefits register and pursue scope additions to restore the origi…" at bounding box center [205, 213] width 0 height 8
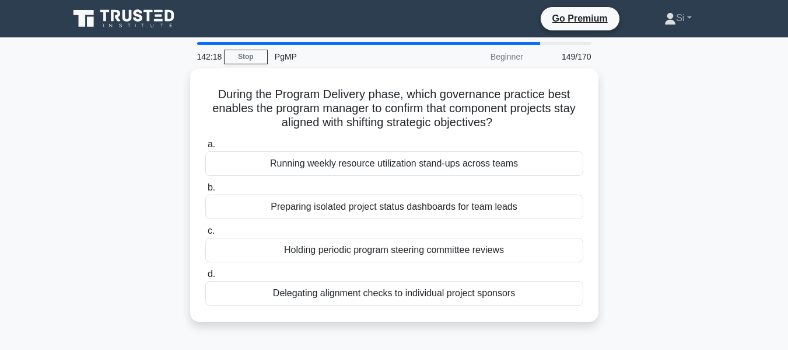
click at [425, 231] on label "c. Holding periodic program steering committee reviews" at bounding box center [394, 243] width 378 height 39
click at [205, 231] on input "c. Holding periodic program steering committee reviews" at bounding box center [205, 231] width 0 height 8
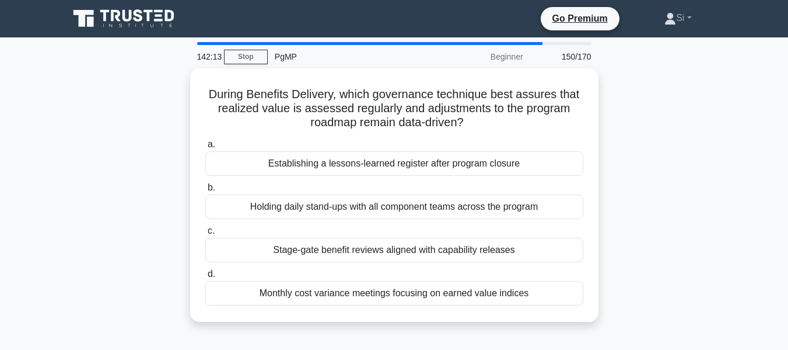
click at [425, 231] on label "c. Stage-gate benefit reviews aligned with capability releases" at bounding box center [394, 243] width 378 height 39
click at [205, 231] on input "c. Stage-gate benefit reviews aligned with capability releases" at bounding box center [205, 231] width 0 height 8
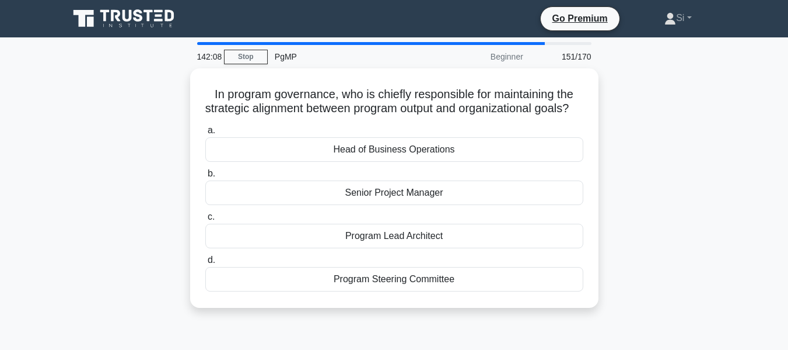
click at [425, 231] on label "c. Program Lead Architect" at bounding box center [394, 228] width 378 height 39
click at [205, 221] on input "c. Program Lead Architect" at bounding box center [205, 217] width 0 height 8
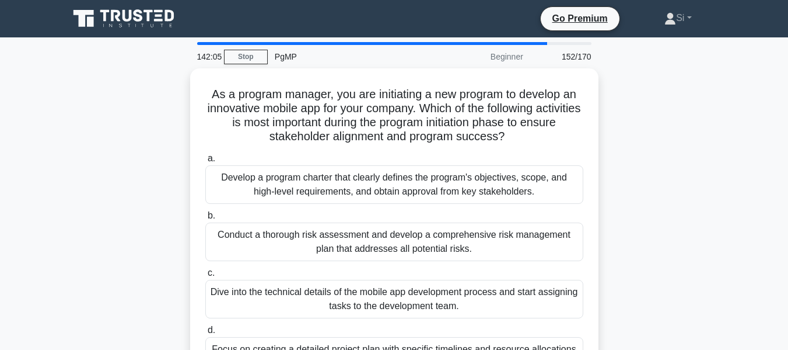
click at [425, 231] on div "Conduct a thorough risk assessment and develop a comprehensive risk management …" at bounding box center [394, 241] width 378 height 39
click at [205, 219] on input "b. Conduct a thorough risk assessment and develop a comprehensive risk manageme…" at bounding box center [205, 216] width 0 height 8
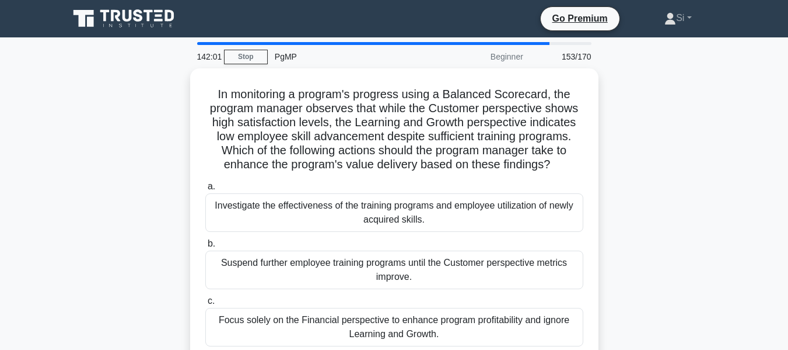
click at [425, 231] on div "a. Investigate the effectiveness of the training programs and employee utilizat…" at bounding box center [394, 284] width 392 height 215
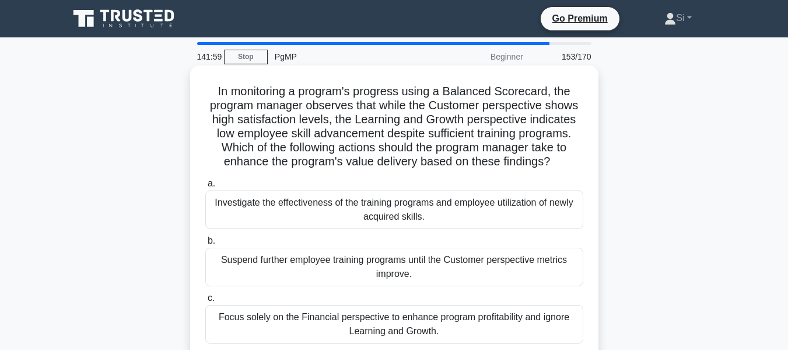
click at [439, 213] on div "Investigate the effectiveness of the training programs and employee utilization…" at bounding box center [394, 209] width 378 height 39
click at [205, 187] on input "a. Investigate the effectiveness of the training programs and employee utilizat…" at bounding box center [205, 184] width 0 height 8
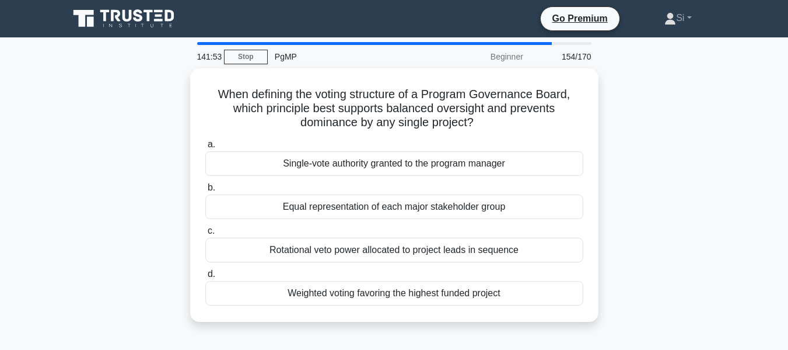
click at [439, 213] on div "Equal representation of each major stakeholder group" at bounding box center [394, 206] width 378 height 25
click at [205, 191] on input "b. Equal representation of each major stakeholder group" at bounding box center [205, 188] width 0 height 8
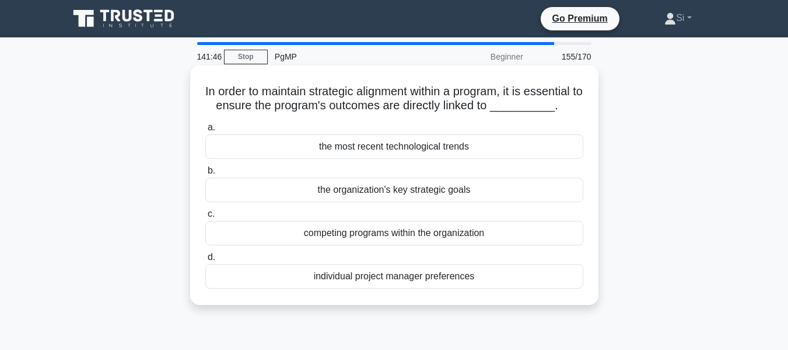
click at [445, 233] on div "competing programs within the organization" at bounding box center [394, 233] width 378 height 25
click at [205, 218] on input "c. competing programs within the organization" at bounding box center [205, 214] width 0 height 8
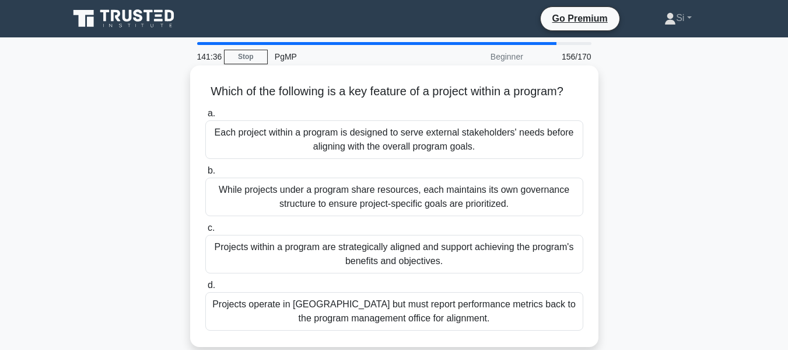
click at [469, 216] on div "While projects under a program share resources, each maintains its own governan…" at bounding box center [394, 196] width 378 height 39
click at [205, 174] on input "b. While projects under a program share resources, each maintains its own gover…" at bounding box center [205, 171] width 0 height 8
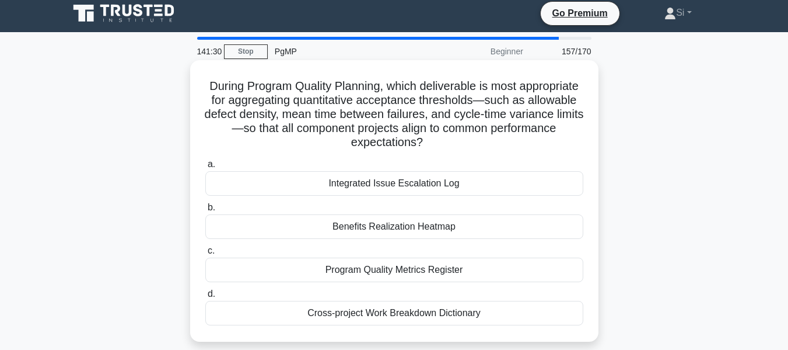
scroll to position [6, 0]
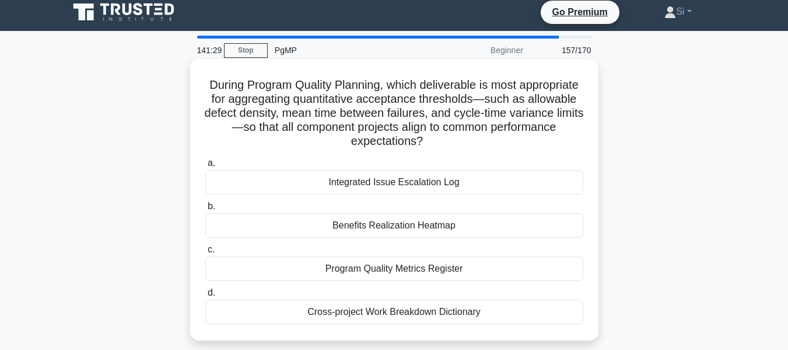
click at [473, 218] on div "Benefits Realization Heatmap" at bounding box center [394, 225] width 378 height 25
click at [205, 210] on input "b. Benefits Realization Heatmap" at bounding box center [205, 206] width 0 height 8
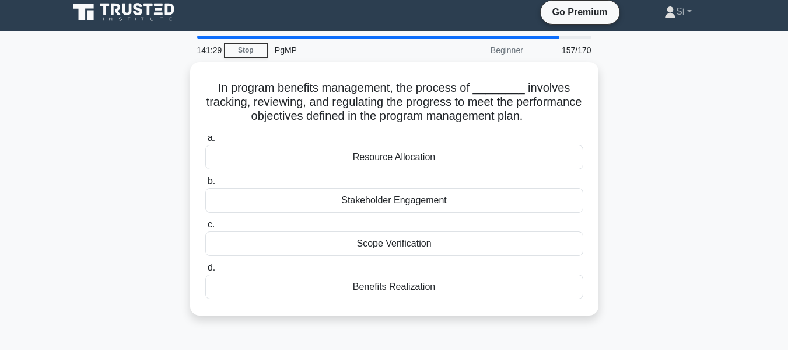
scroll to position [0, 0]
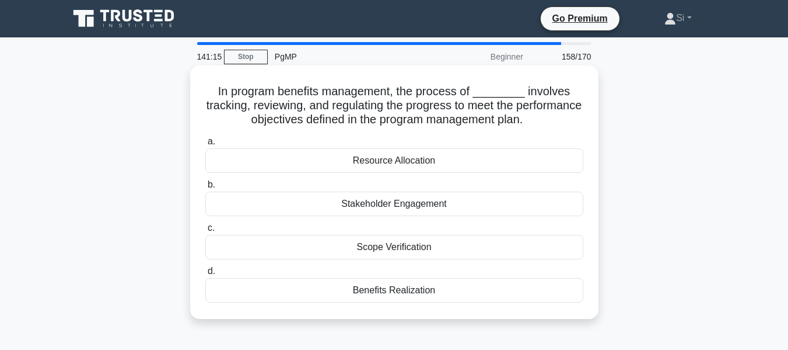
click at [444, 200] on div "Stakeholder Engagement" at bounding box center [394, 203] width 378 height 25
click at [205, 188] on input "b. Stakeholder Engagement" at bounding box center [205, 185] width 0 height 8
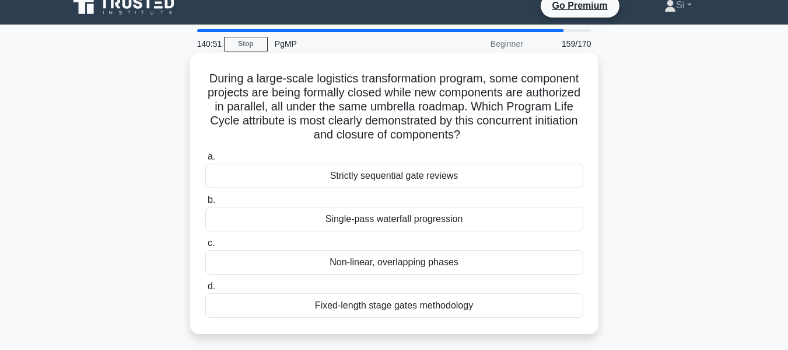
scroll to position [13, 0]
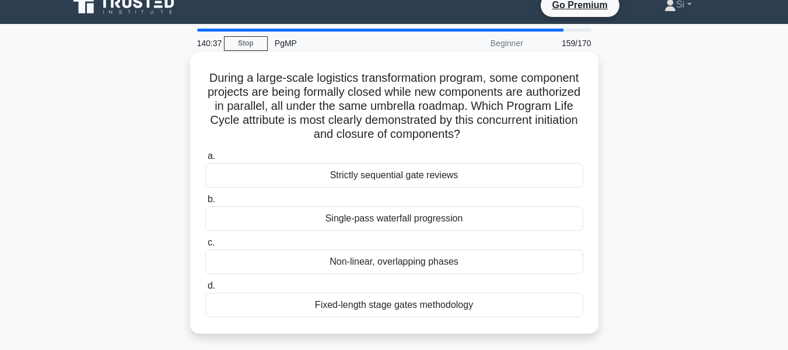
click at [431, 226] on div "Single-pass waterfall progression" at bounding box center [394, 218] width 378 height 25
click at [205, 203] on input "b. Single-pass waterfall progression" at bounding box center [205, 199] width 0 height 8
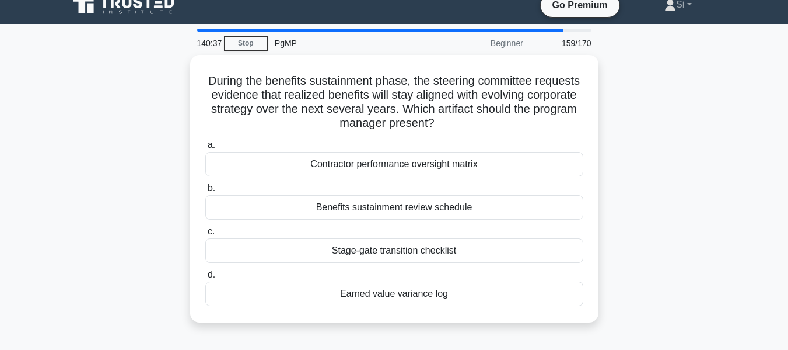
scroll to position [0, 0]
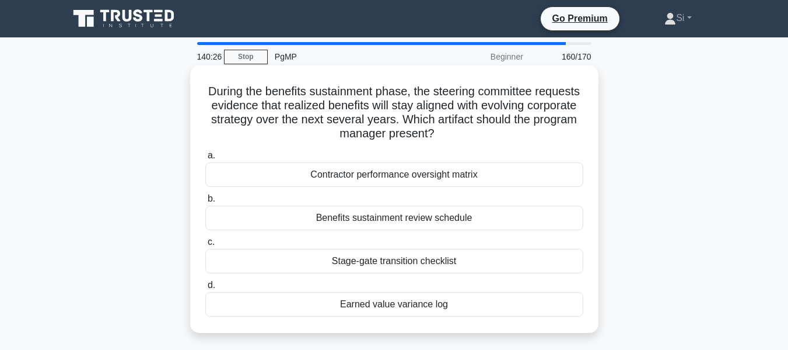
click at [442, 178] on div "Contractor performance oversight matrix" at bounding box center [394, 174] width 378 height 25
click at [205, 159] on input "a. Contractor performance oversight matrix" at bounding box center [205, 156] width 0 height 8
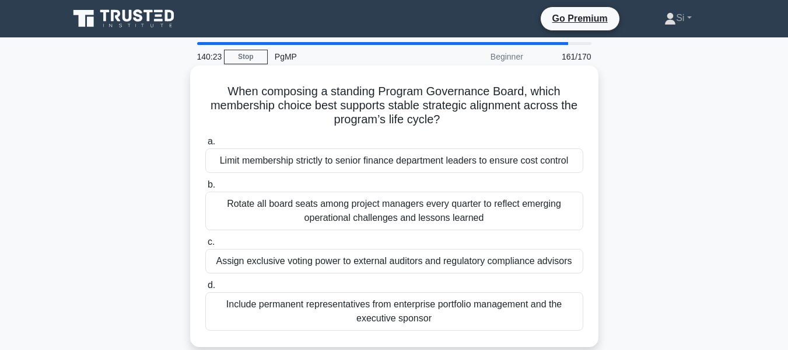
click at [472, 197] on div "Rotate all board seats among project managers every quarter to reflect emerging…" at bounding box center [394, 210] width 378 height 39
click at [205, 188] on input "b. Rotate all board seats among project managers every quarter to reflect emerg…" at bounding box center [205, 185] width 0 height 8
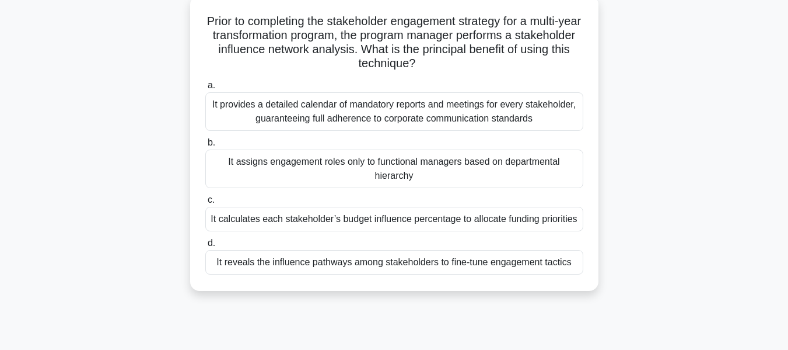
scroll to position [71, 0]
click at [487, 167] on div "It assigns engagement roles only to functional managers based on departmental h…" at bounding box center [394, 168] width 378 height 39
click at [205, 146] on input "b. It assigns engagement roles only to functional managers based on departmenta…" at bounding box center [205, 142] width 0 height 8
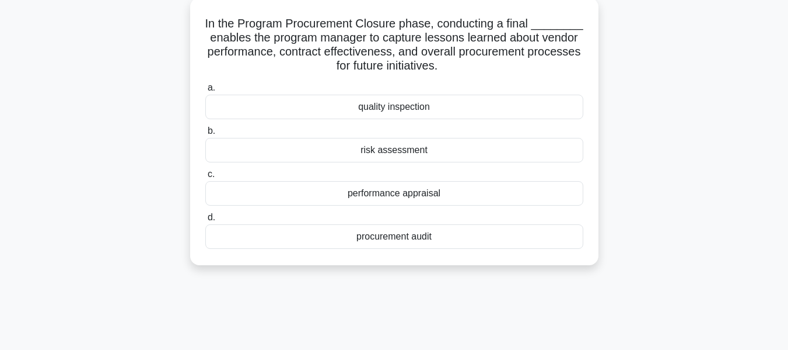
scroll to position [0, 0]
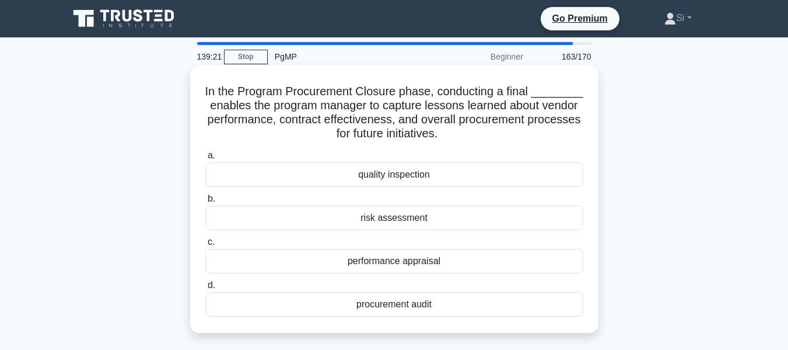
click at [425, 170] on div "quality inspection" at bounding box center [394, 174] width 378 height 25
click at [205, 159] on input "a. quality inspection" at bounding box center [205, 156] width 0 height 8
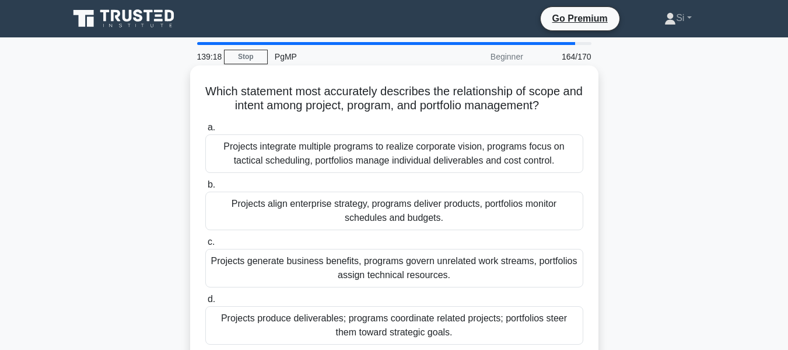
click at [427, 208] on div "Projects align enterprise strategy, programs deliver products, portfolios monit…" at bounding box center [394, 210] width 378 height 39
click at [205, 188] on input "b. Projects align enterprise strategy, programs deliver products, portfolios mo…" at bounding box center [205, 185] width 0 height 8
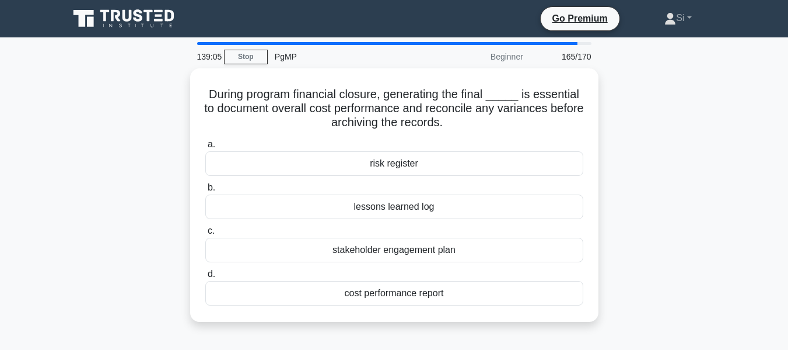
click at [427, 208] on div "lessons learned log" at bounding box center [394, 206] width 378 height 25
click at [205, 191] on input "b. lessons learned log" at bounding box center [205, 188] width 0 height 8
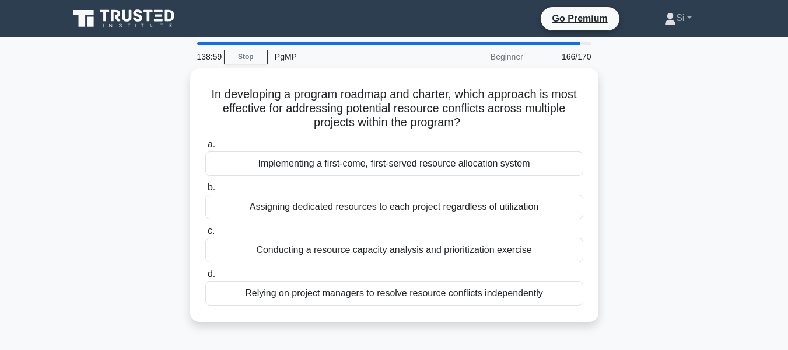
click at [427, 208] on div "Assigning dedicated resources to each project regardless of utilization" at bounding box center [394, 206] width 378 height 25
click at [205, 191] on input "b. Assigning dedicated resources to each project regardless of utilization" at bounding box center [205, 188] width 0 height 8
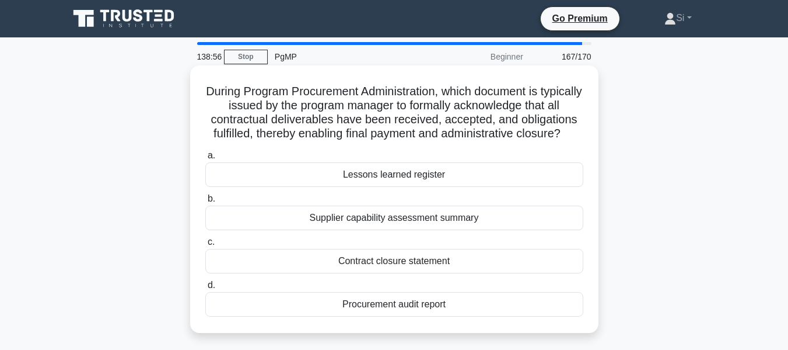
click at [432, 230] on div "Supplier capability assessment summary" at bounding box center [394, 217] width 378 height 25
click at [205, 202] on input "b. Supplier capability assessment summary" at bounding box center [205, 199] width 0 height 8
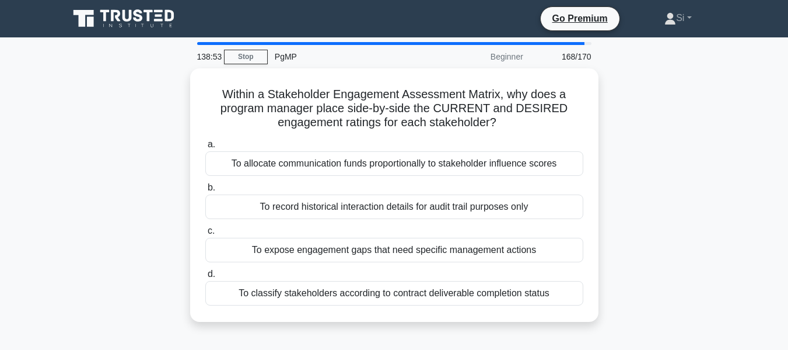
click at [432, 238] on div "To expose engagement gaps that need specific management actions" at bounding box center [394, 250] width 378 height 25
click at [205, 235] on input "c. To expose engagement gaps that need specific management actions" at bounding box center [205, 231] width 0 height 8
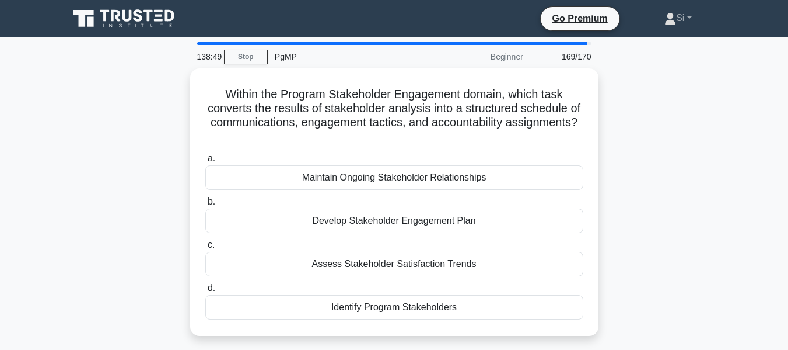
click at [432, 238] on label "c. Assess Stakeholder Satisfaction Trends" at bounding box center [394, 257] width 378 height 39
click at [205, 241] on input "c. Assess Stakeholder Satisfaction Trends" at bounding box center [205, 245] width 0 height 8
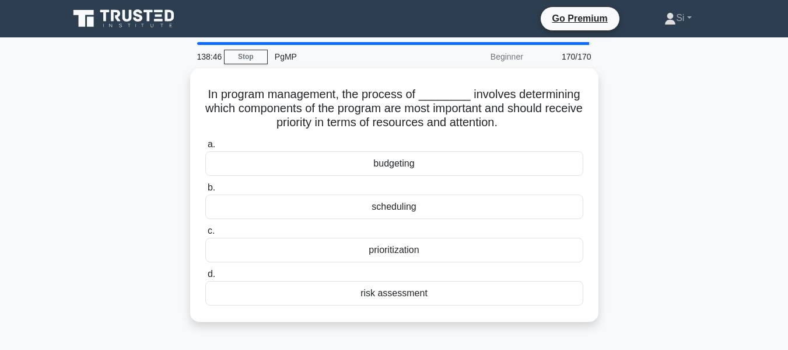
click at [432, 238] on div "prioritization" at bounding box center [394, 250] width 378 height 25
click at [205, 235] on input "c. prioritization" at bounding box center [205, 231] width 0 height 8
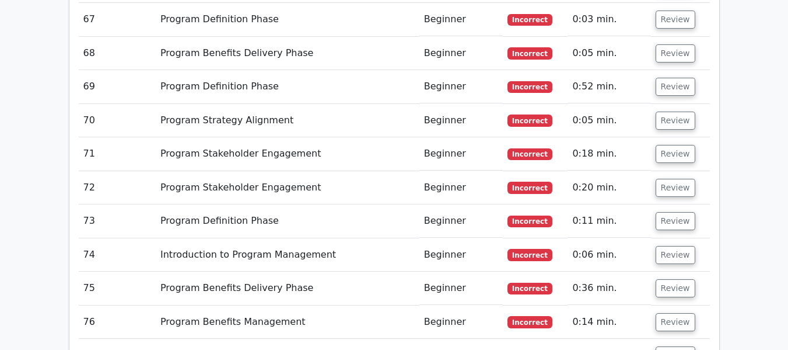
scroll to position [3913, 0]
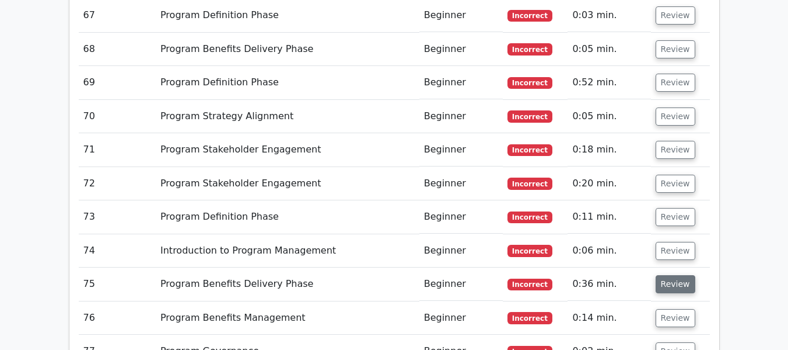
click at [672, 275] on button "Review" at bounding box center [676, 284] width 40 height 18
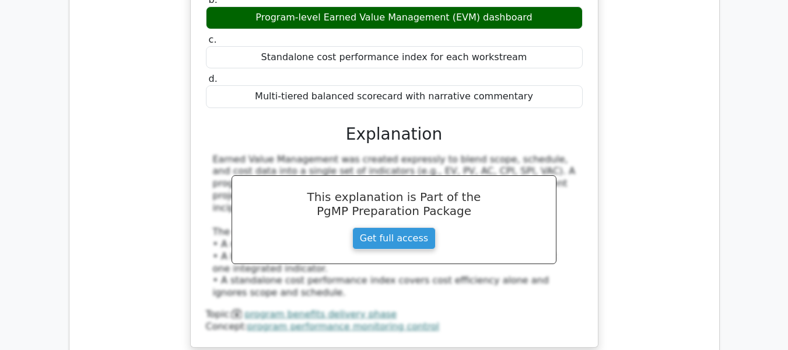
scroll to position [4356, 0]
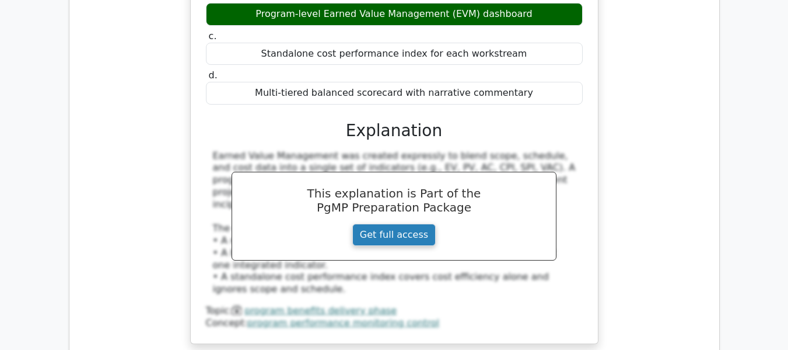
click at [388, 224] on link "Get full access" at bounding box center [393, 235] width 83 height 22
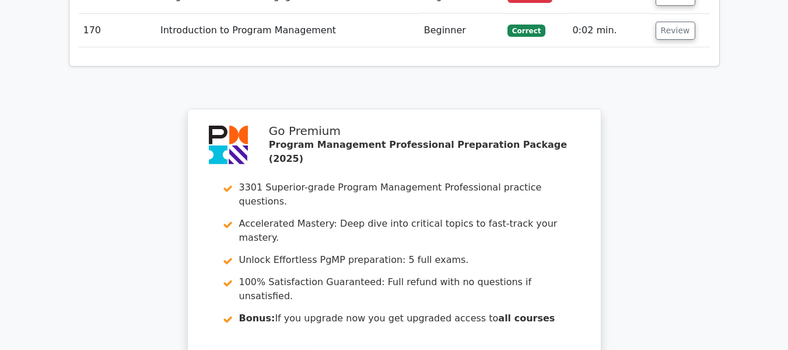
scroll to position [7517, 0]
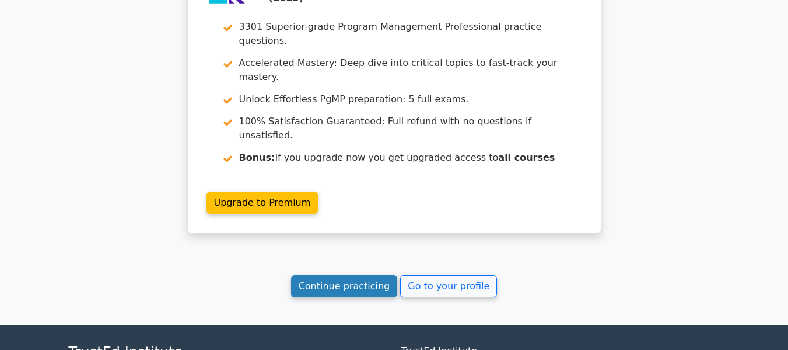
click at [345, 275] on link "Continue practicing" at bounding box center [344, 286] width 107 height 22
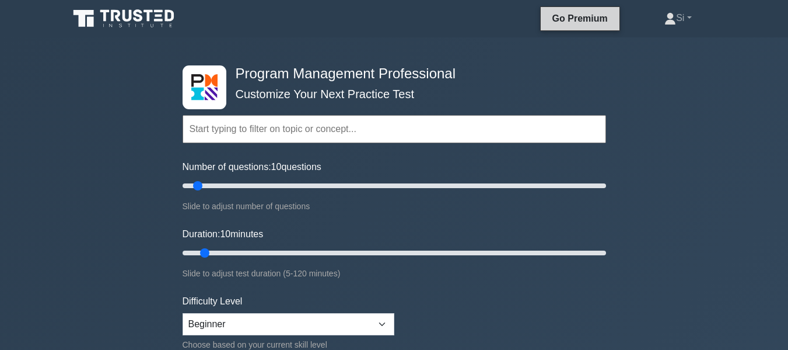
click at [580, 20] on link "Go Premium" at bounding box center [580, 18] width 69 height 15
